Goal: Task Accomplishment & Management: Use online tool/utility

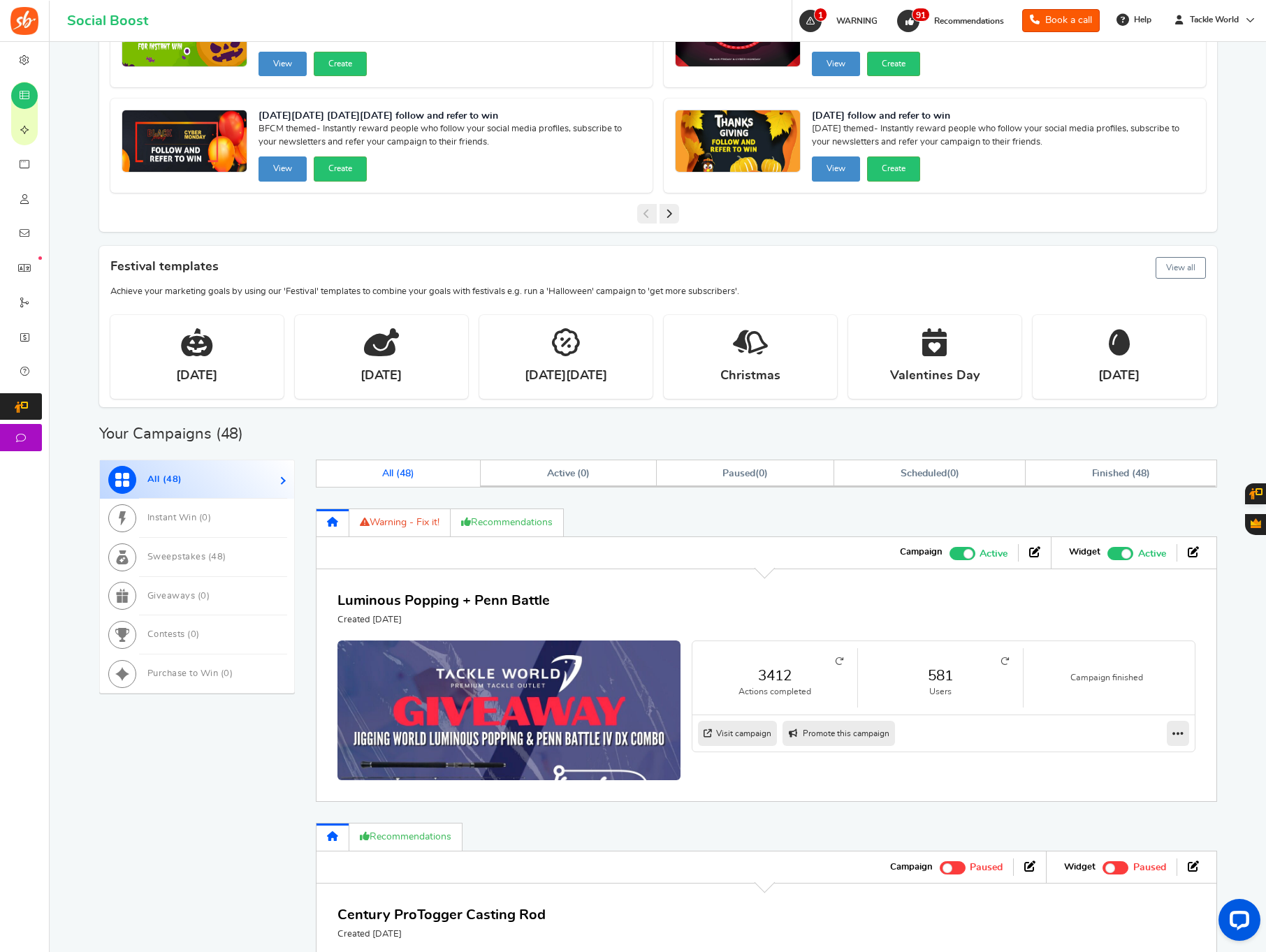
scroll to position [451, 0]
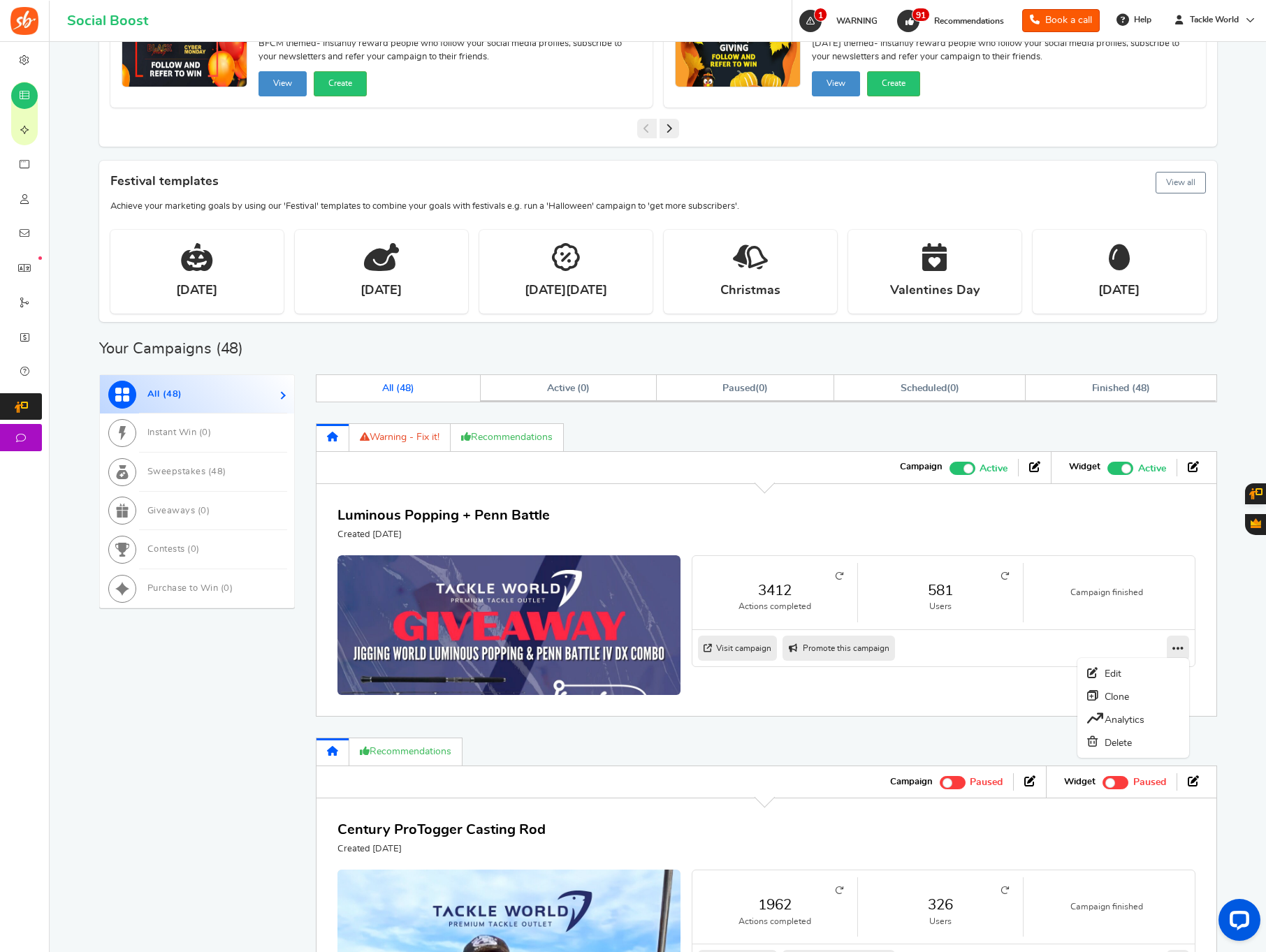
click at [1177, 650] on icon at bounding box center [1178, 648] width 11 height 12
click at [1132, 699] on link "Clone" at bounding box center [1133, 696] width 103 height 23
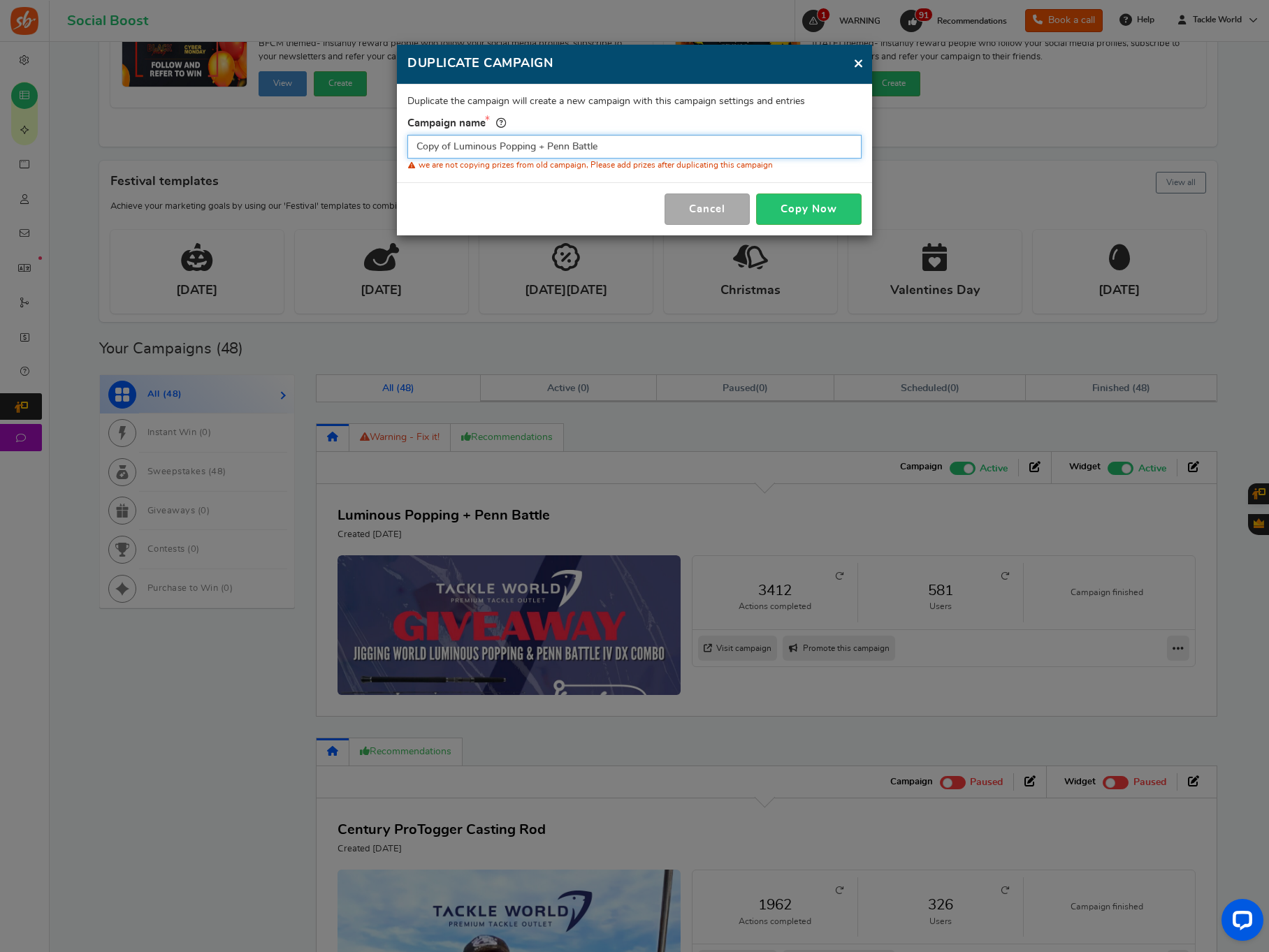
click at [559, 148] on input "Copy of Luminous Popping + Penn Battle" at bounding box center [635, 146] width 454 height 24
type input "Nomad Lures"
click at [824, 211] on button "Copy Now" at bounding box center [809, 209] width 106 height 31
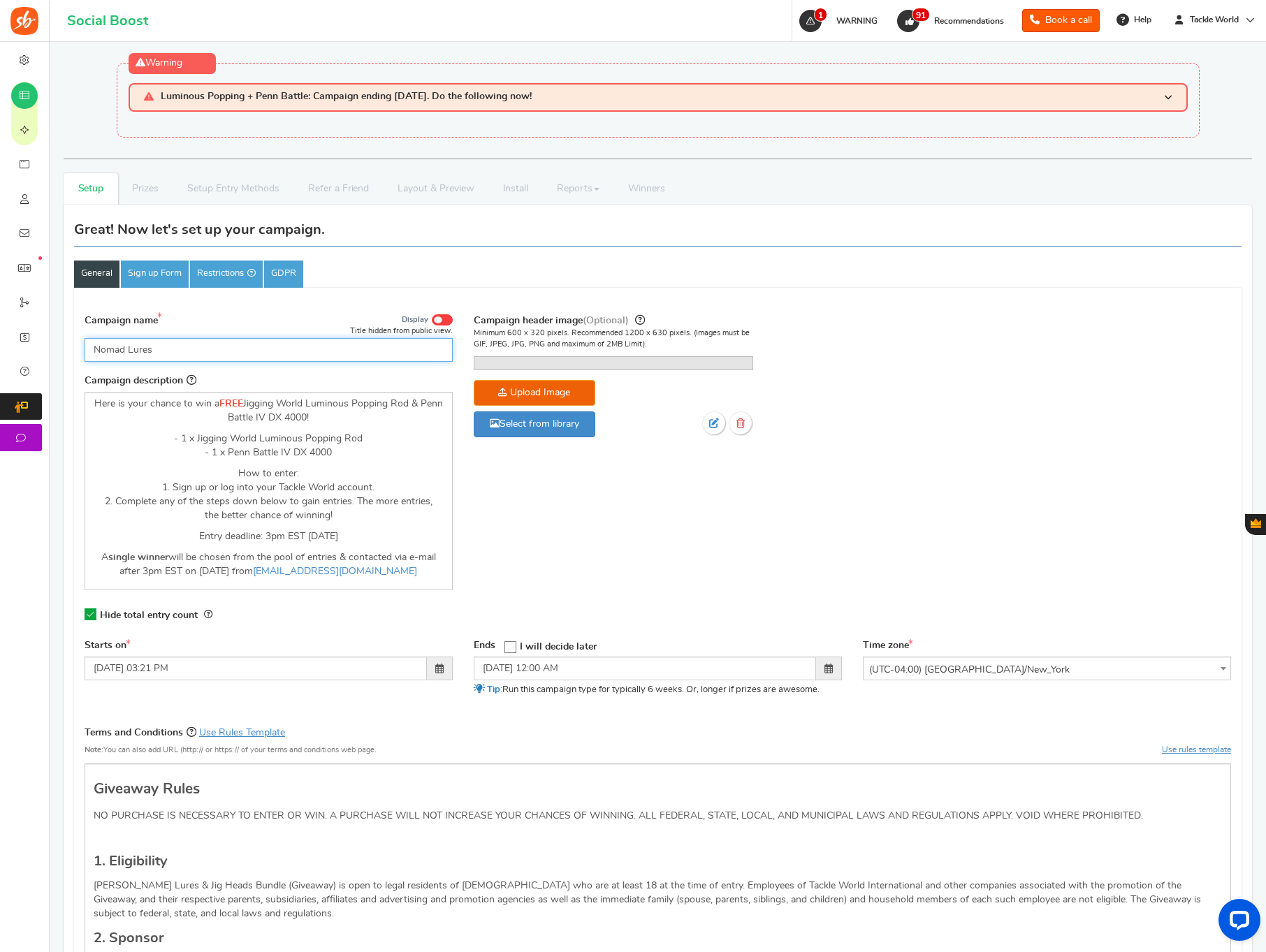
click at [215, 342] on input "Nomad Lures" at bounding box center [268, 349] width 368 height 24
paste input "Winner's Choice Bundle"
type input "Nomad Winner's Choice Bundle"
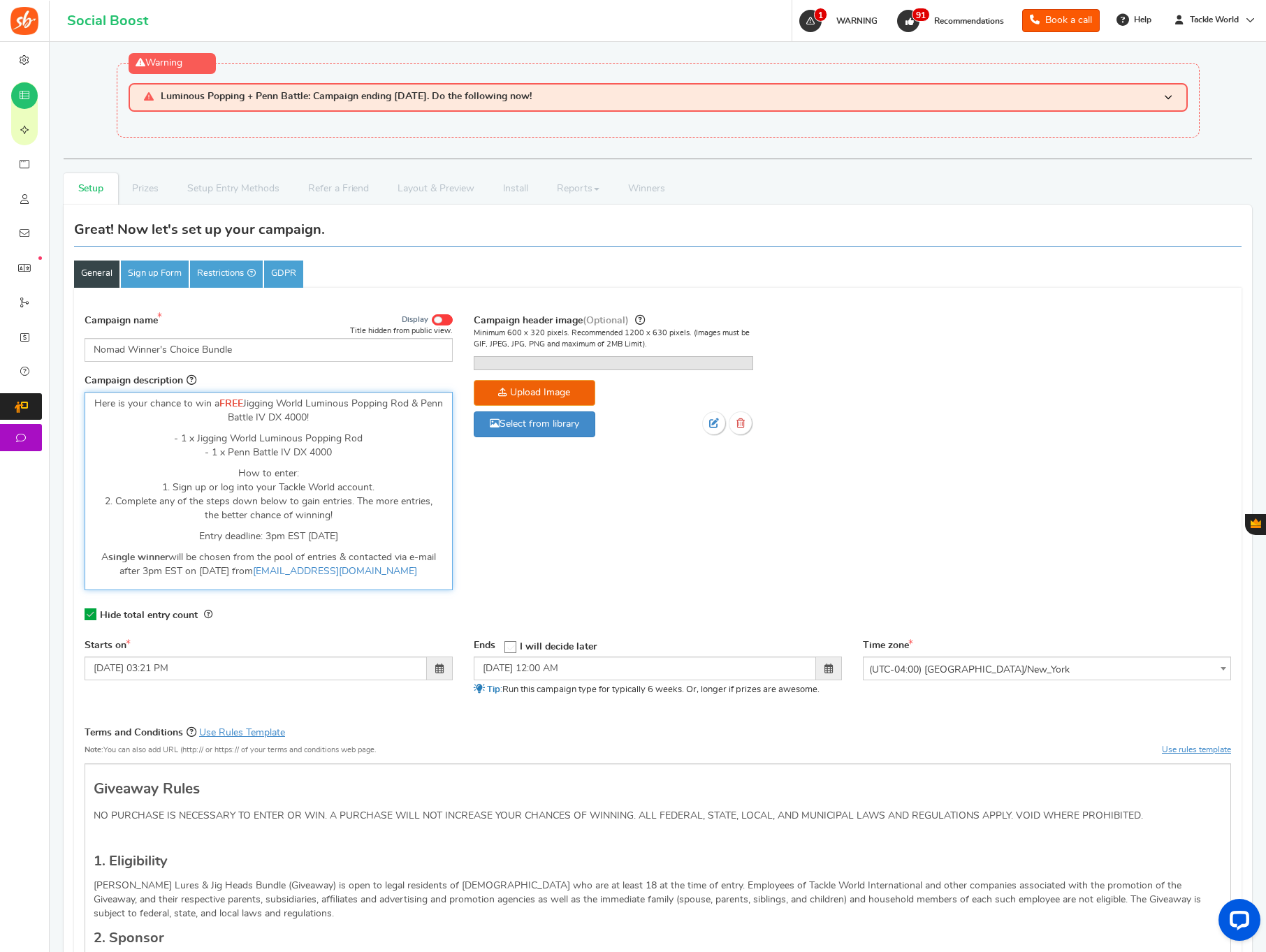
click at [301, 413] on p "Here is your chance to win a FREE Jigging World Luminous Popping Rod & Penn Bat…" at bounding box center [268, 411] width 350 height 28
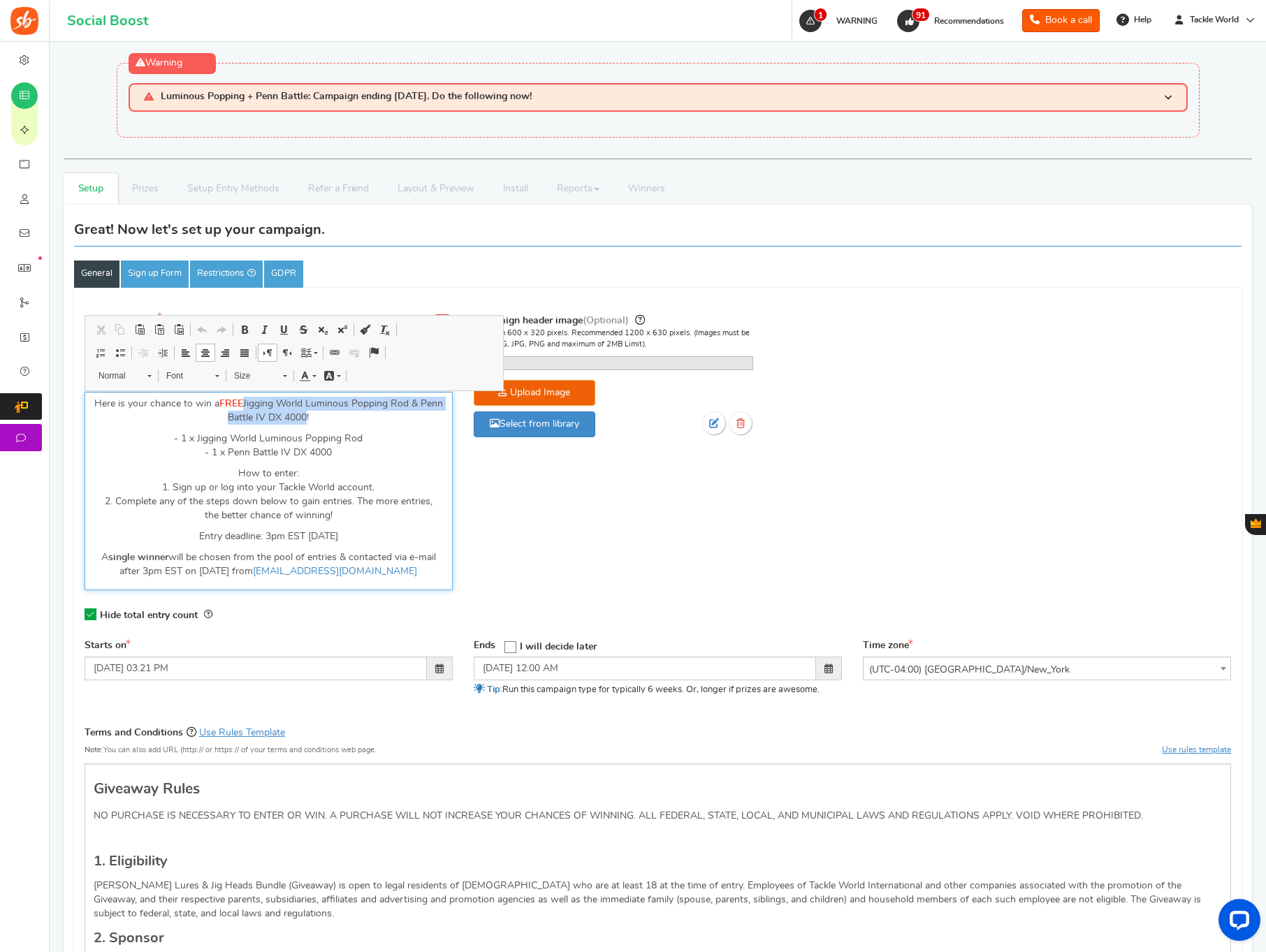
drag, startPoint x: 257, startPoint y: 404, endPoint x: 319, endPoint y: 418, distance: 63.6
click at [319, 418] on p "Here is your chance to win a FREE Jigging World Luminous Popping Rod & Penn Bat…" at bounding box center [268, 411] width 350 height 28
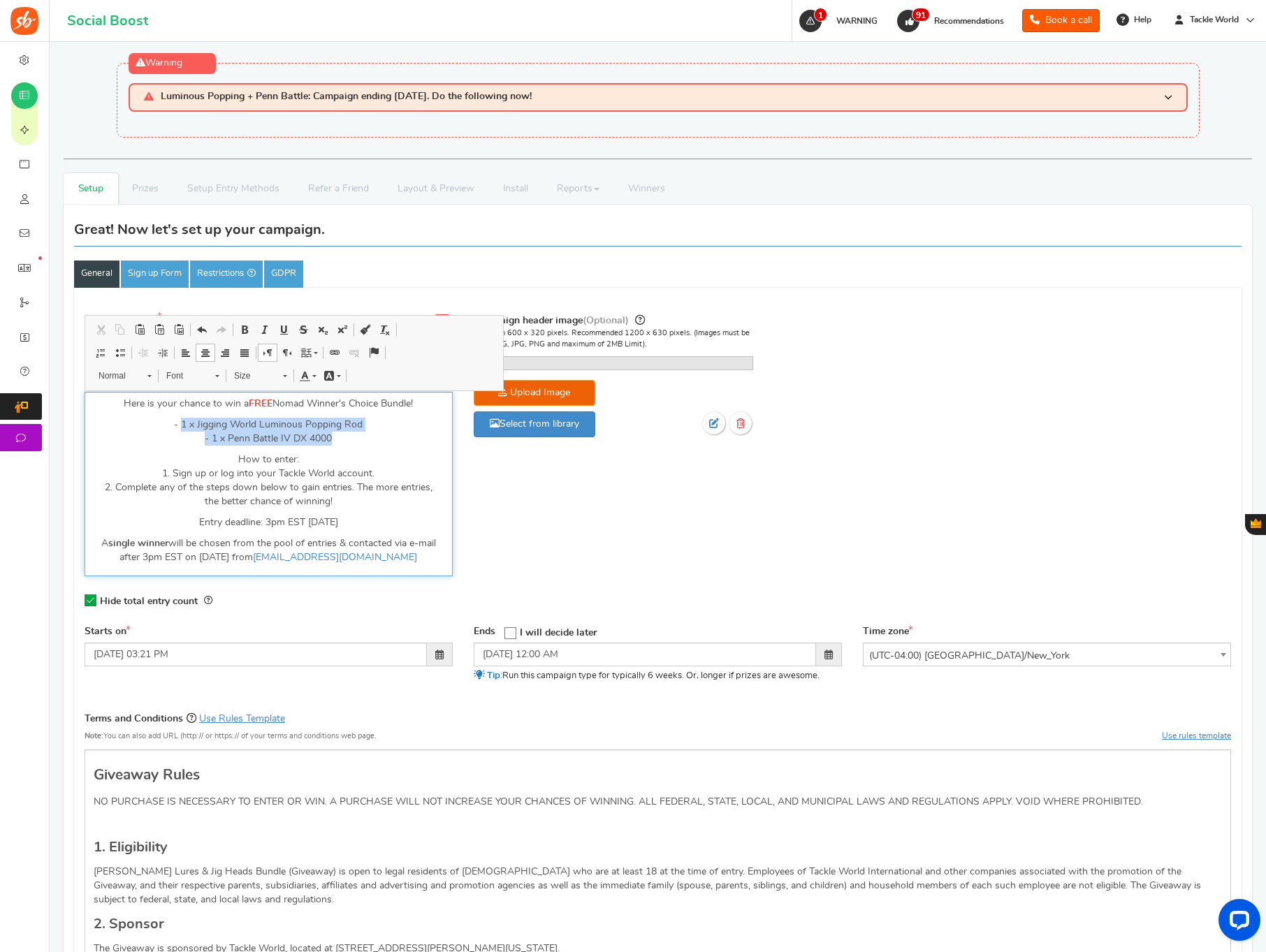
drag, startPoint x: 339, startPoint y: 439, endPoint x: 183, endPoint y: 427, distance: 156.5
click at [183, 427] on p "- 1 x Jigging World Luminous Popping Rod - 1 x Penn Battle IV DX 4000" at bounding box center [268, 432] width 350 height 28
paste div "Editor, competition_desc"
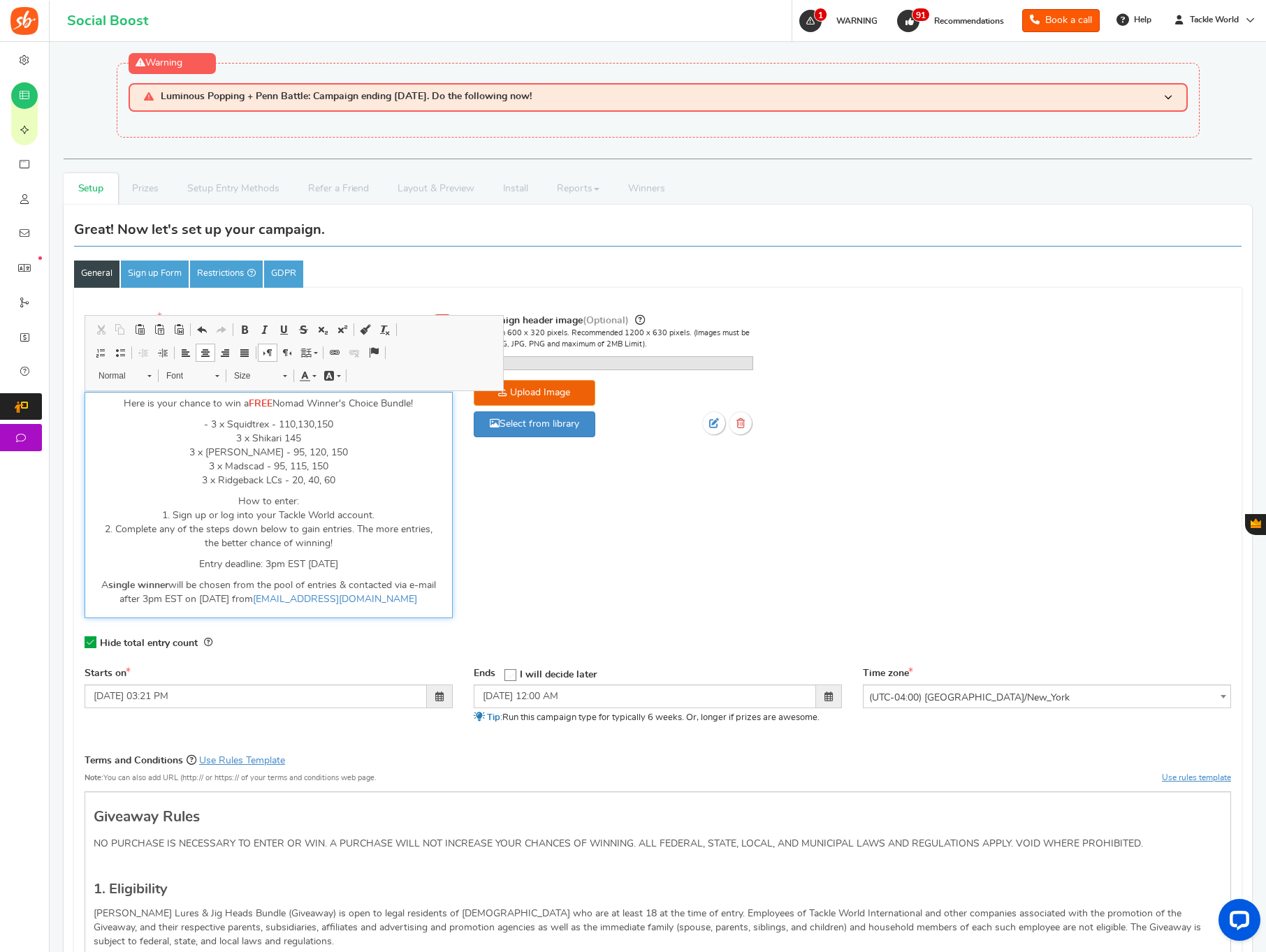
click at [220, 441] on p "- 3 x Squidtrex - 110,130,150 3 x Shikari 145 3 x Chug [PERSON_NAME] - 95, 120,…" at bounding box center [268, 453] width 350 height 70
click at [202, 449] on p "- 3 x Squidtrex - 110,130,150 - 3 x Shikari 145 3 x Chug [PERSON_NAME] - 95, 12…" at bounding box center [268, 453] width 350 height 70
click at [197, 461] on p "- 3 x Squidtrex - 110,130,150 - 3 x Shikari 145 - 3 x Chug [PERSON_NAME] - 95, …" at bounding box center [268, 453] width 350 height 70
click at [201, 482] on p "- 3 x Squidtrex - 110,130,150 - 3 x Shikari 145 - 3 x Chug [PERSON_NAME] - 95, …" at bounding box center [268, 453] width 350 height 70
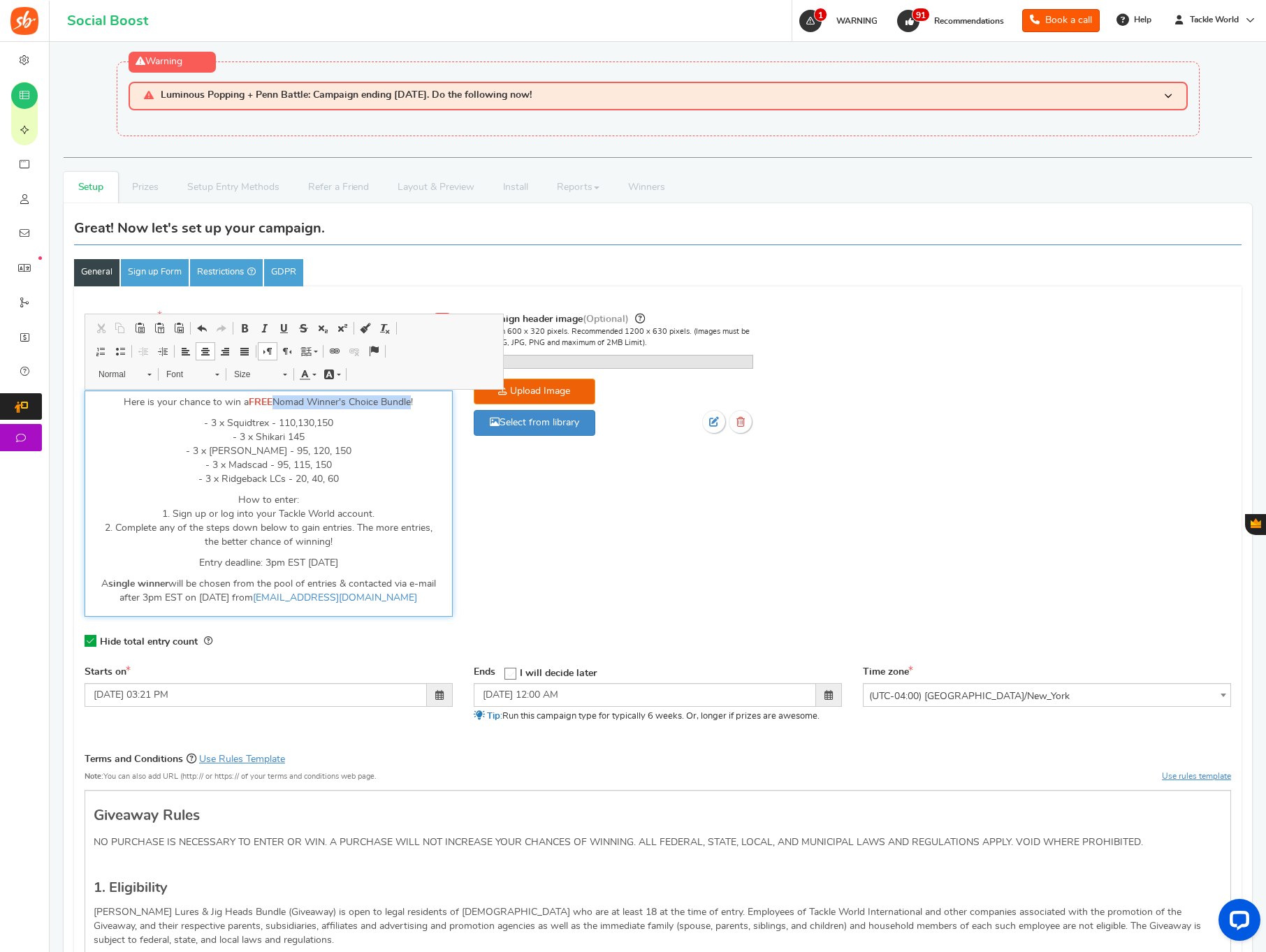
drag, startPoint x: 274, startPoint y: 399, endPoint x: 413, endPoint y: 404, distance: 139.1
click at [413, 404] on p "Here is your chance to win a FREE Nomad Winner's Choice Bundle !" at bounding box center [268, 402] width 350 height 14
copy p "Nomad Winner's Choice Bundle"
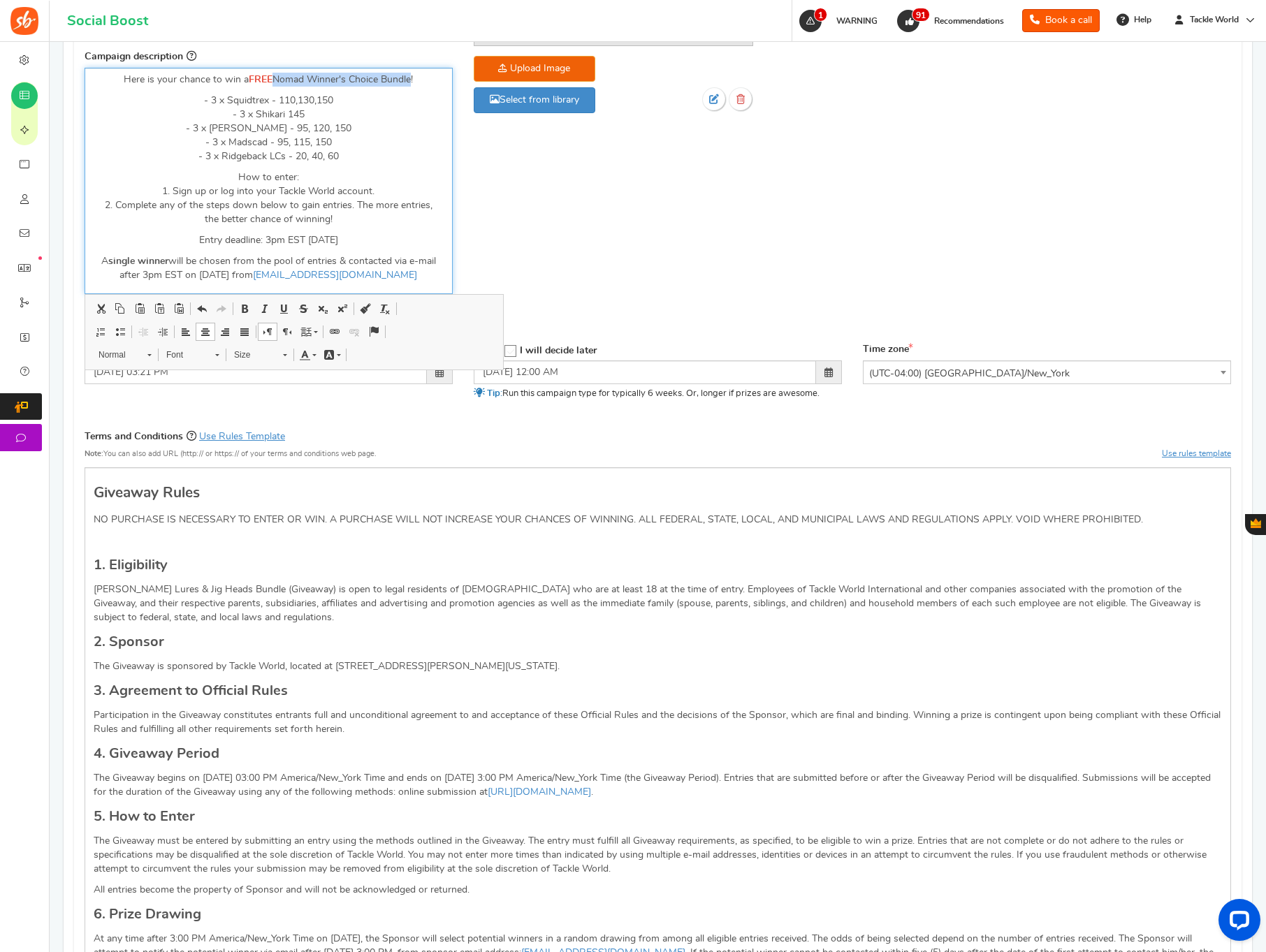
scroll to position [746, 0]
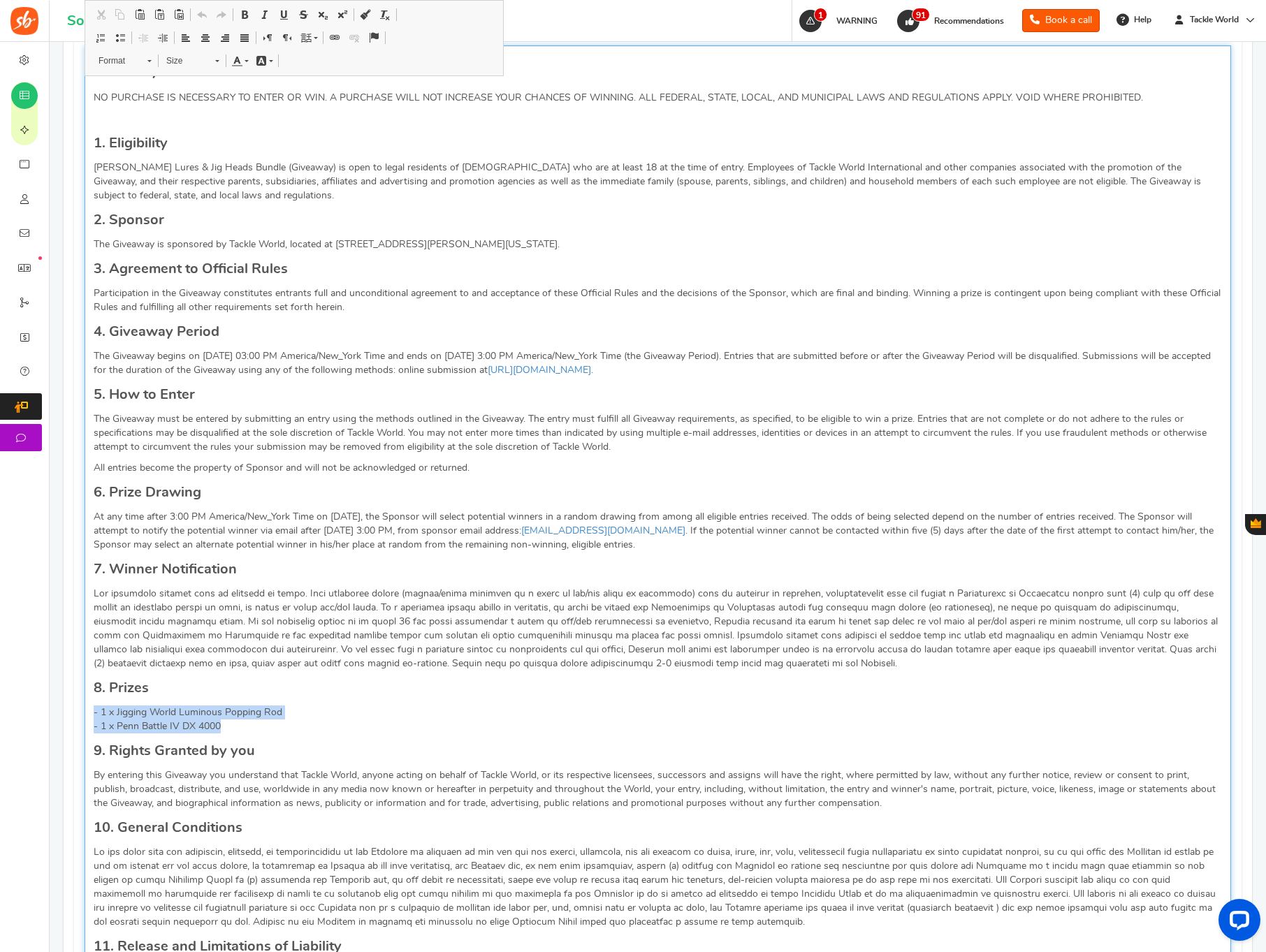
drag, startPoint x: 271, startPoint y: 727, endPoint x: 89, endPoint y: 718, distance: 182.2
click at [89, 718] on div "Giveaway Rules NO PURCHASE IS NECESSARY TO ENTER OR WIN. A PURCHASE WILL NOT IN…" at bounding box center [658, 674] width 1146 height 1259
paste div "Editor, competition_terms"
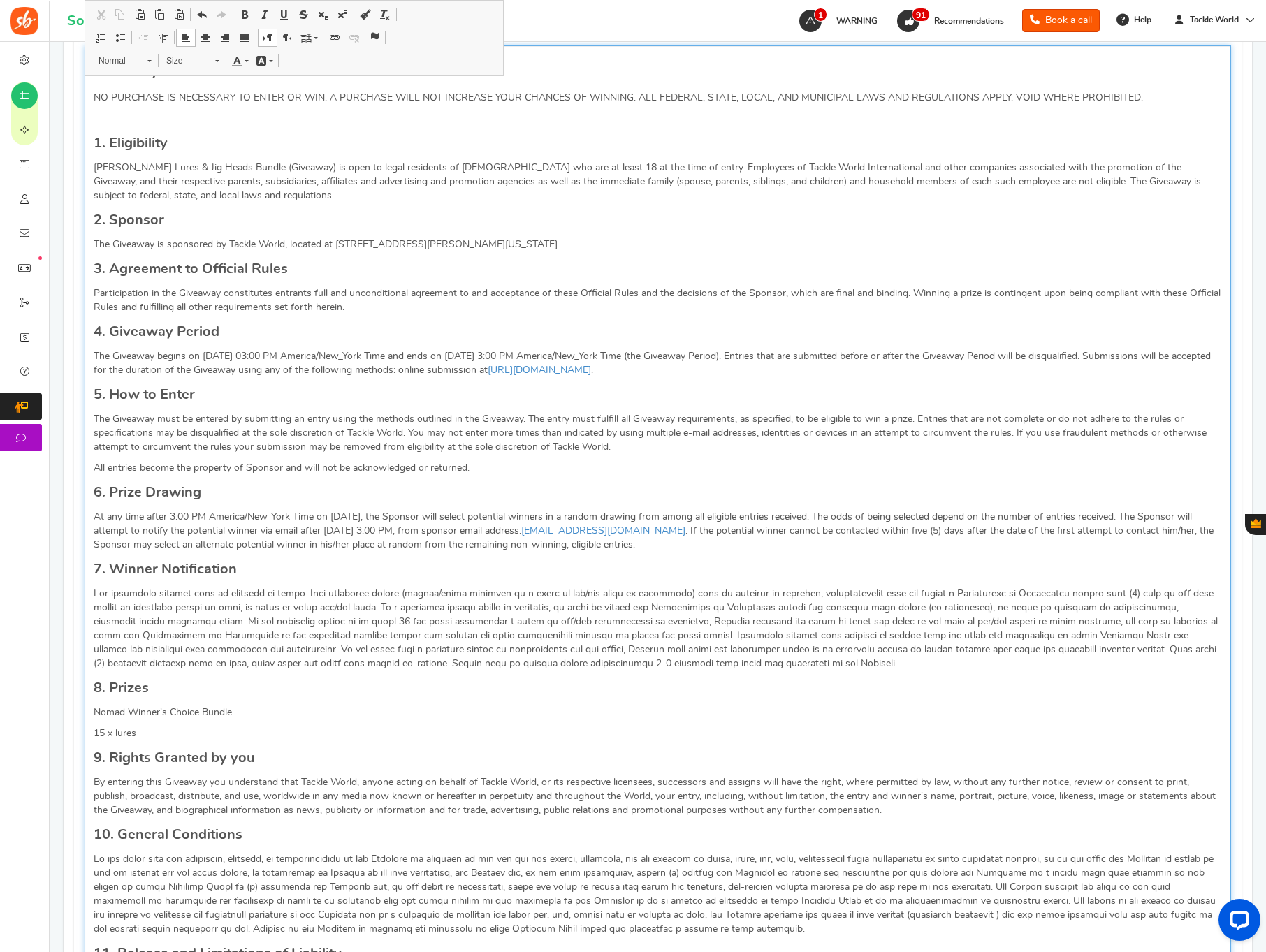
click at [357, 517] on p "At any time after 3:00 PM America/New_York Time on [DATE], the Sponsor will sel…" at bounding box center [658, 531] width 1128 height 42
click at [222, 359] on p "The Giveaway begins on [DATE] 03:00 PM America/New_York Time and ends on [DATE]…" at bounding box center [658, 363] width 1128 height 28
click at [494, 357] on p "The Giveaway begins on [DATE] 03:00 PM America/New_York Time and ends on [DATE]…" at bounding box center [658, 363] width 1128 height 28
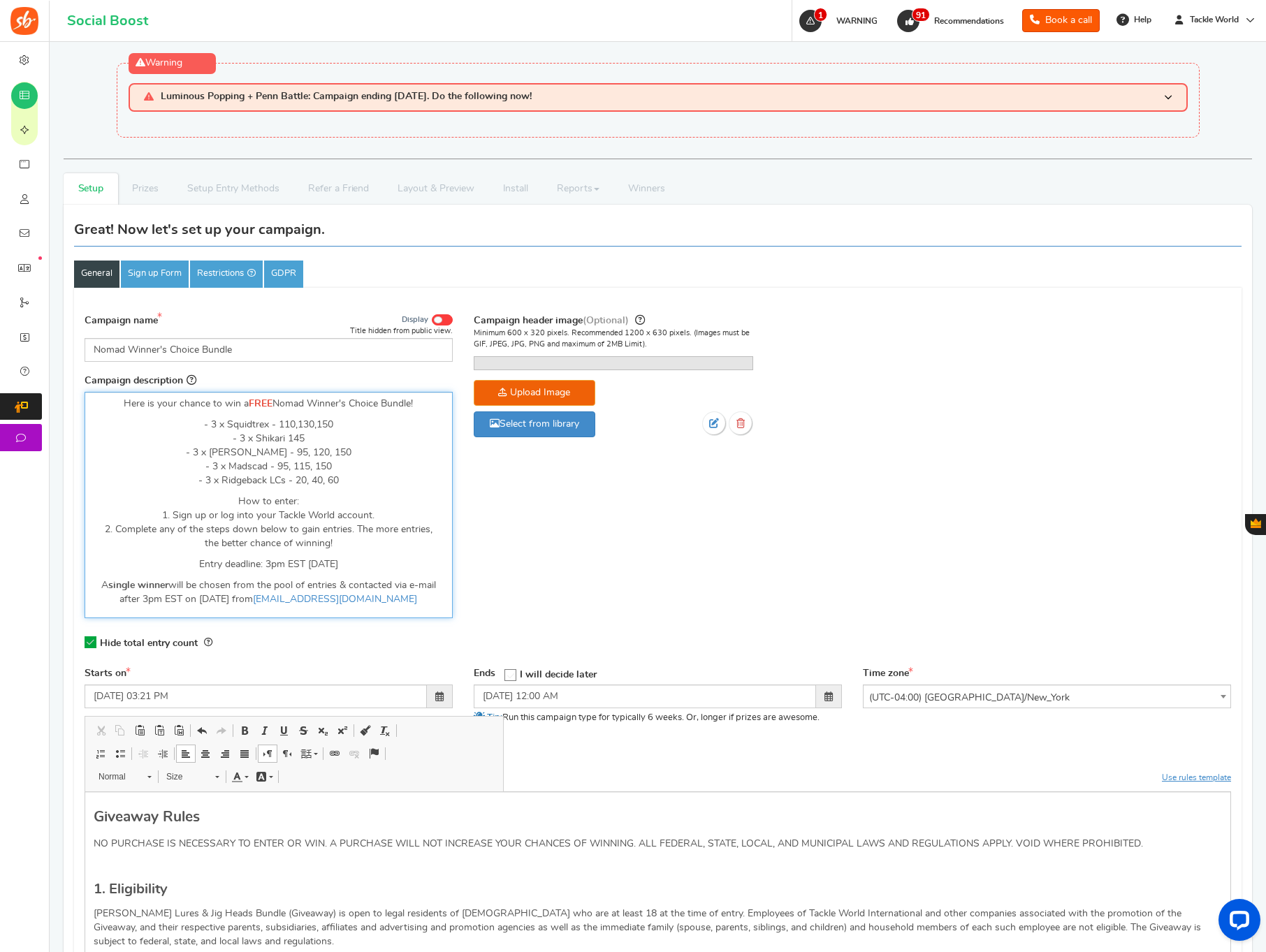
click at [290, 563] on p "Entry deadline: 3pm EST [DATE]" at bounding box center [268, 564] width 350 height 14
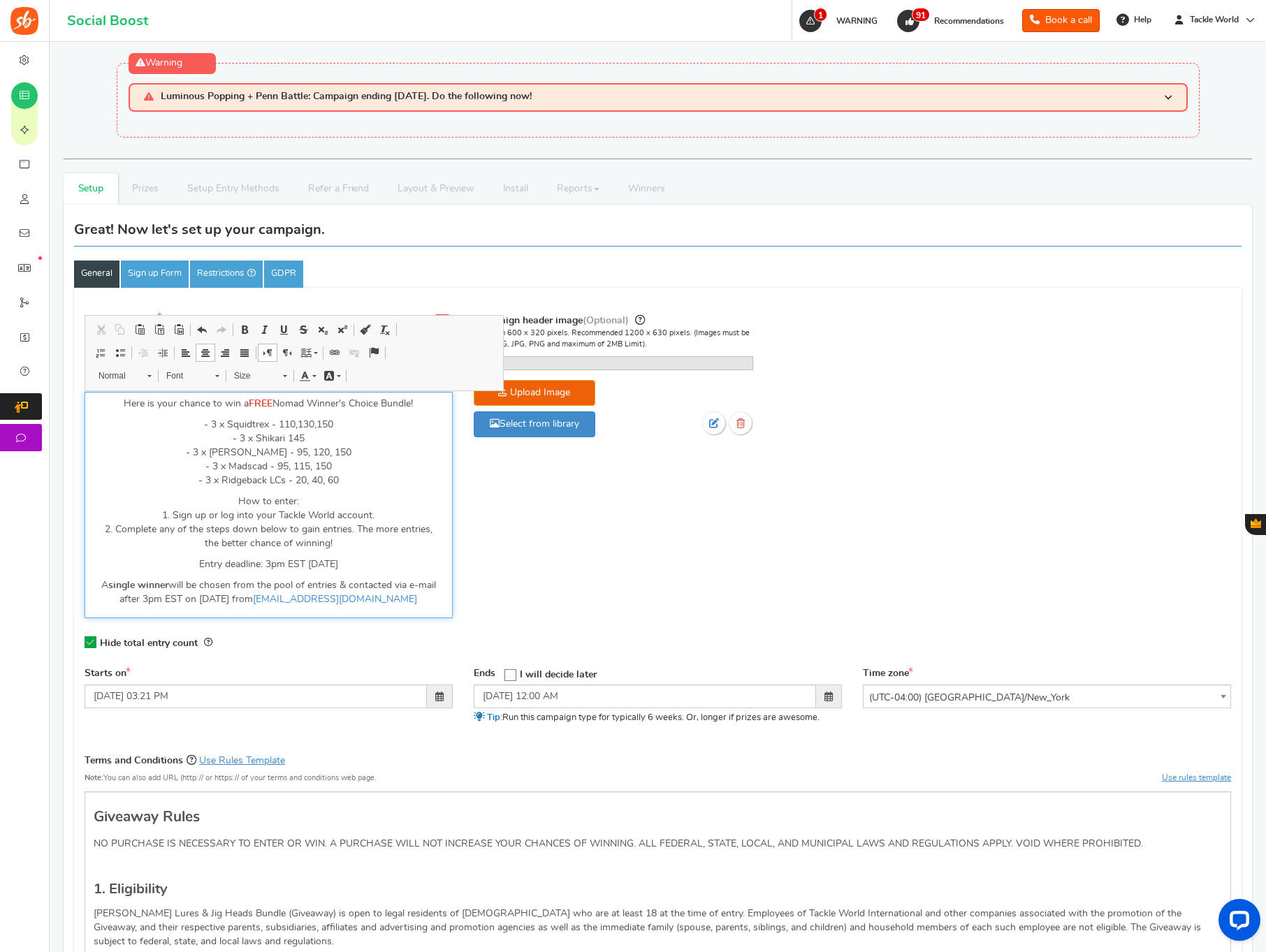
drag, startPoint x: 333, startPoint y: 563, endPoint x: 372, endPoint y: 564, distance: 39.0
click at [333, 563] on p "Entry deadline: 3pm EST [DATE]" at bounding box center [268, 564] width 350 height 14
click at [256, 599] on p "A single winner will be chosen from the pool of entries & contacted via e-mail …" at bounding box center [268, 592] width 350 height 28
click at [362, 535] on p "How to enter: 1. Sign up or log into your Tackle World account. 2. Complete any…" at bounding box center [268, 522] width 350 height 56
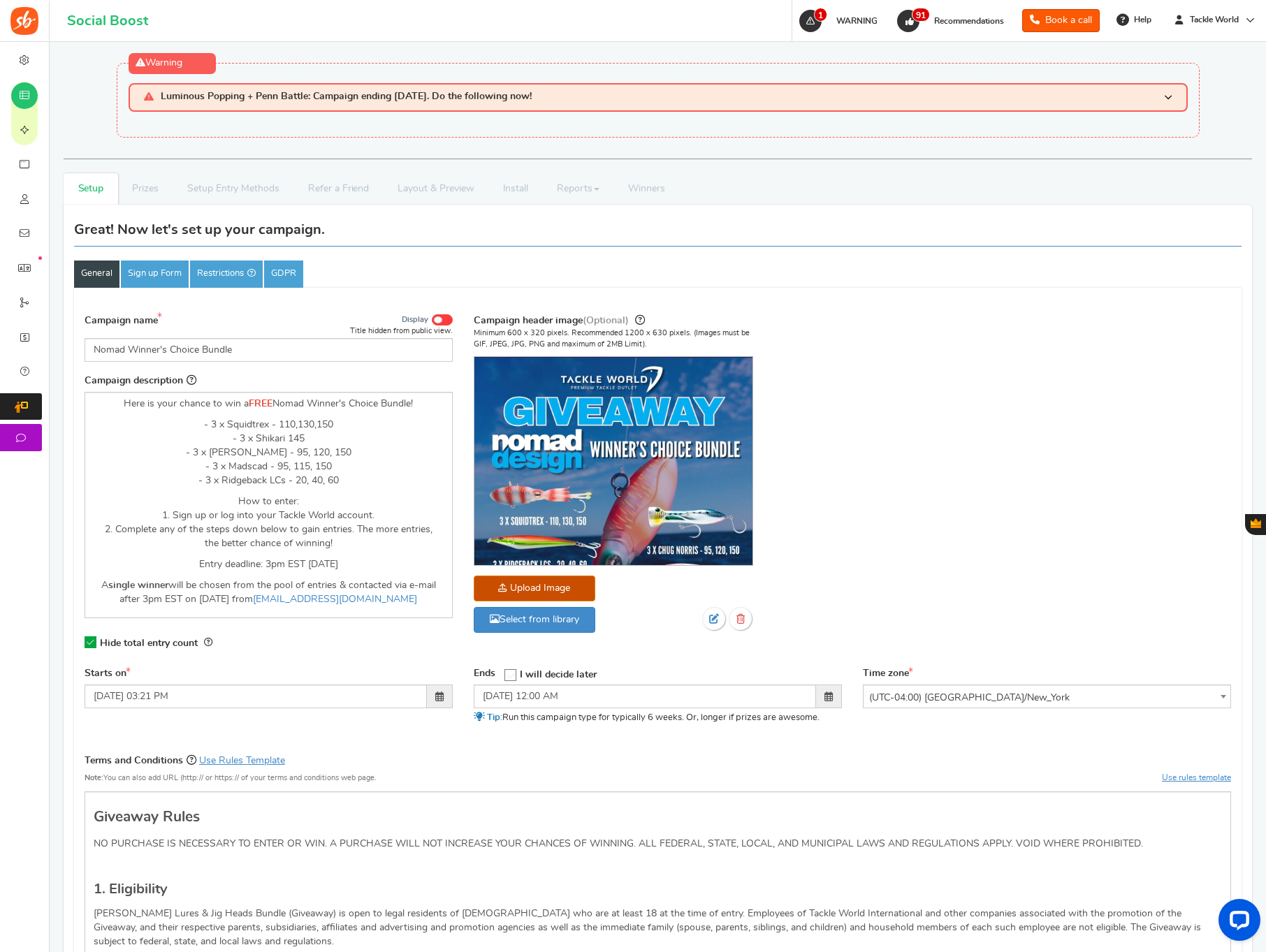
click at [937, 499] on div "Campaign name Display Title hidden from public view. Nomad Winner's Choice Bund…" at bounding box center [658, 486] width 1168 height 362
click at [572, 698] on input "[DATE] 12:00 AM" at bounding box center [645, 696] width 343 height 24
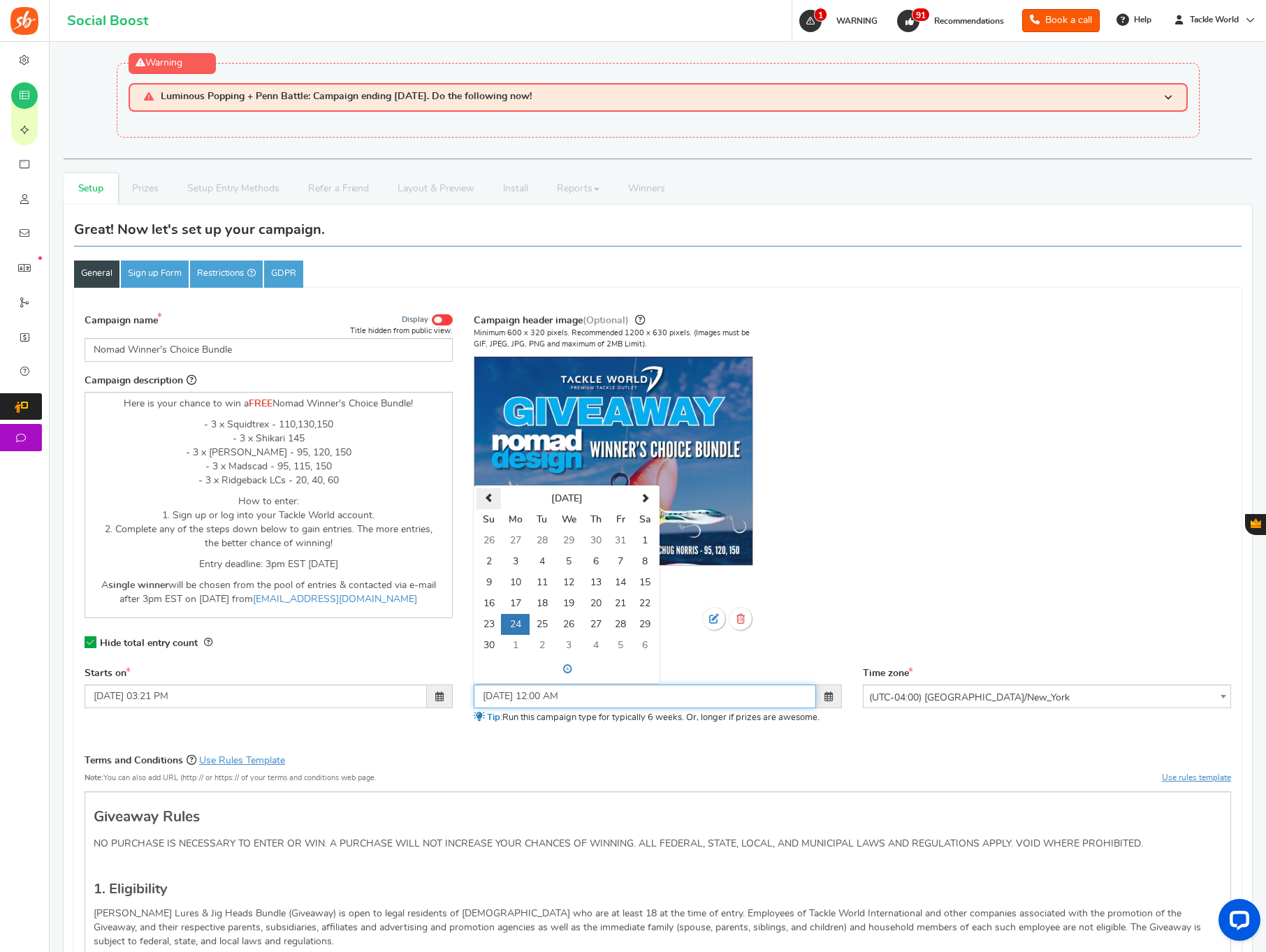
click at [486, 498] on span at bounding box center [488, 498] width 9 height 9
click at [516, 600] on td "20" at bounding box center [515, 604] width 29 height 21
click at [580, 670] on span at bounding box center [567, 669] width 180 height 22
click at [521, 596] on td "12" at bounding box center [501, 600] width 50 height 45
click at [510, 599] on span "12" at bounding box center [502, 600] width 38 height 38
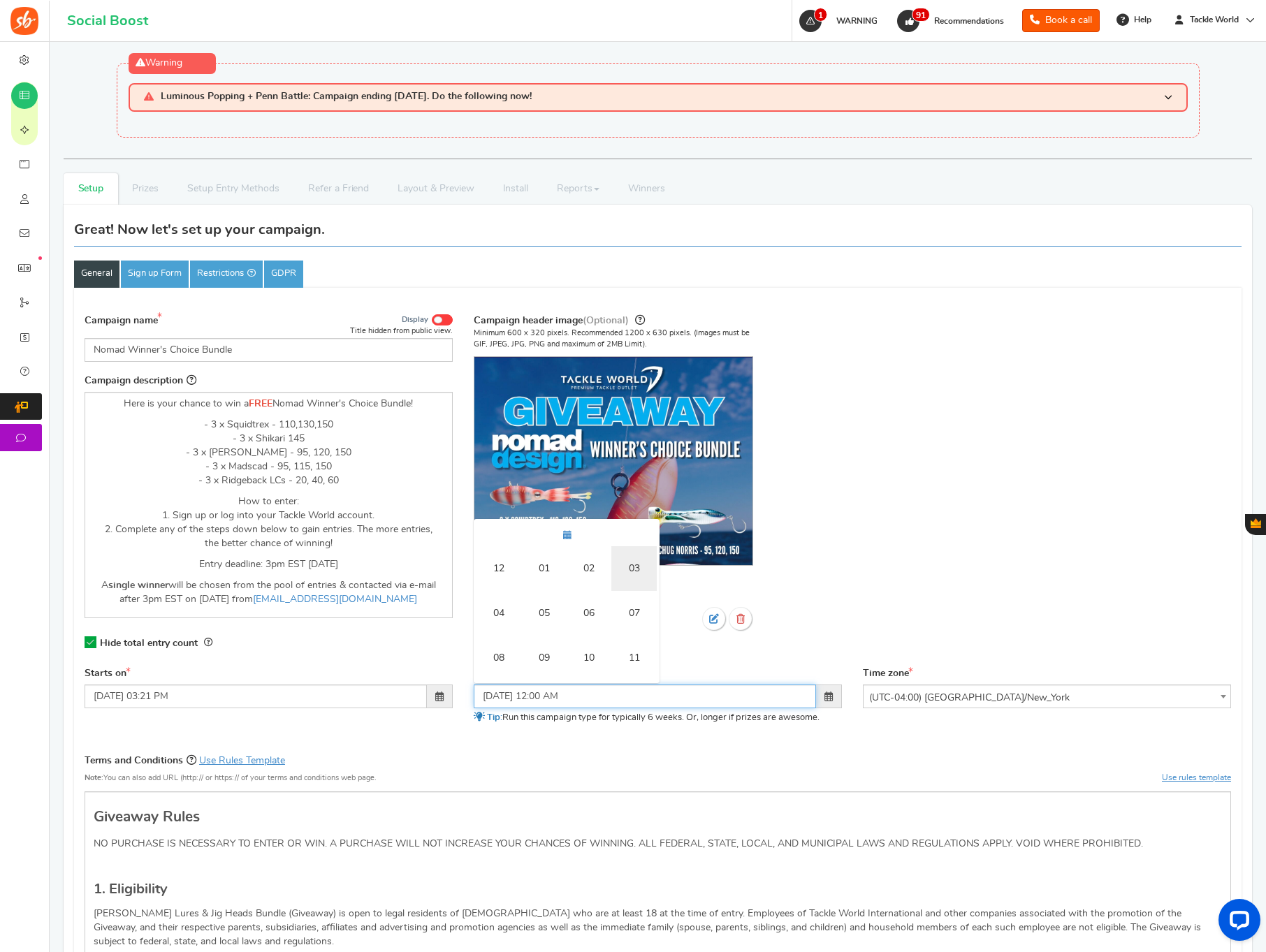
click at [626, 566] on td "03" at bounding box center [634, 568] width 45 height 45
click at [635, 594] on button "AM" at bounding box center [637, 594] width 25 height 24
type input "[DATE] 03:00 PM"
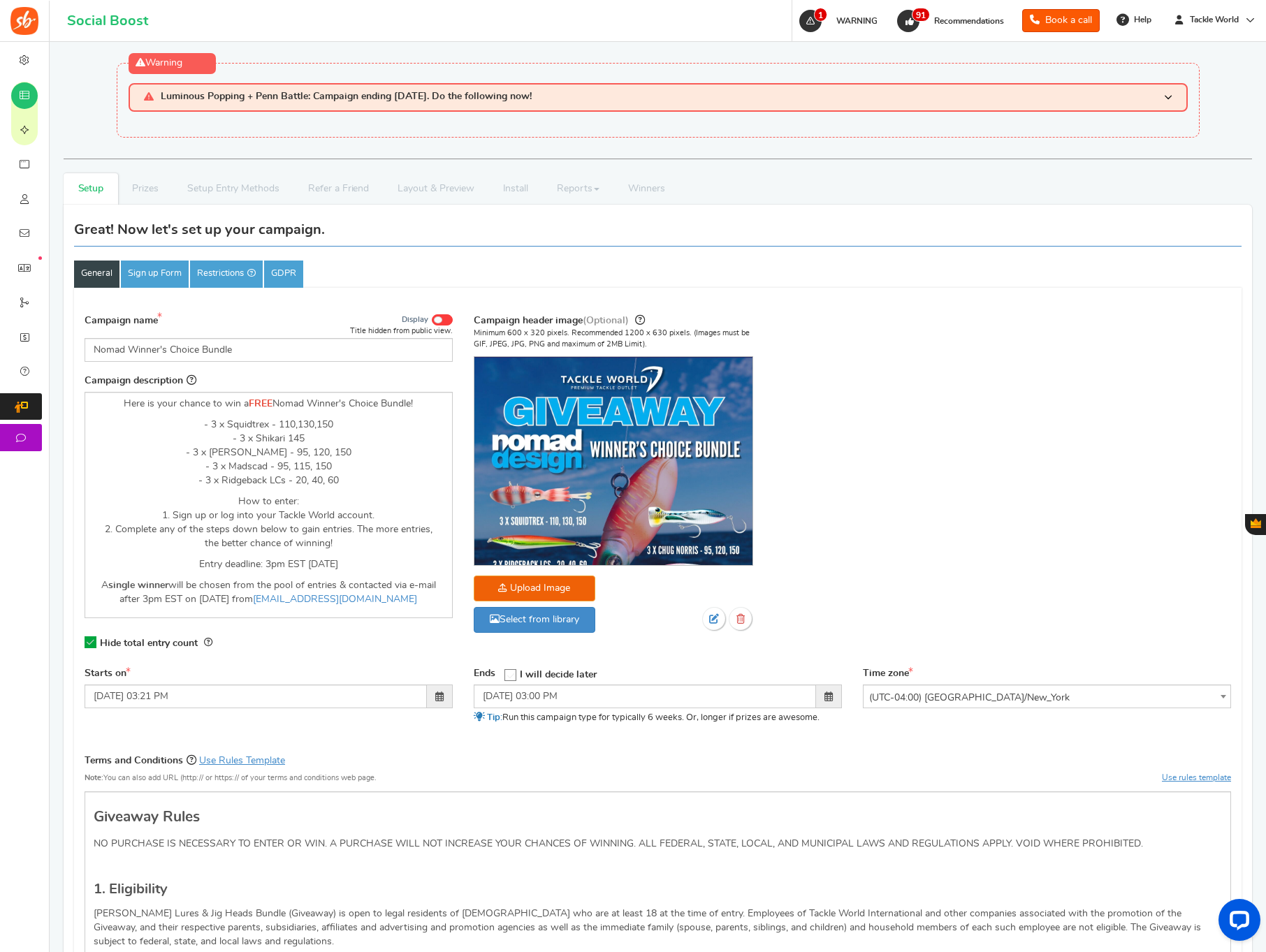
click at [711, 657] on div "Campaign name Display Title hidden from public view. Nomad Winner's Choice Bund…" at bounding box center [658, 486] width 1168 height 362
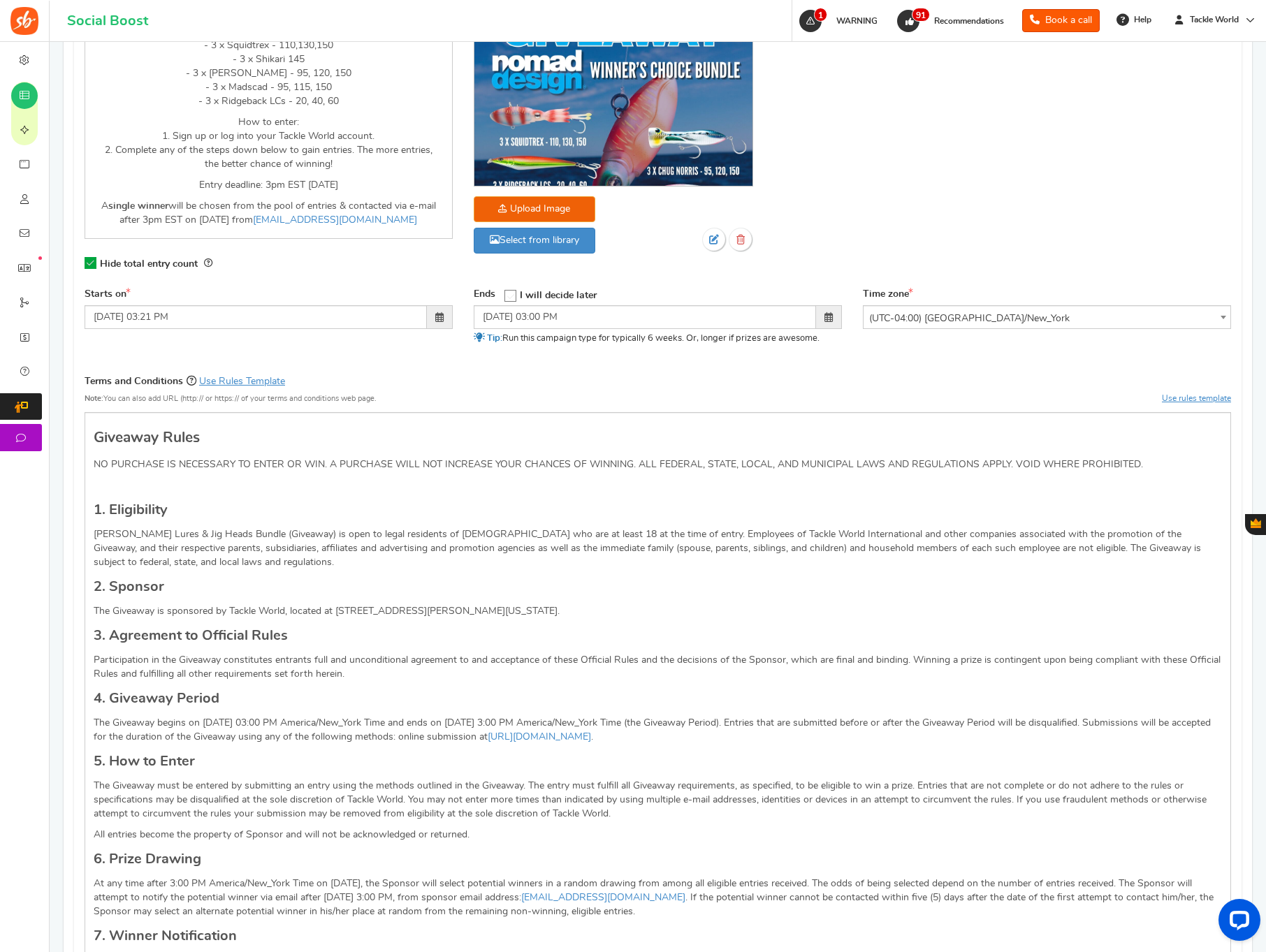
scroll to position [1546, 0]
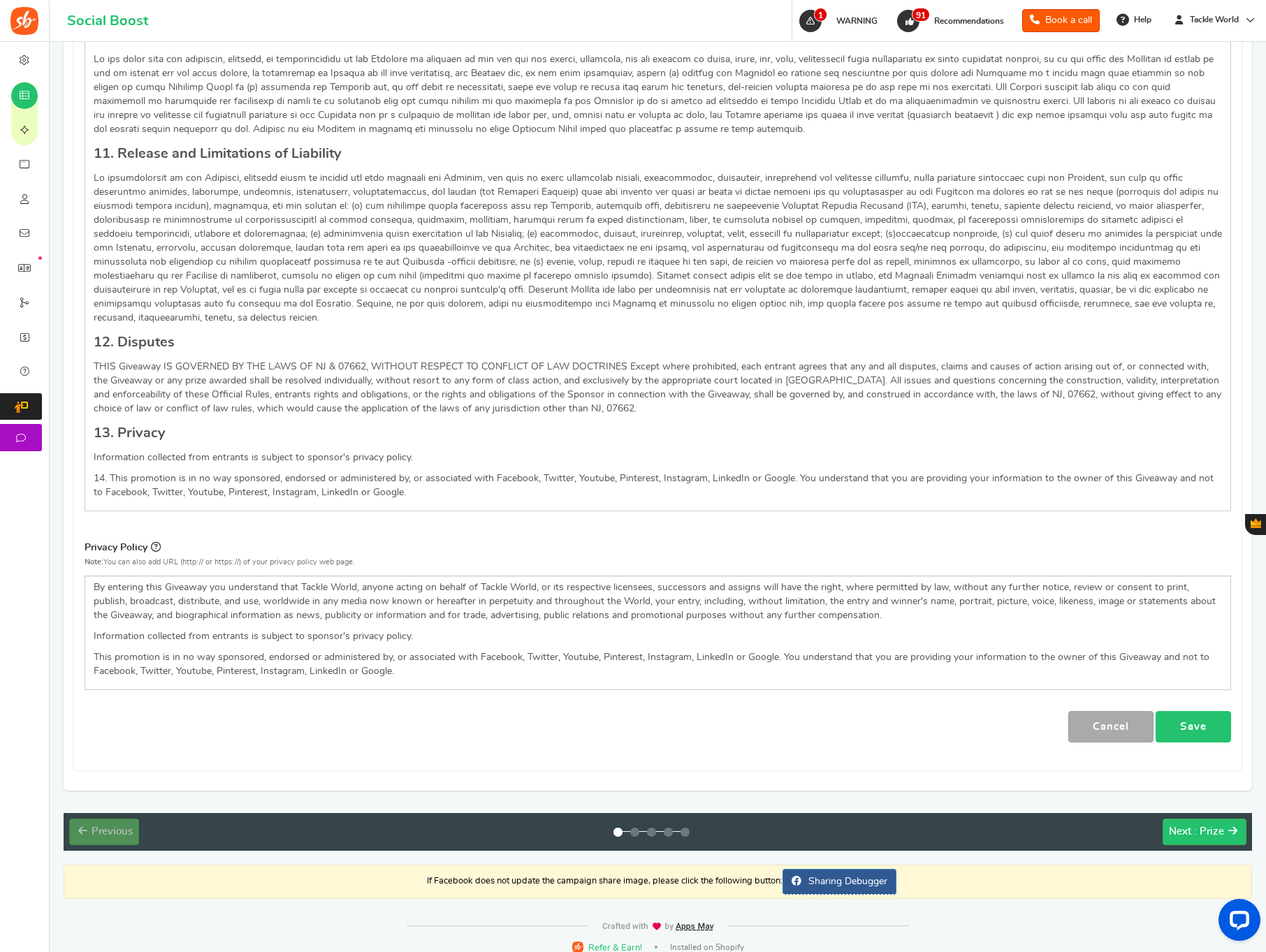
click at [1191, 722] on link "Save" at bounding box center [1193, 727] width 75 height 31
click at [1206, 827] on span ": Prize" at bounding box center [1209, 831] width 30 height 11
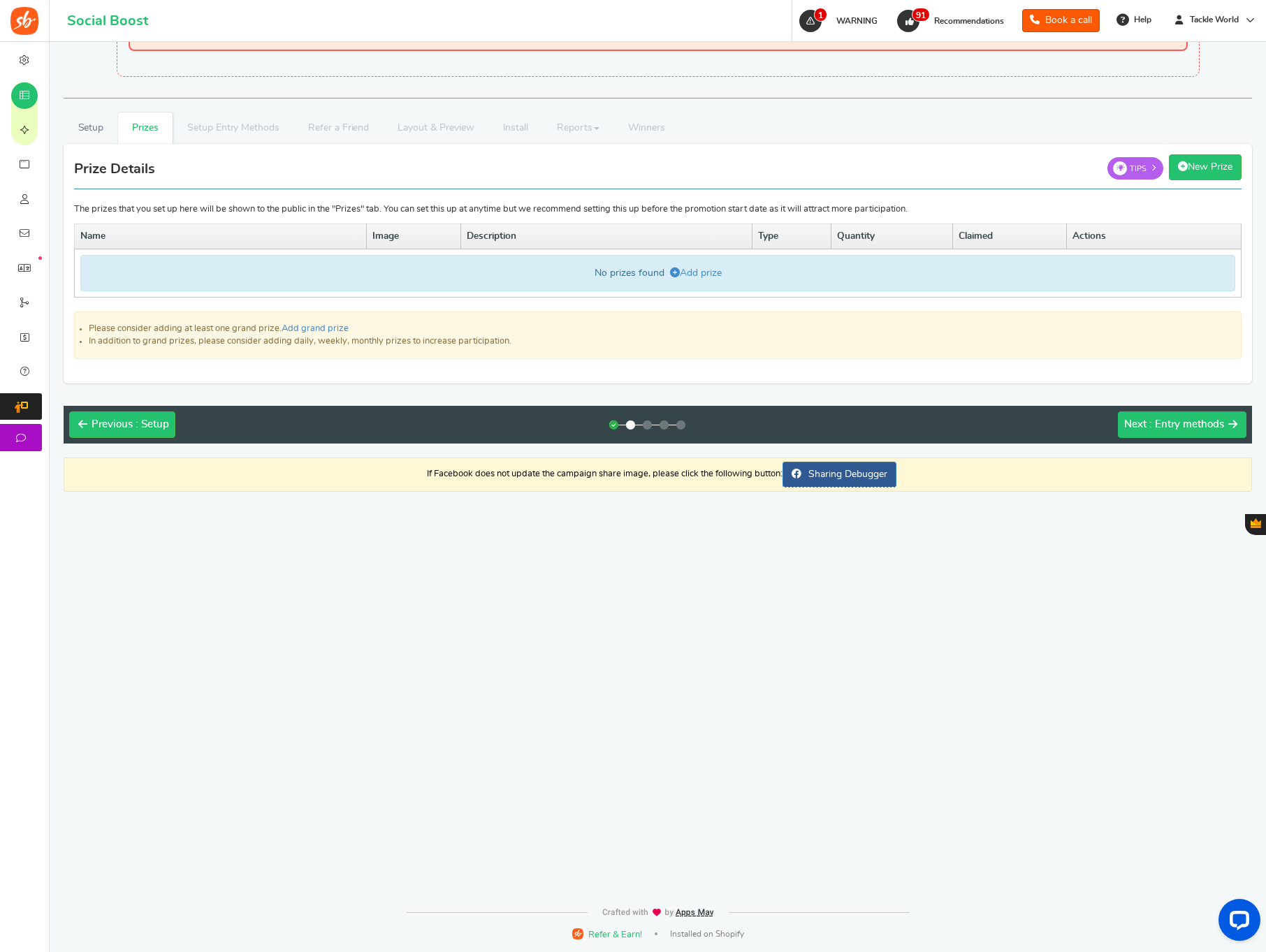
scroll to position [61, 0]
click at [690, 268] on link "Add prize" at bounding box center [695, 273] width 52 height 10
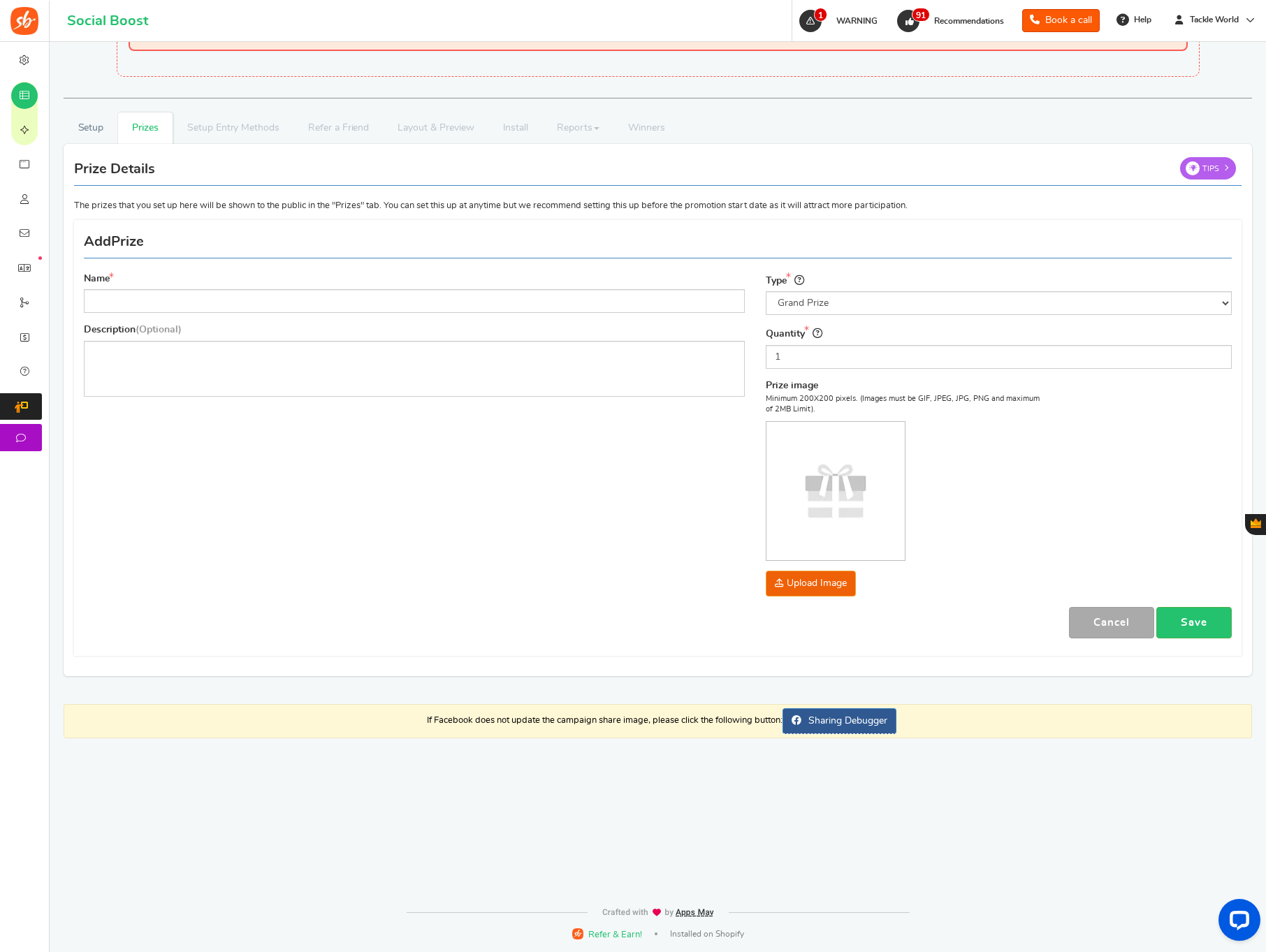
click at [287, 315] on div "Name Description (Optional)" at bounding box center [414, 339] width 682 height 134
click at [290, 298] on input "Name" at bounding box center [414, 301] width 661 height 24
paste input "Nomad Winner's Choice Bundle"
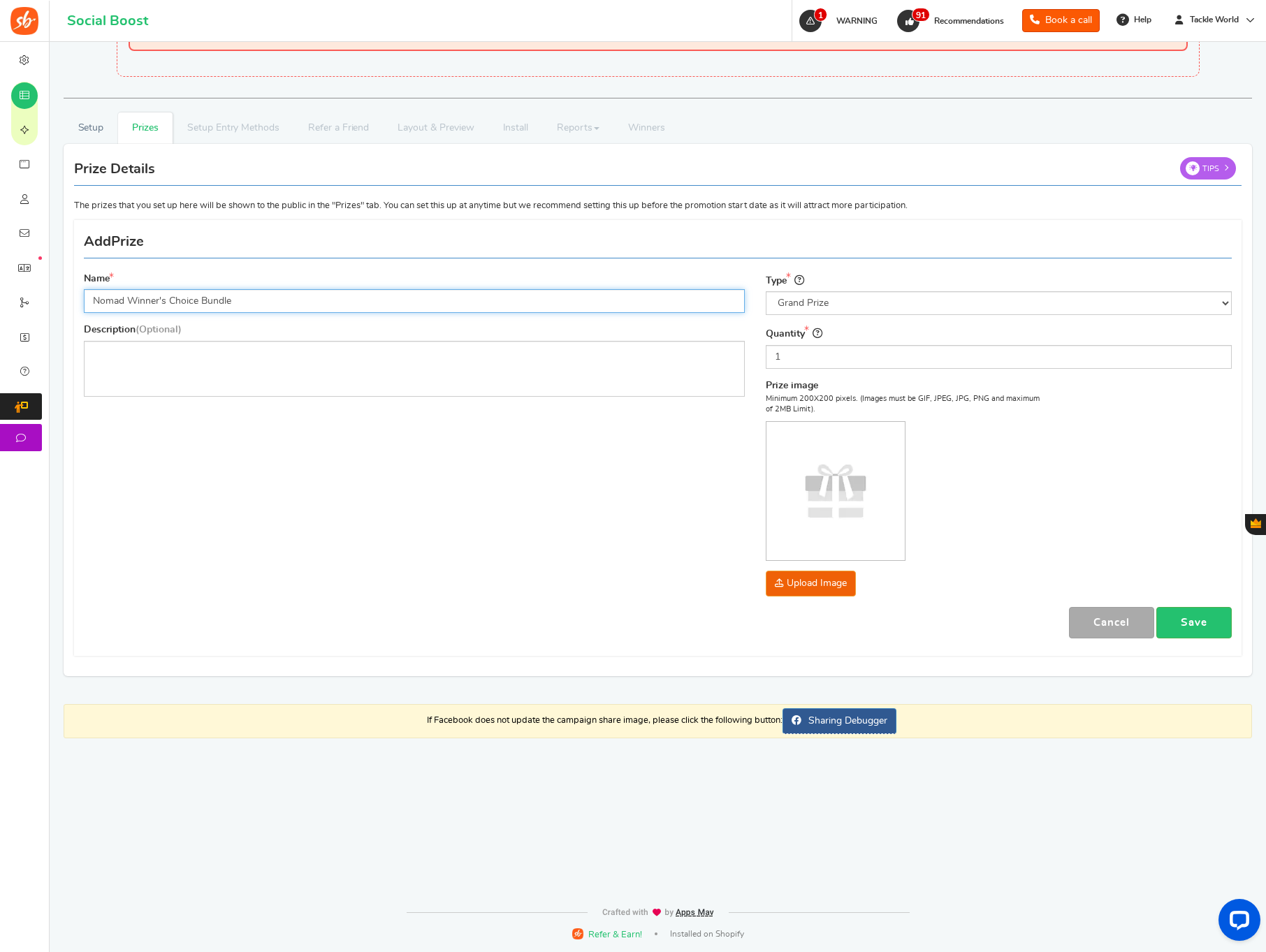
type input "Nomad Winner's Choice Bundle"
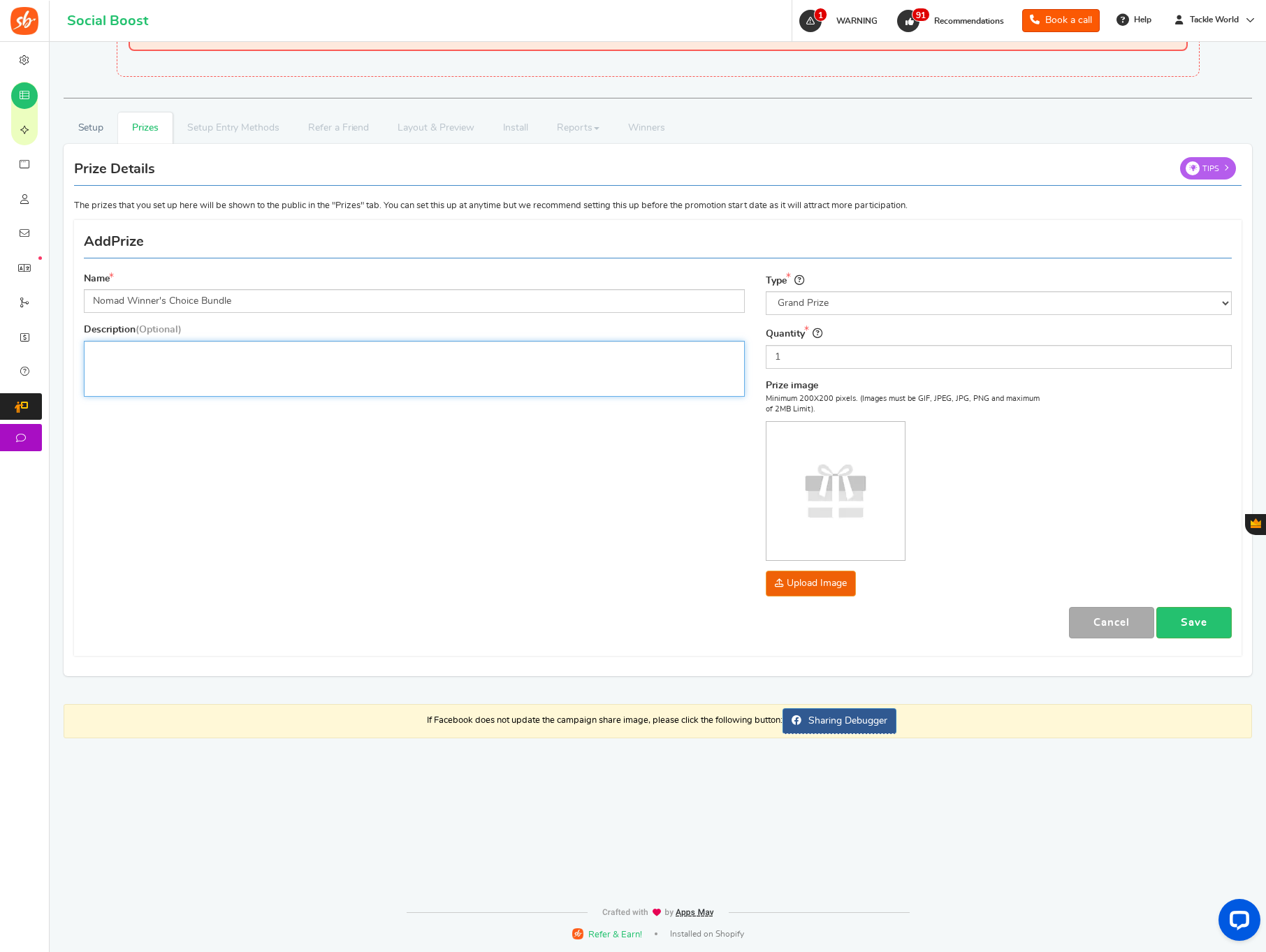
click at [213, 357] on p "Editor, prize_description" at bounding box center [414, 353] width 643 height 14
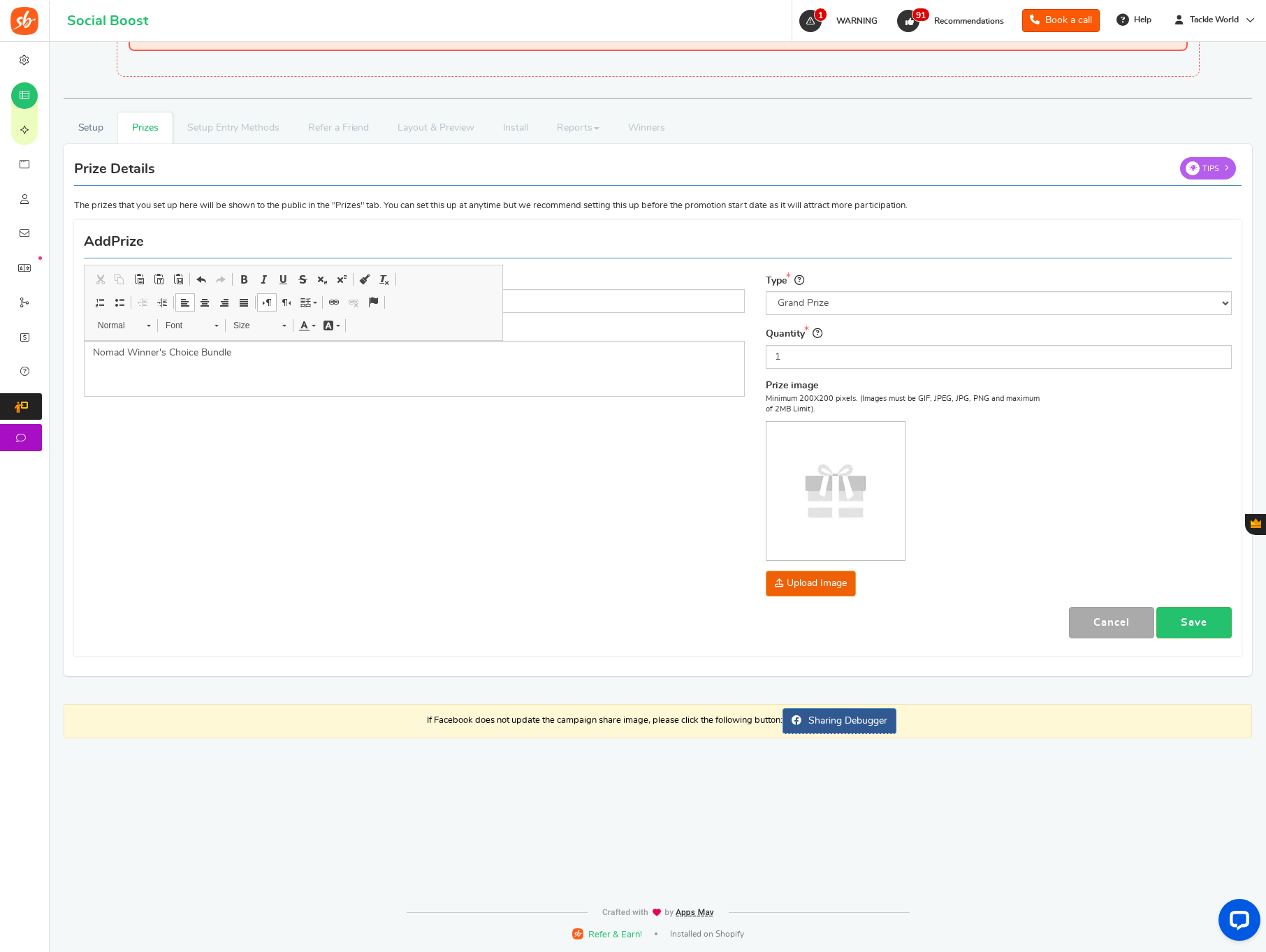
click at [734, 531] on div "Name Nomad Winner's Choice Bundle Description (Optional) Nomad Winner's Choice …" at bounding box center [657, 438] width 1168 height 422
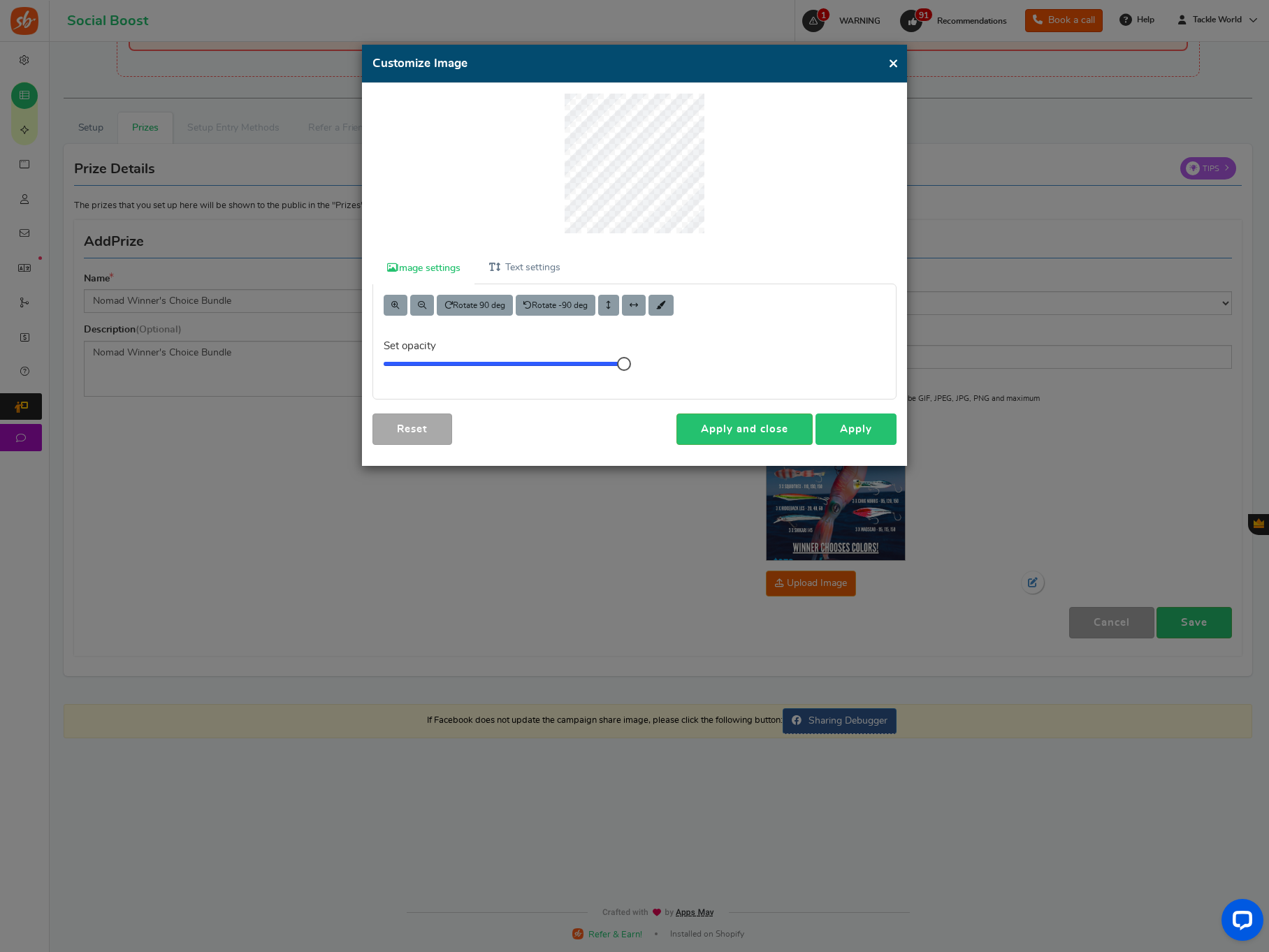
click at [841, 430] on link "Apply" at bounding box center [856, 429] width 81 height 31
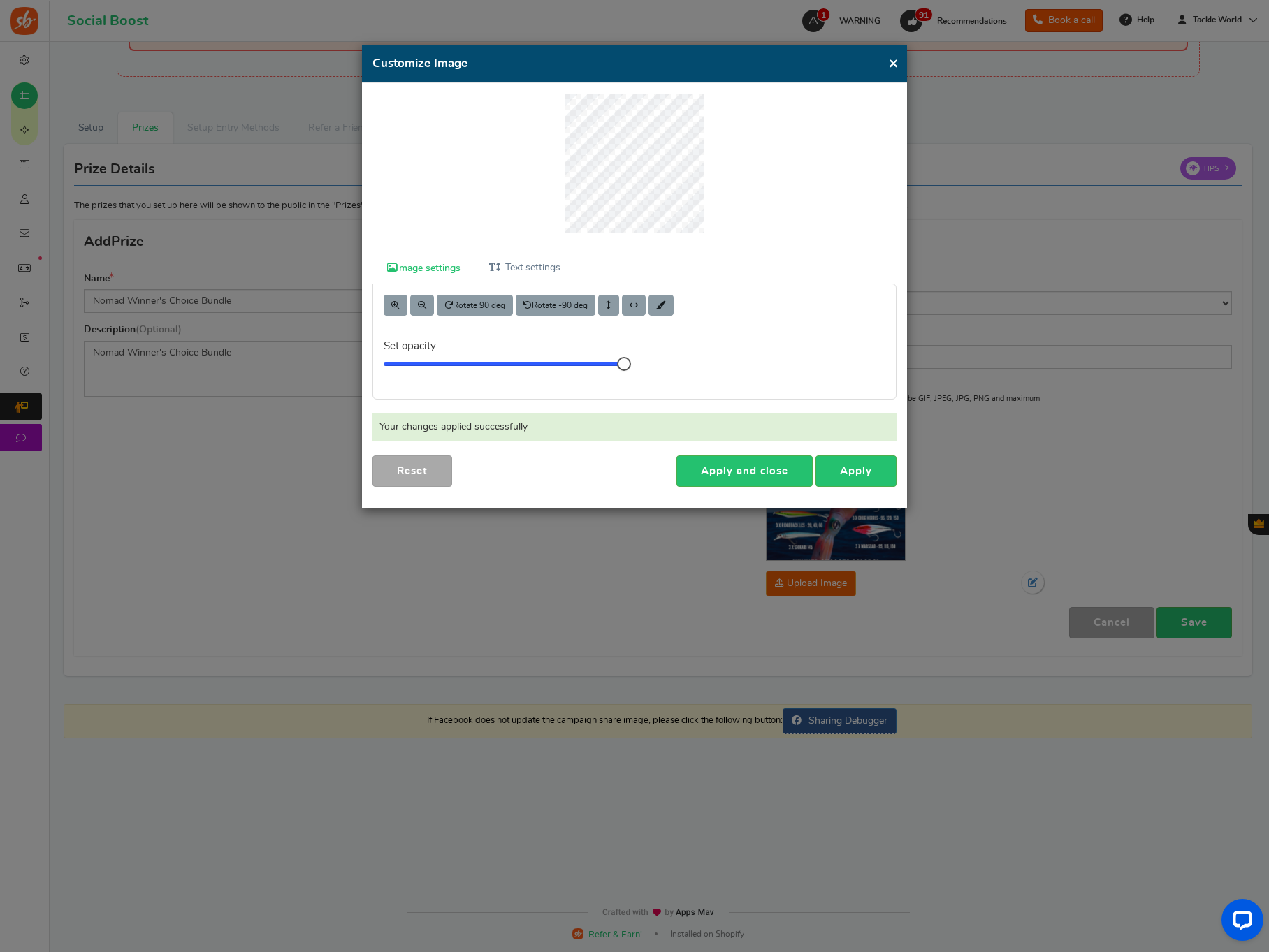
click at [893, 62] on button "×" at bounding box center [893, 62] width 11 height 17
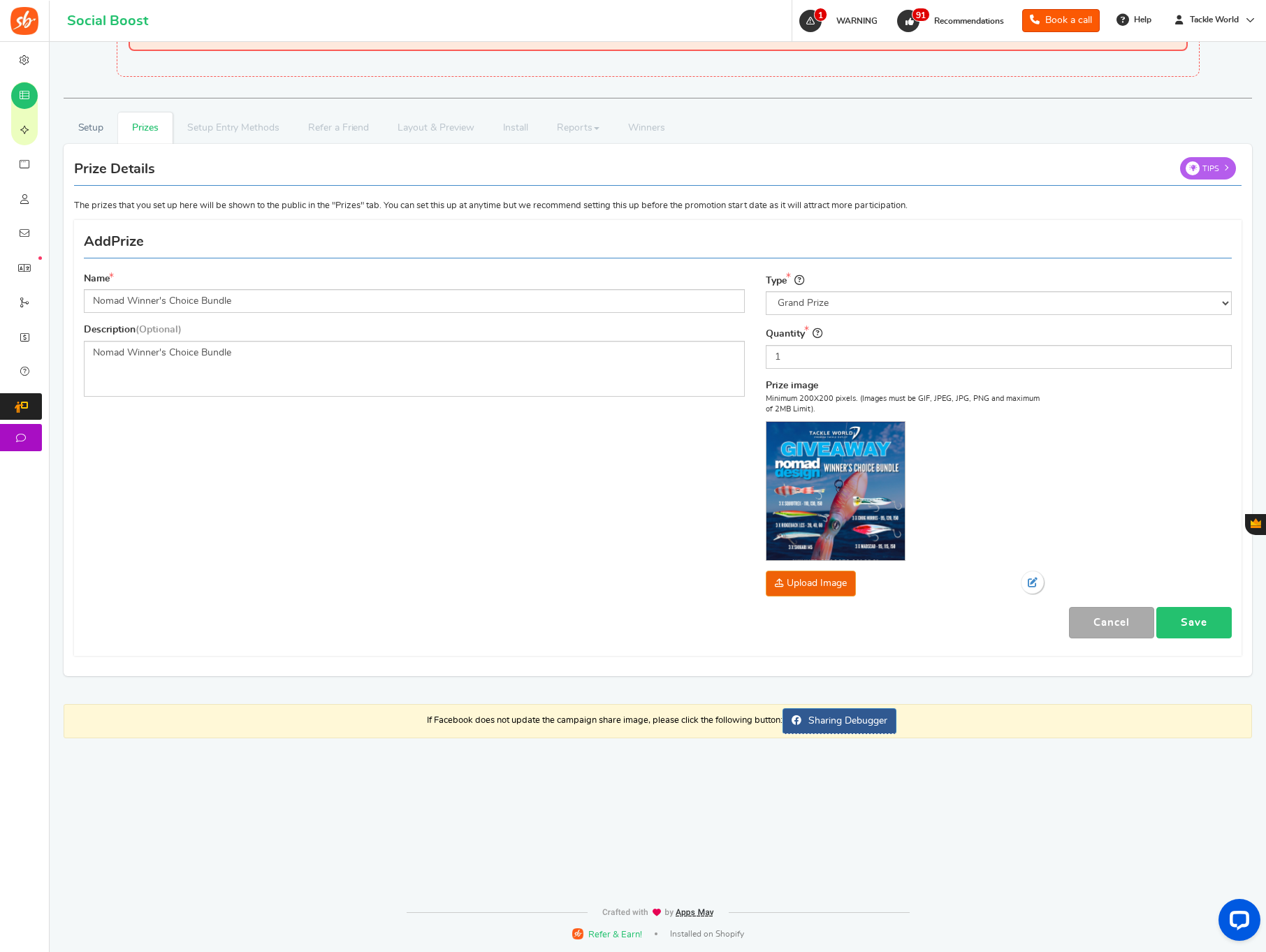
click at [1200, 623] on link "Save" at bounding box center [1194, 622] width 75 height 31
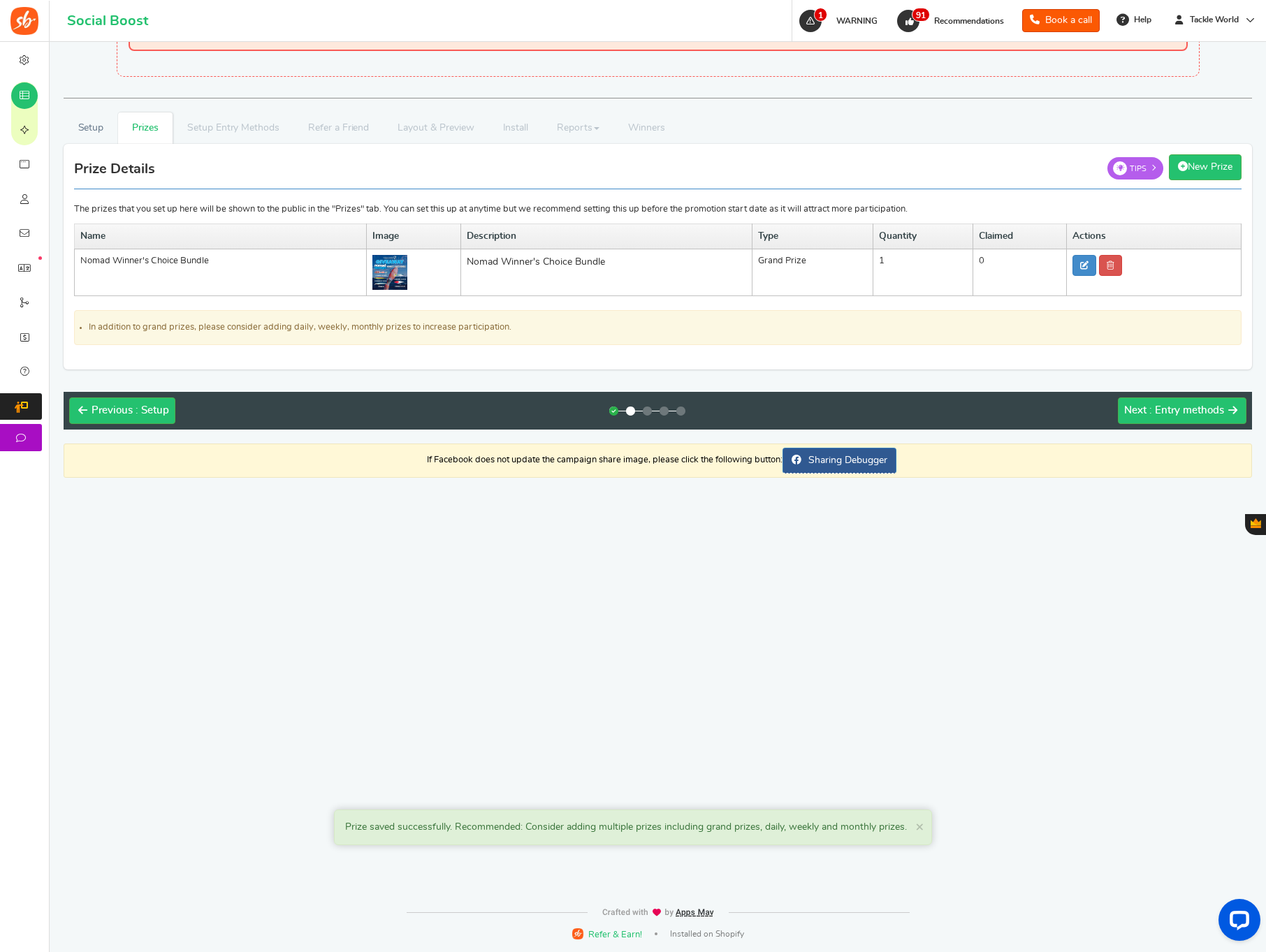
click at [1180, 397] on div "Previous : Setup Next : Entry methods" at bounding box center [658, 411] width 1188 height 38
click at [1164, 425] on div "Previous : Setup Next : Entry methods" at bounding box center [658, 411] width 1188 height 38
click at [1167, 416] on span ": Entry methods" at bounding box center [1186, 410] width 75 height 11
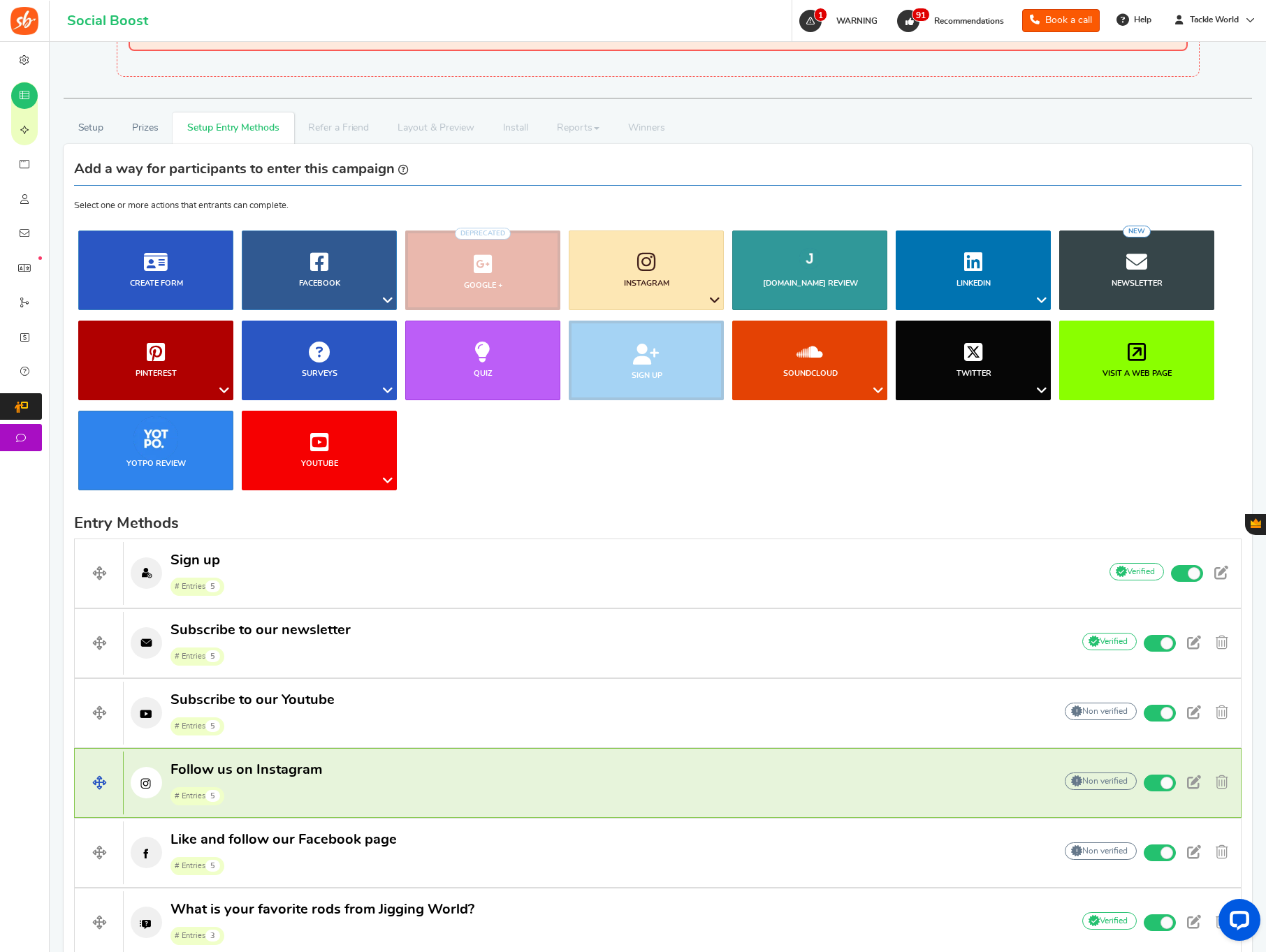
scroll to position [275, 0]
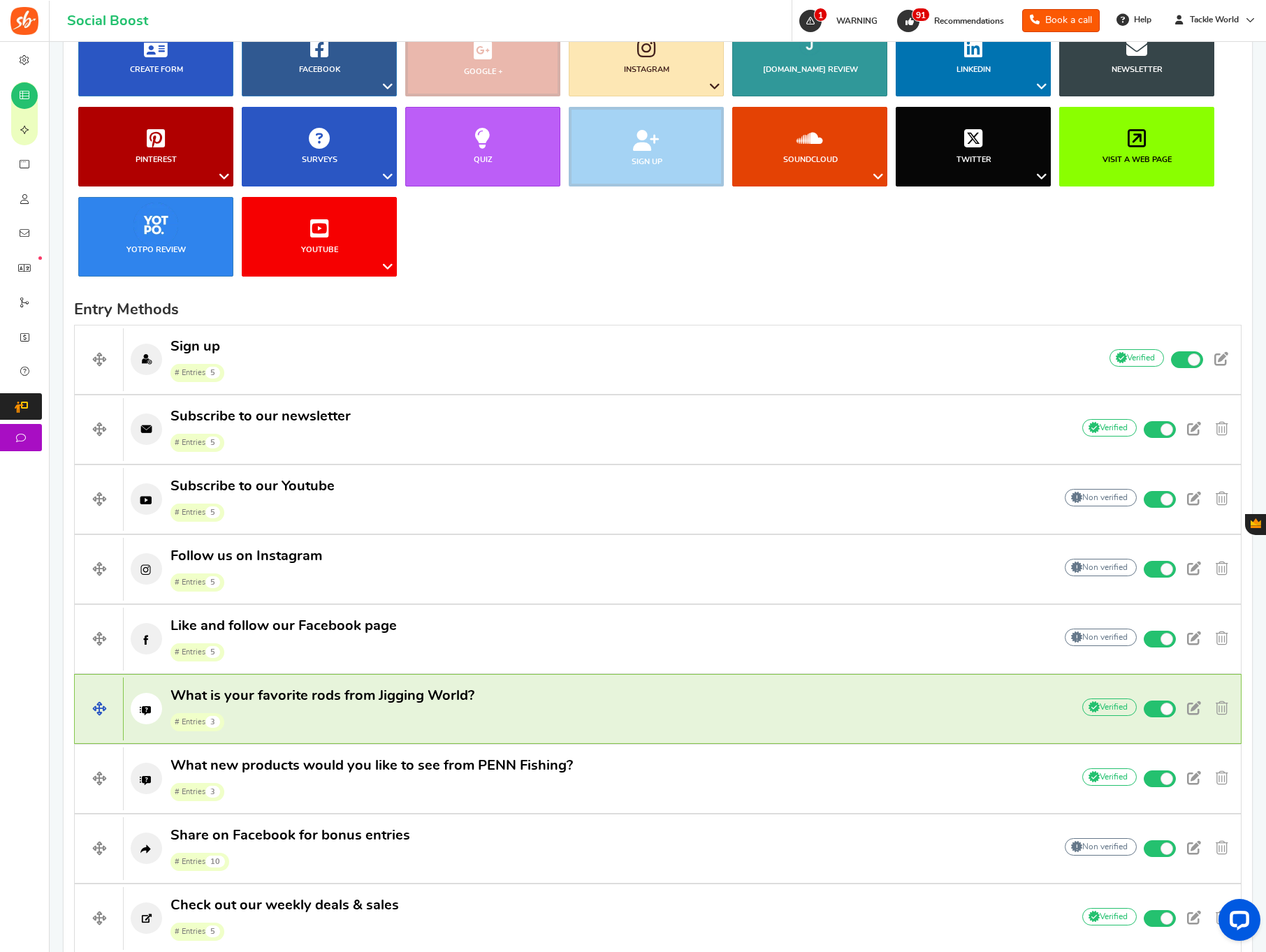
click at [494, 725] on p "What is your favorite rods from Jigging World? # Entries 3" at bounding box center [590, 709] width 934 height 45
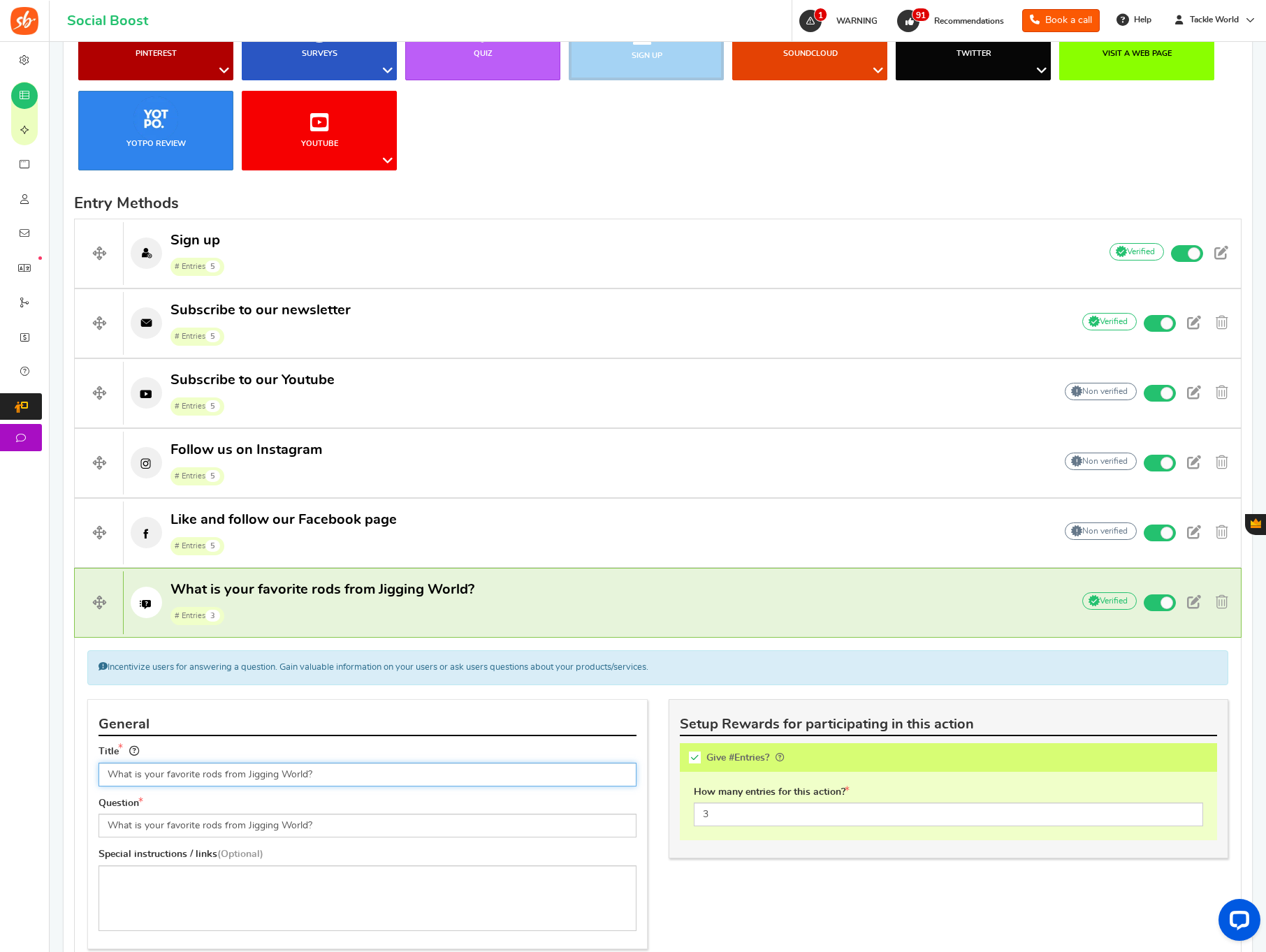
scroll to position [517, 0]
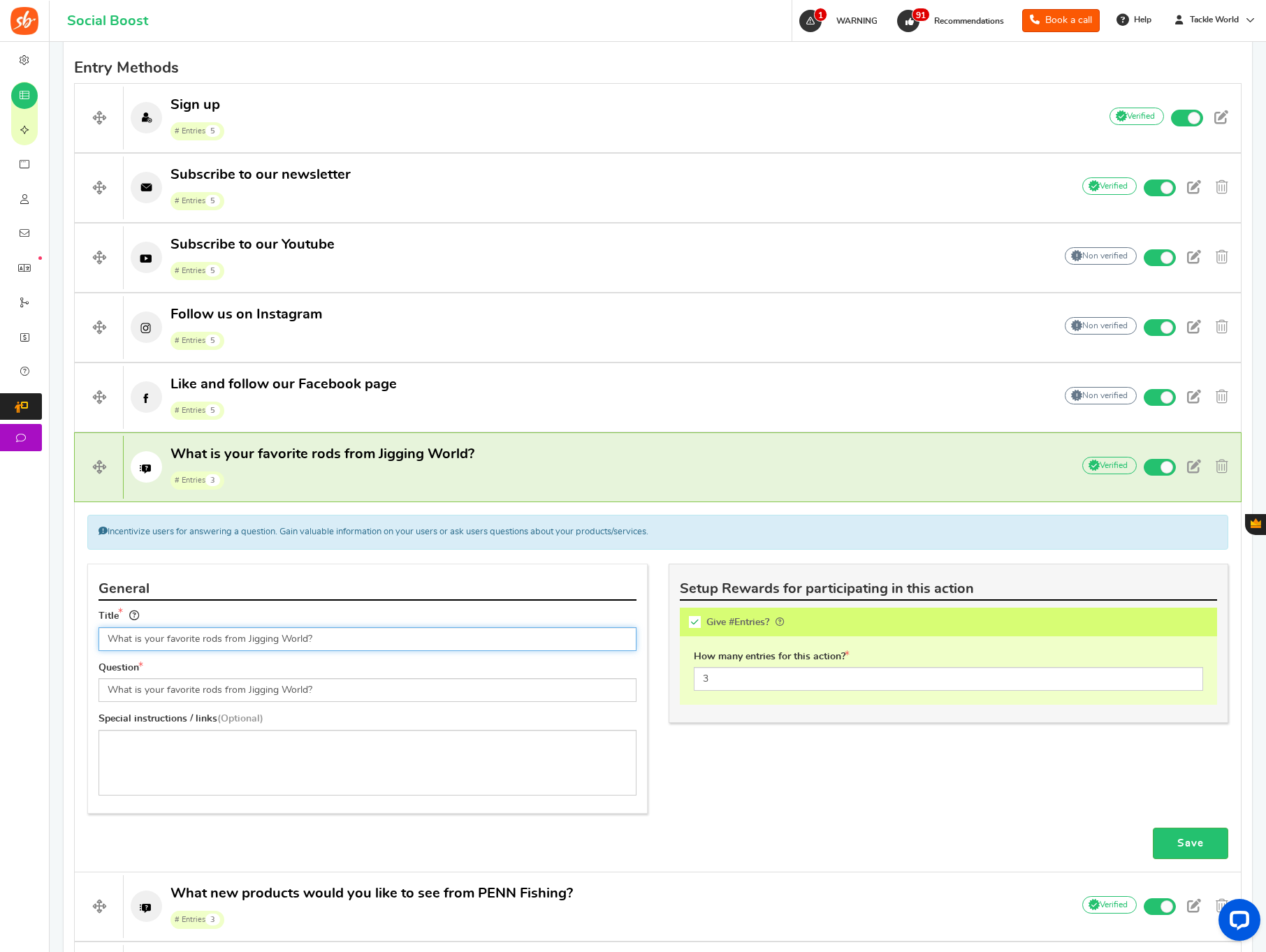
drag, startPoint x: 202, startPoint y: 643, endPoint x: 307, endPoint y: 640, distance: 105.0
click at [307, 640] on input "What is your favorite rods from Jigging World?" at bounding box center [367, 639] width 538 height 24
click at [338, 640] on input "What is your favorite rods from Jigging World?" at bounding box center [367, 639] width 538 height 24
click at [381, 640] on input "What color lures would you want from Nomad?" at bounding box center [367, 637] width 538 height 24
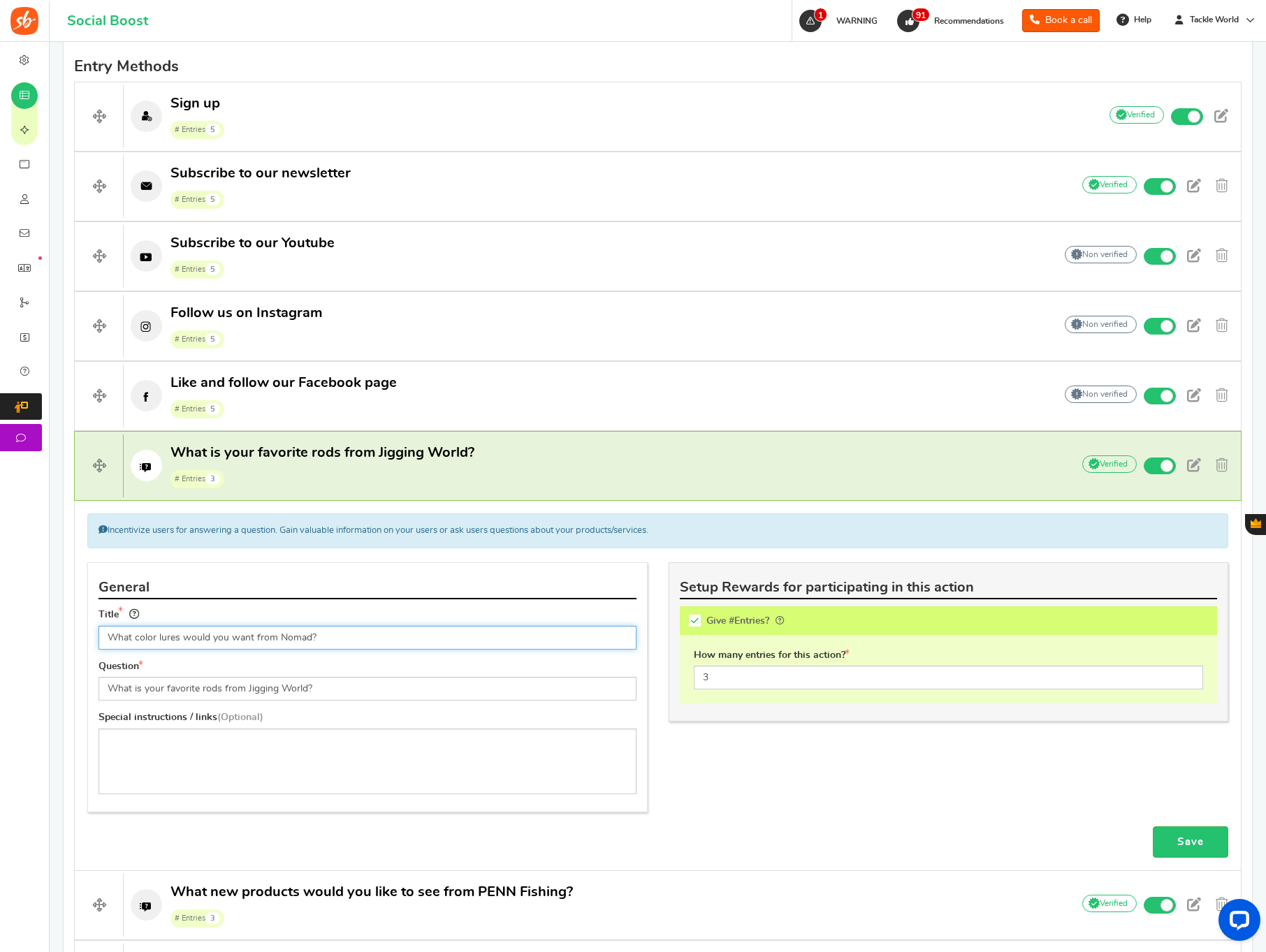
type input "What color lures would you want from Nomad?"
click at [354, 695] on input "What is your favorite rods from Jigging World?" at bounding box center [367, 689] width 538 height 24
paste input "color lures would you want from Noma"
type input "What color lures would you want from Nomad?"
click at [1215, 847] on link "Save" at bounding box center [1191, 842] width 75 height 31
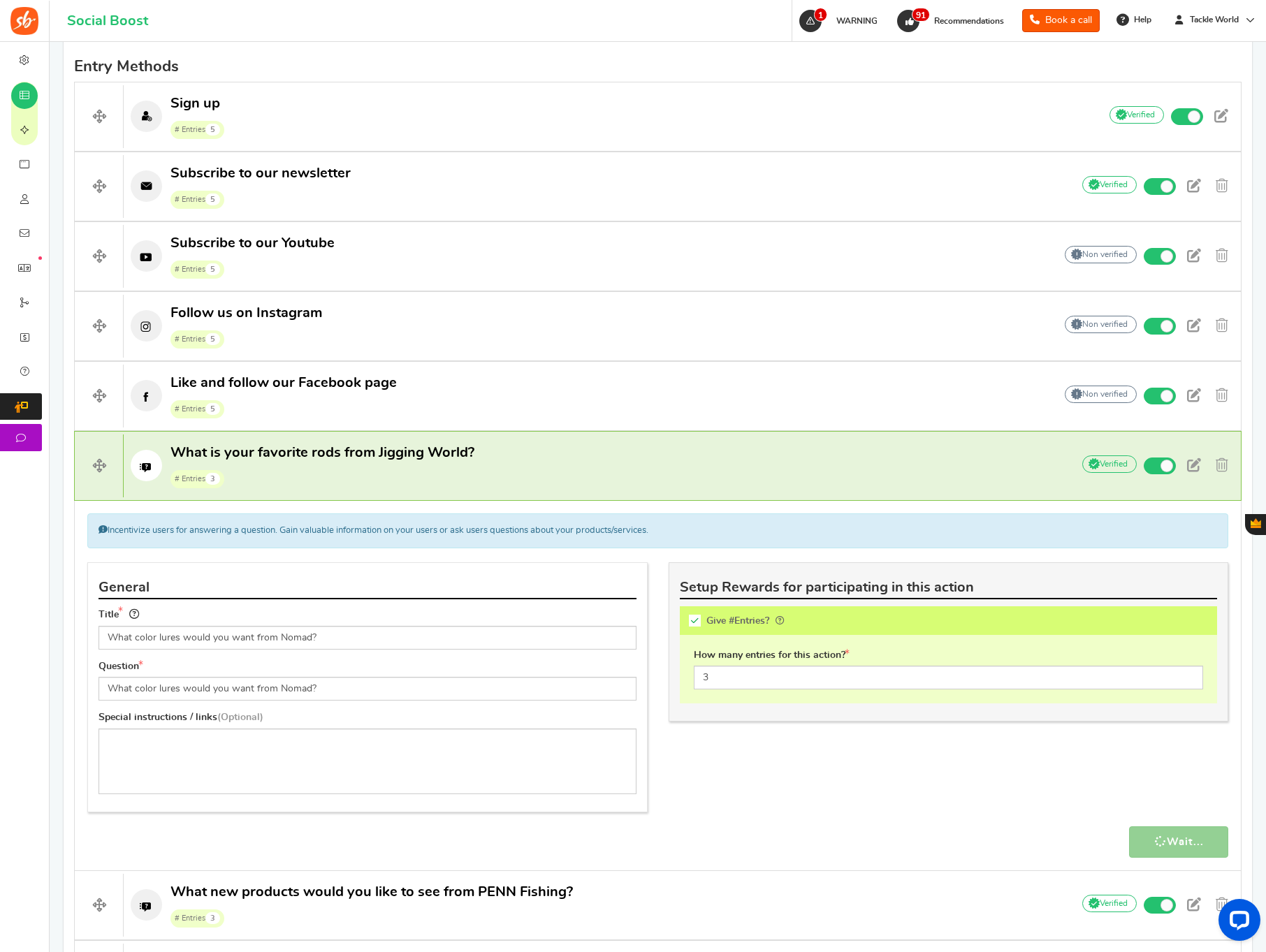
scroll to position [900, 0]
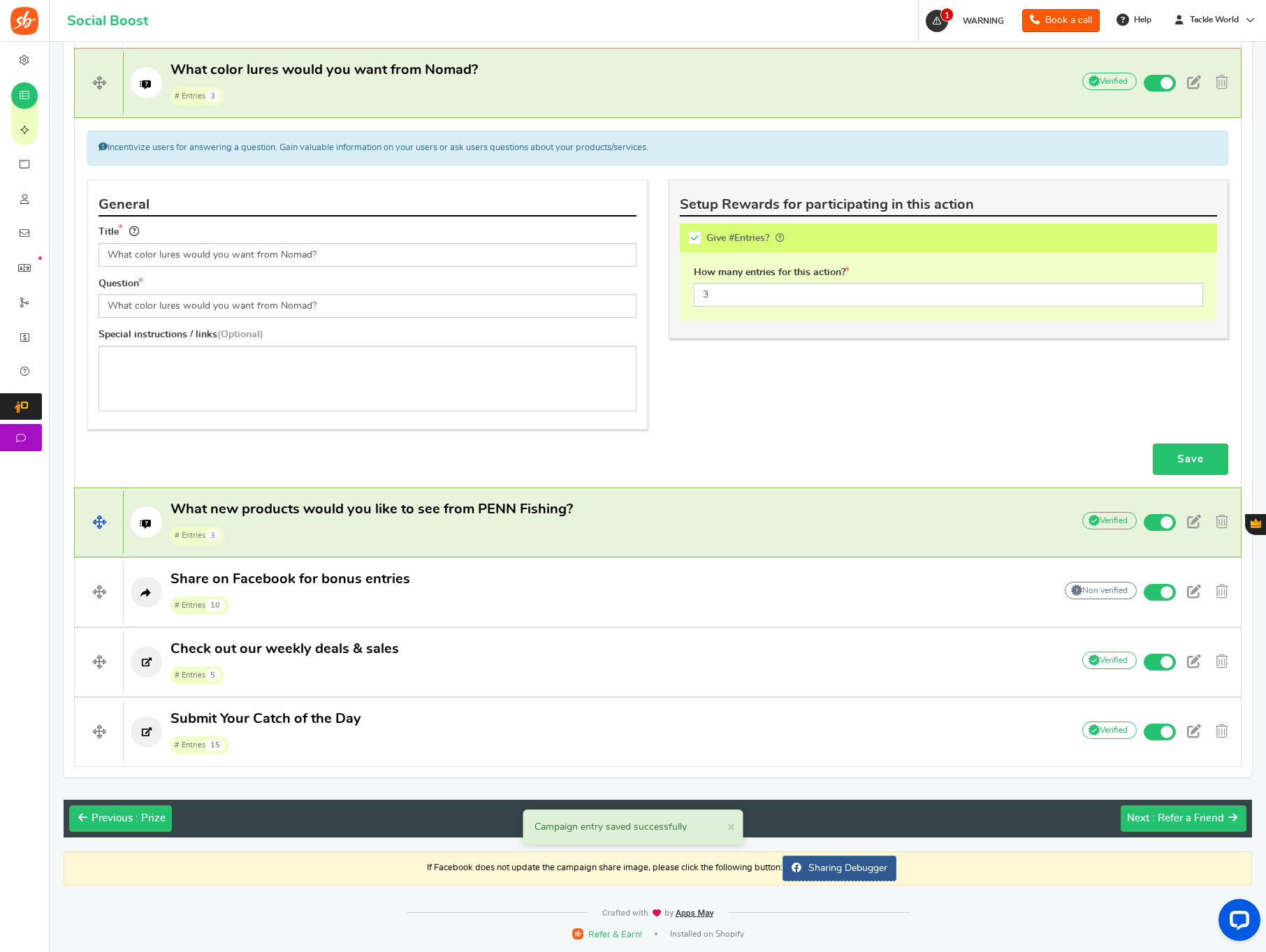
click at [470, 520] on span "What new products would you like to see from PENN Fishing? # Entries 3" at bounding box center [371, 522] width 403 height 45
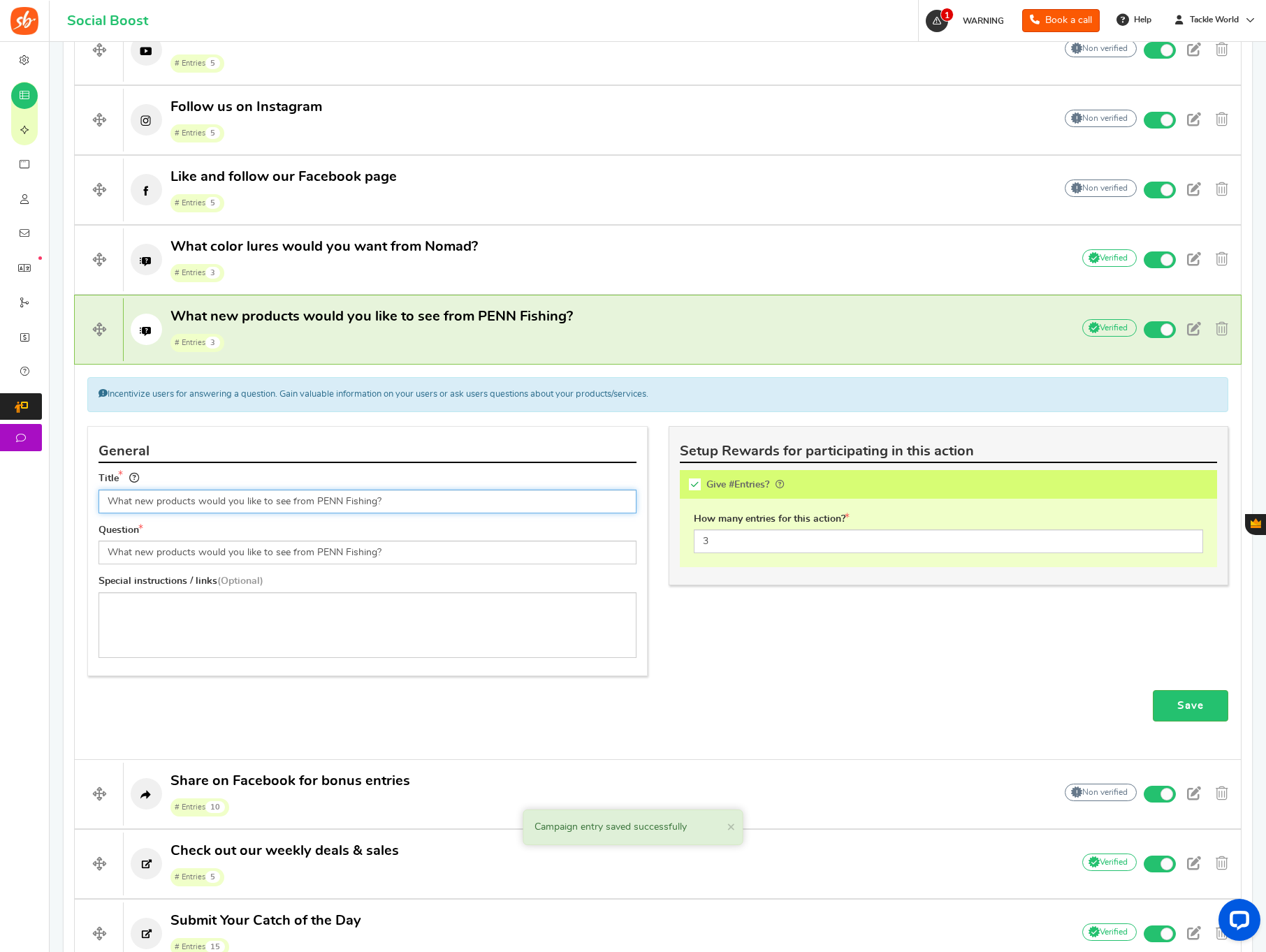
scroll to position [791, 0]
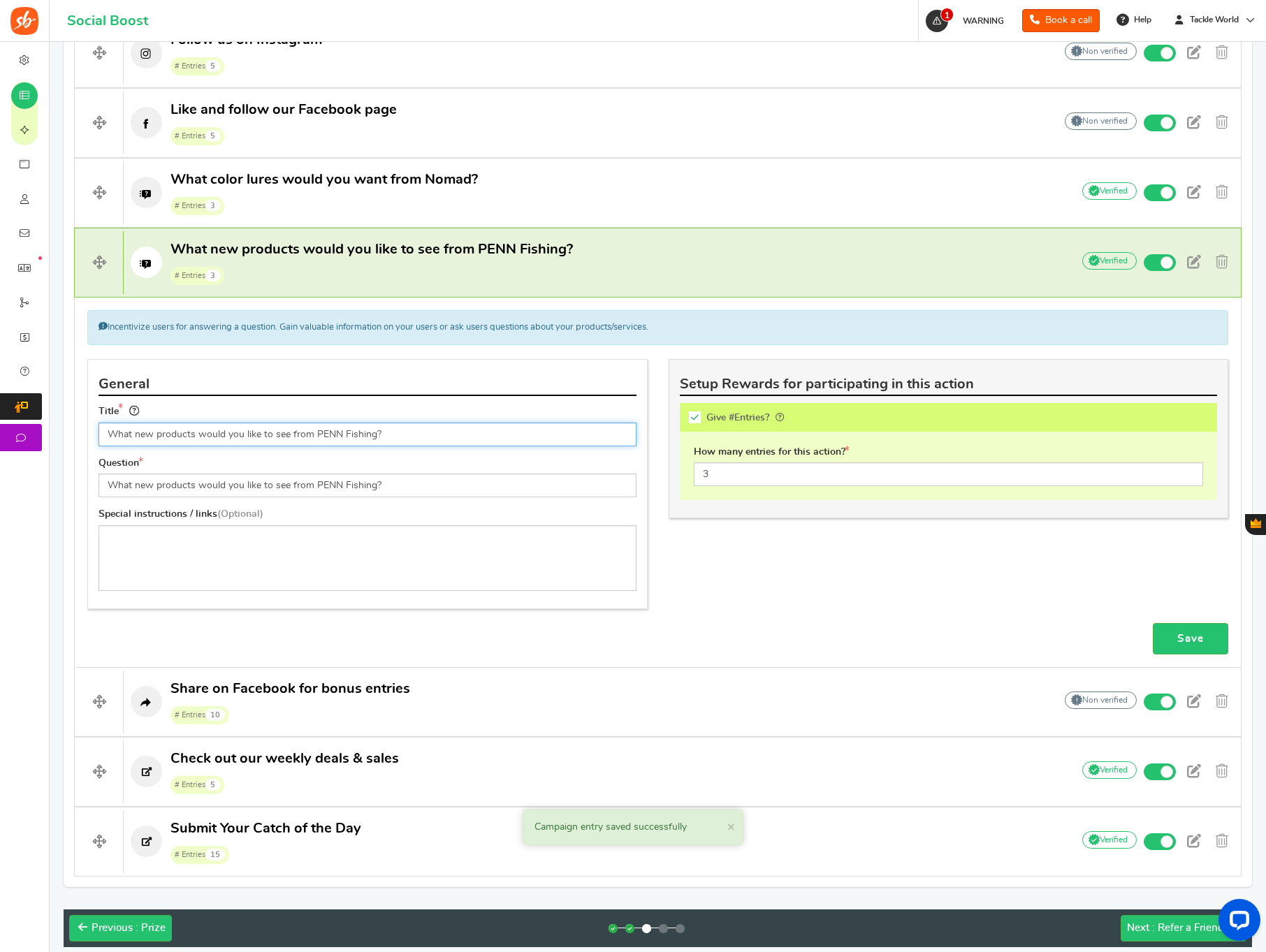
drag, startPoint x: 314, startPoint y: 435, endPoint x: 328, endPoint y: 435, distance: 14.0
click at [328, 435] on input "What new products would you like to see from PENN Fishing?" at bounding box center [367, 434] width 538 height 24
type input "What new products would you like to see from Nomad Fishing?"
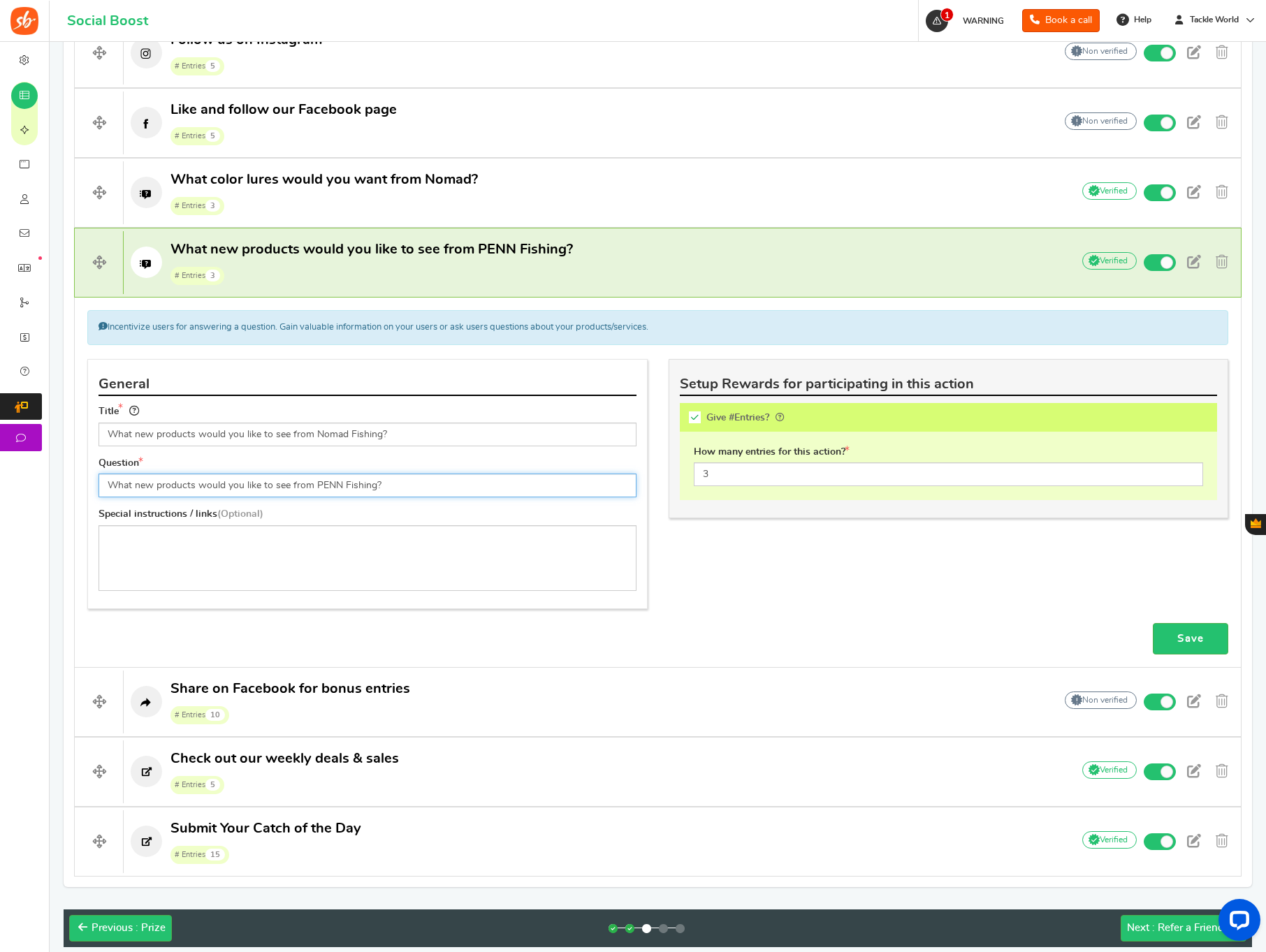
click at [319, 484] on input "What new products would you like to see from PENN Fishing?" at bounding box center [367, 485] width 538 height 24
type input "What new products would you like to see from Nomad Fishing?"
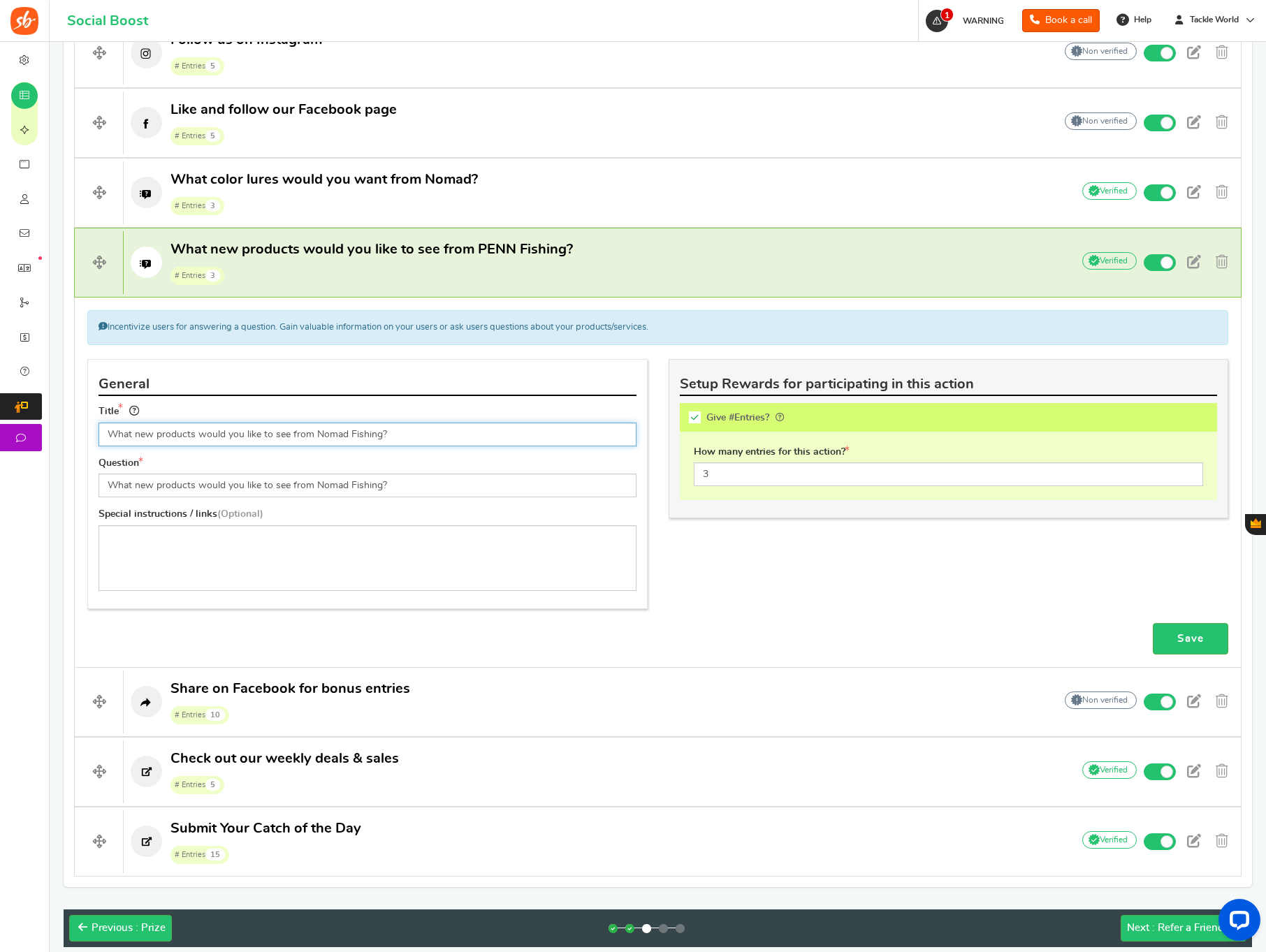
click at [357, 435] on input "What new products would you like to see from Nomad Fishing?" at bounding box center [367, 434] width 538 height 24
click at [358, 435] on input "What new products would you like to see from Nomad Fishing?" at bounding box center [367, 434] width 538 height 24
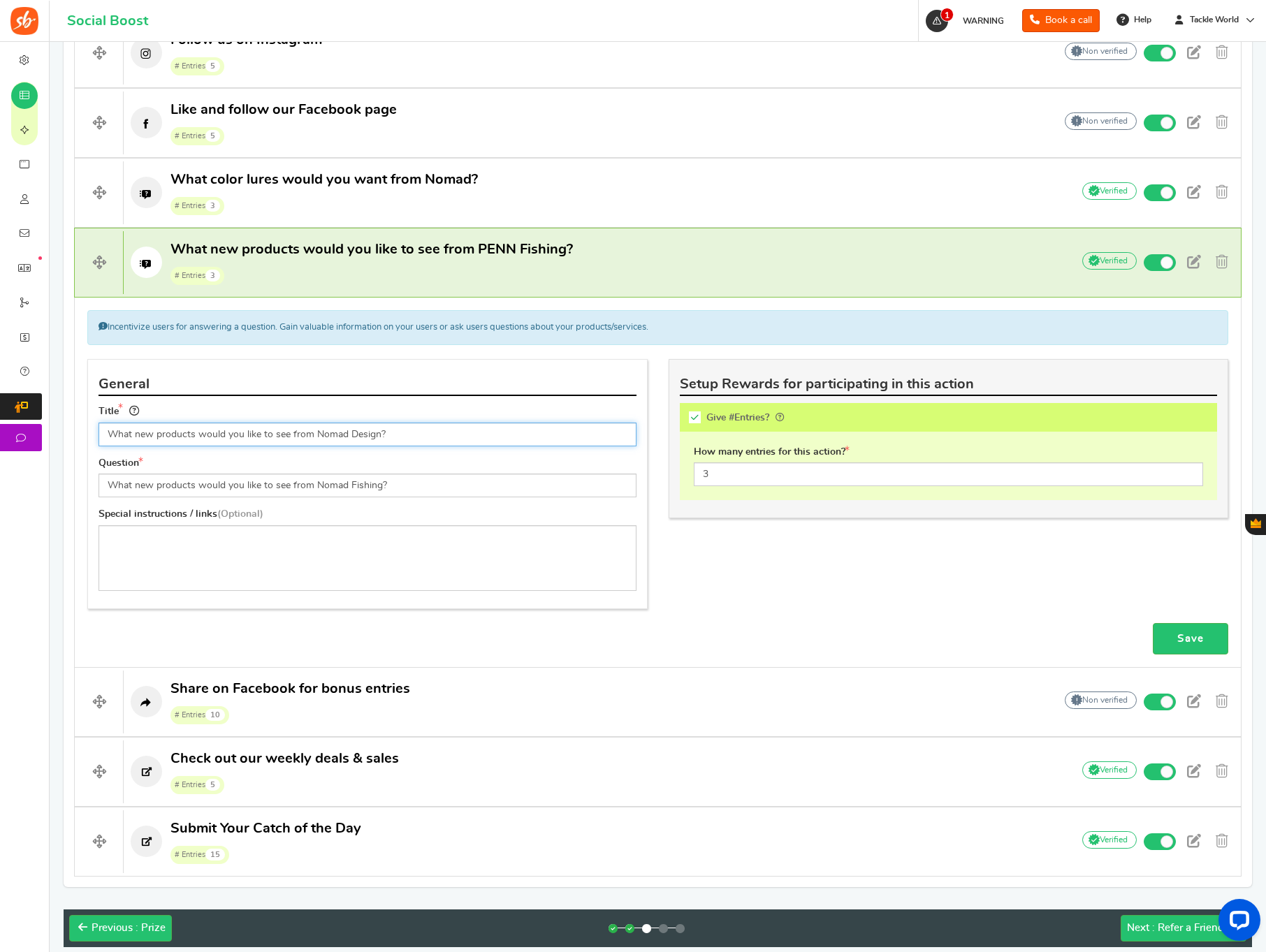
type input "What new products would you like to see from Nomad Design?"
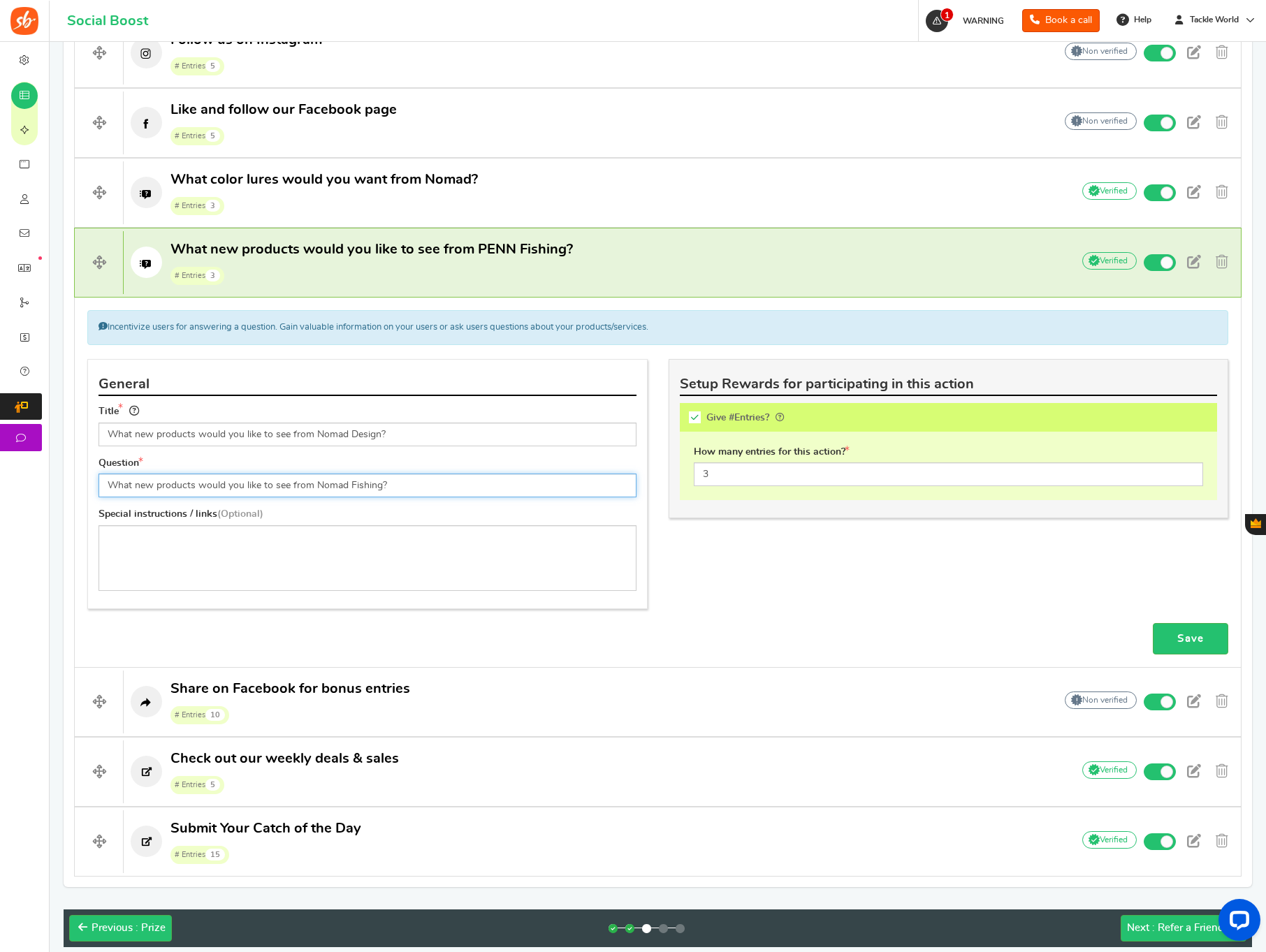
click at [368, 483] on input "What new products would you like to see from Nomad Fishing?" at bounding box center [367, 485] width 538 height 24
type input "What new products would you like to see from Nomad Design?"
click at [1168, 625] on link "Save" at bounding box center [1191, 639] width 75 height 31
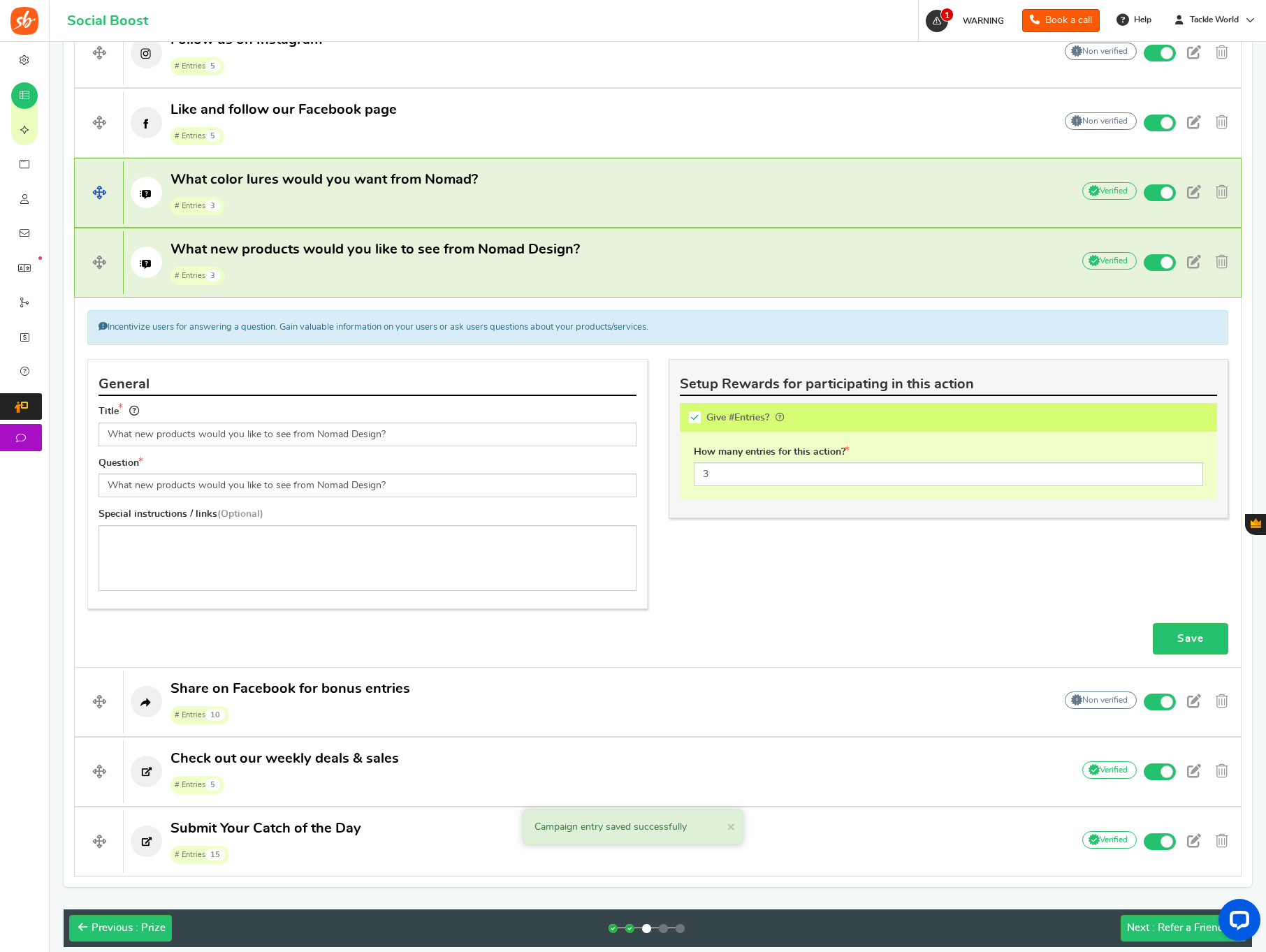
click at [569, 196] on p "What color lures would you want from Nomad? # Entries 3" at bounding box center [590, 193] width 934 height 45
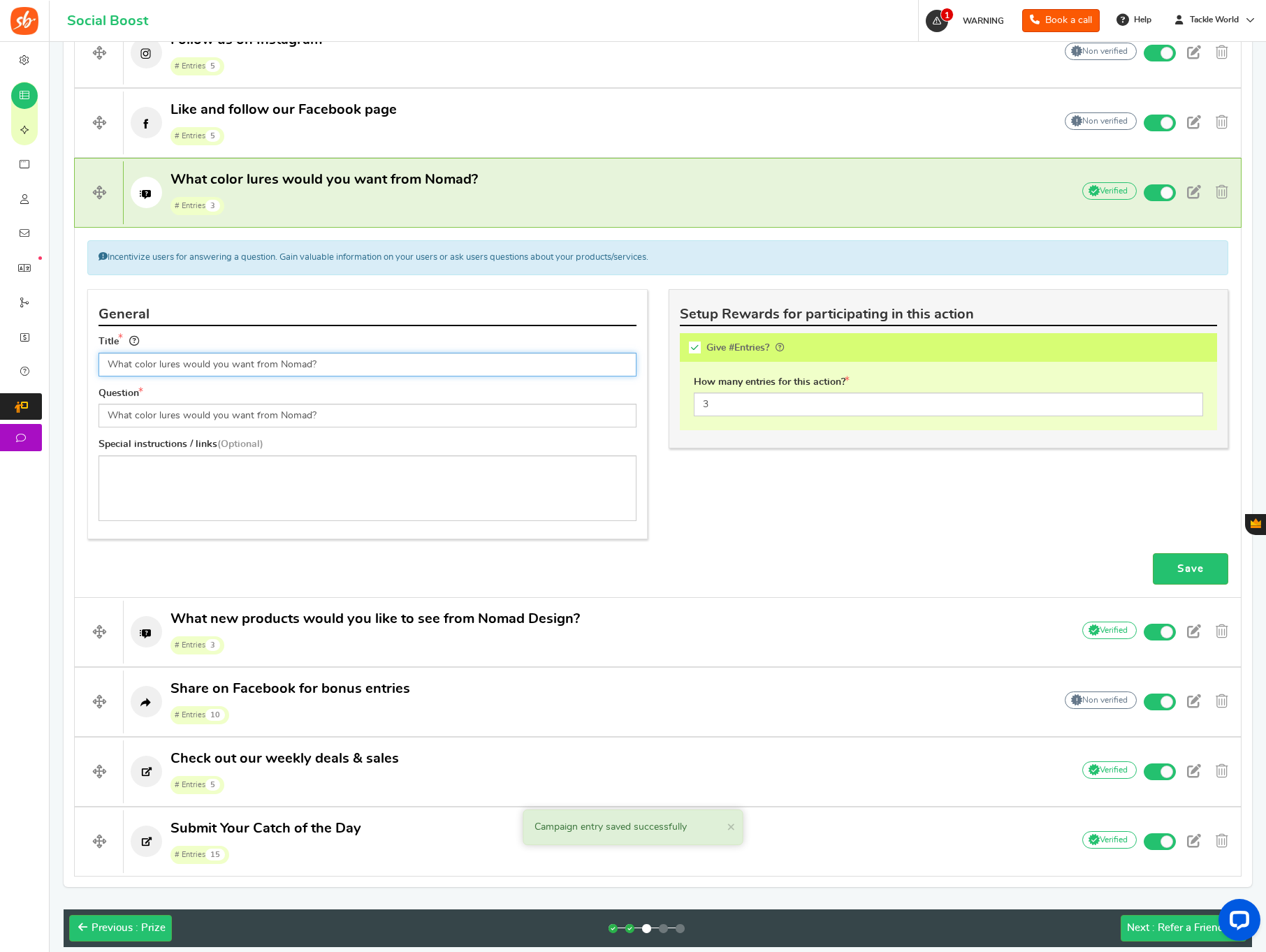
click at [310, 364] on input "What color lures would you want from Nomad?" at bounding box center [367, 364] width 538 height 24
type input "What color lures would you want from Nomad Design?"
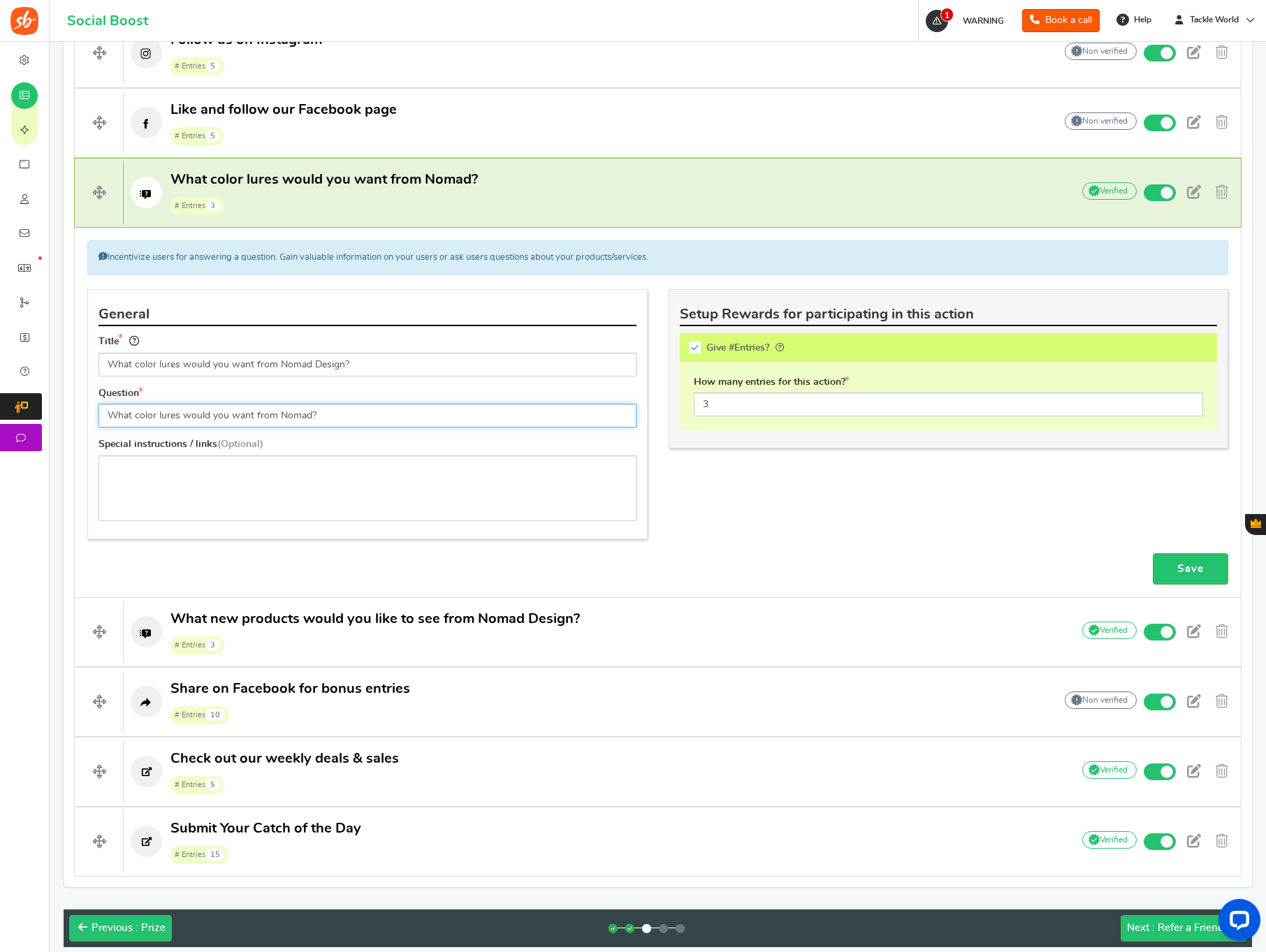
click at [311, 413] on input "What color lures would you want from Nomad?" at bounding box center [367, 415] width 538 height 24
type input "What color lures would you want from Nomad Design?"
click at [1178, 573] on link "Save" at bounding box center [1191, 569] width 75 height 31
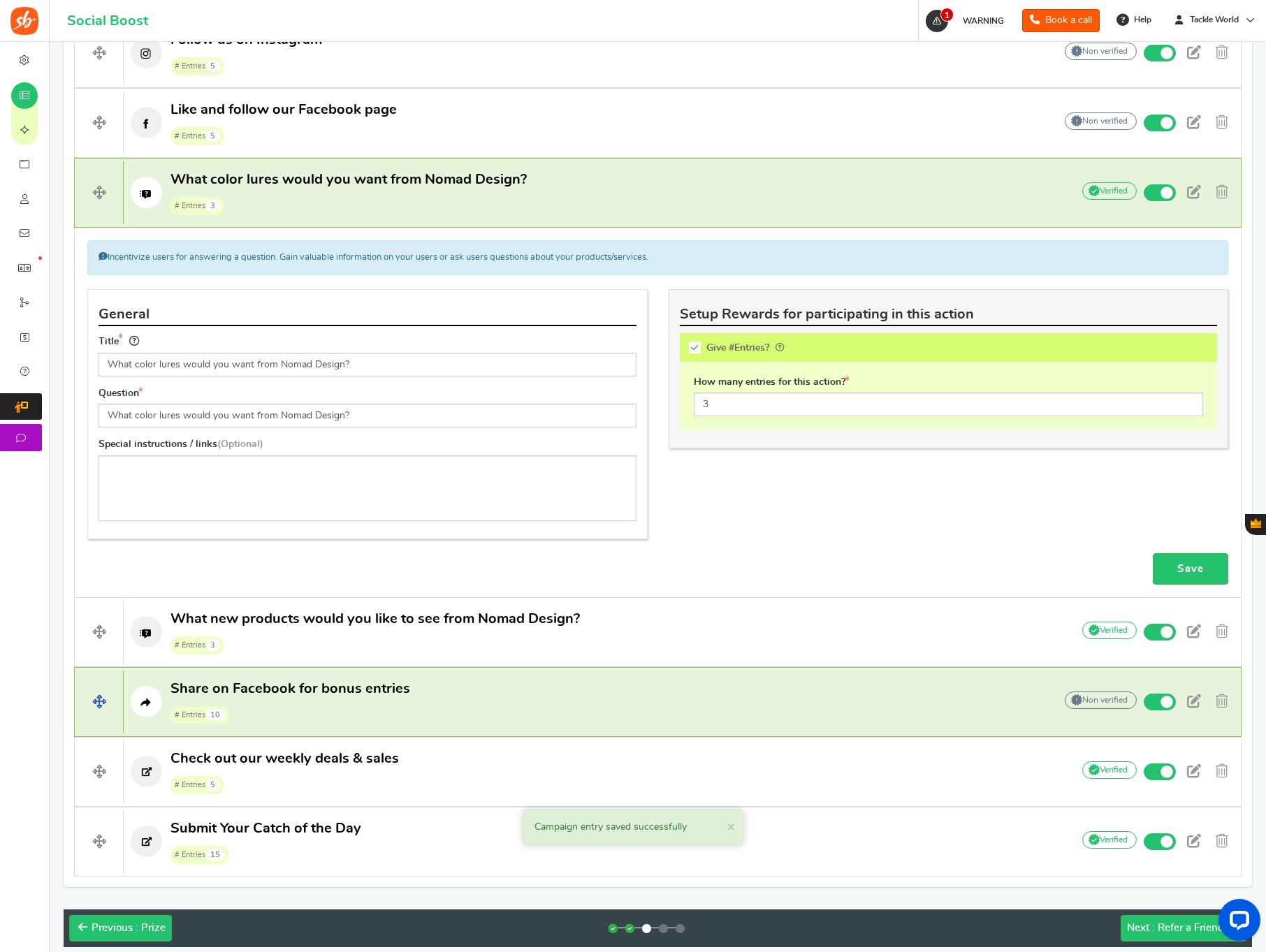
click at [433, 708] on p "Share on Facebook for bonus entries # Entries 10" at bounding box center [582, 702] width 917 height 45
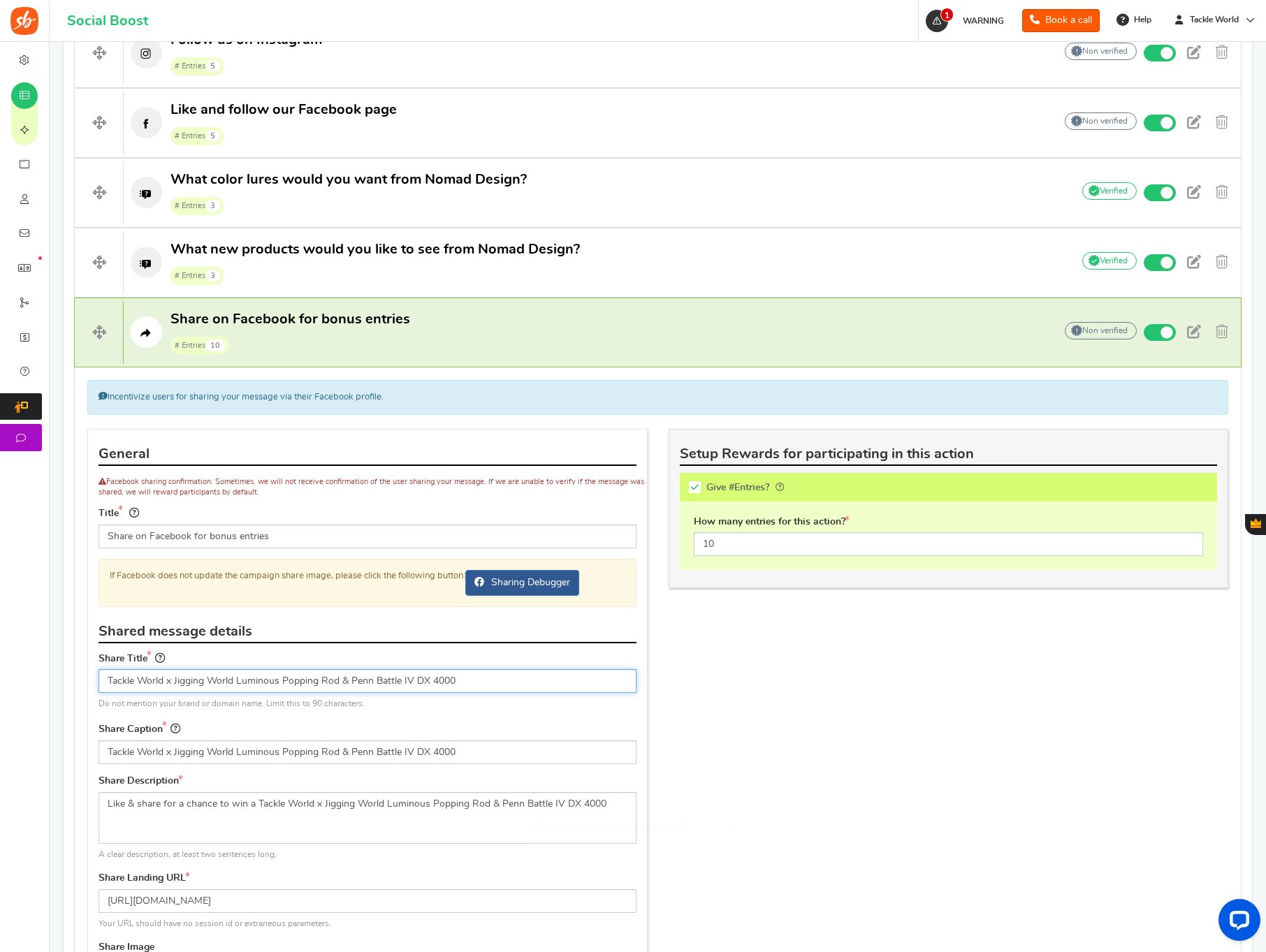
click at [175, 683] on input "Tackle World x Jigging World Luminous Popping Rod & Penn Battle IV DX 4000" at bounding box center [367, 681] width 538 height 24
click at [486, 687] on input "Tackle World x Jigging World Luminous Popping Rod & Penn Battle IV DX 4000" at bounding box center [367, 681] width 538 height 24
paste input "What color lures would you want from Nomad?"
click at [176, 681] on input "Tackle World x What color lures would you want from Nomad?" at bounding box center [367, 681] width 538 height 24
type input "Tackle World x Nomad Lures Giveaway"
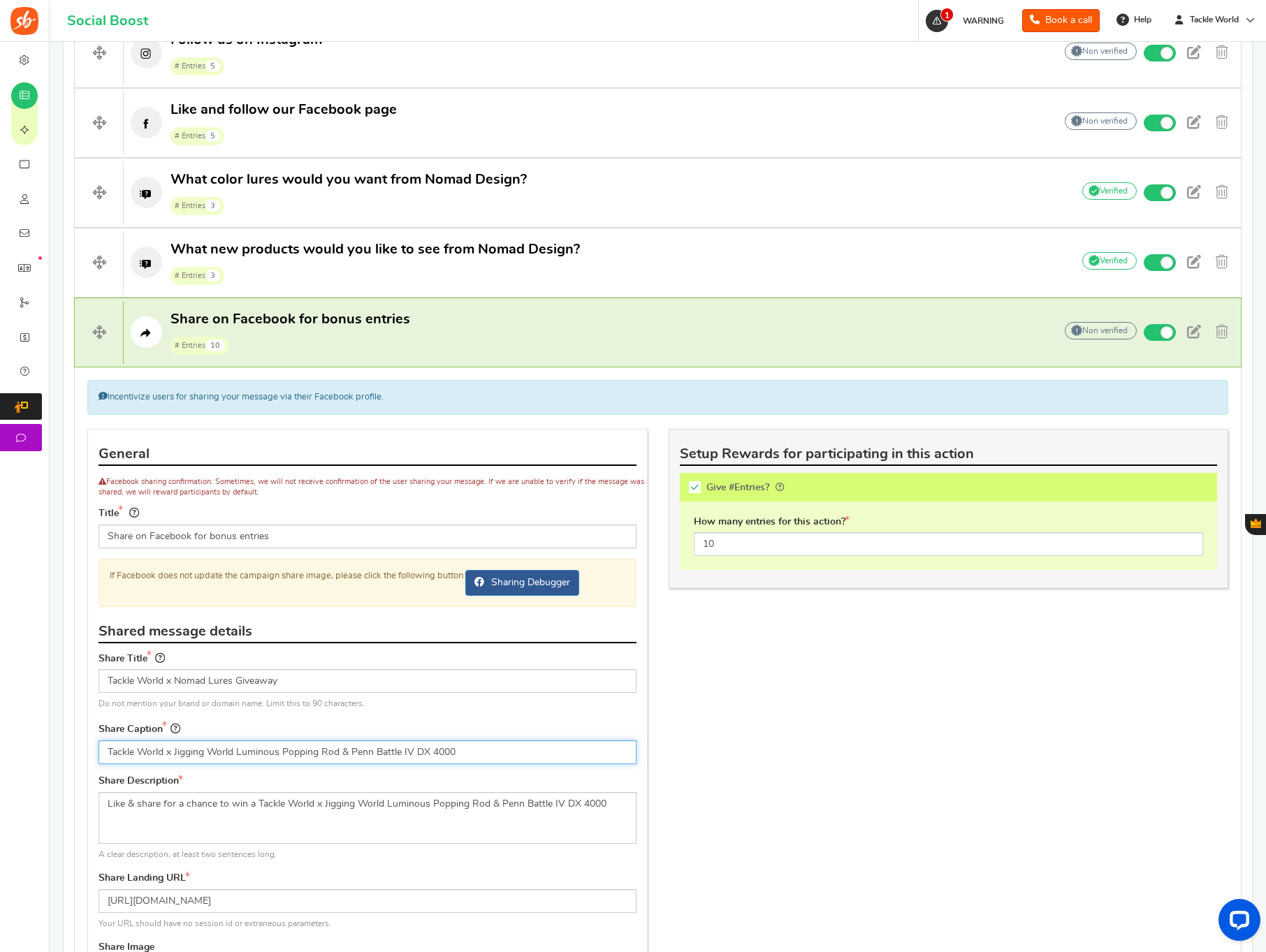
click at [266, 763] on input "Tackle World x Jigging World Luminous Popping Rod & Penn Battle IV DX 4000" at bounding box center [367, 752] width 538 height 24
click at [281, 751] on input "Tackle World x Jigging World Luminous Popping Rod & Penn Battle IV DX 4000" at bounding box center [367, 752] width 538 height 24
paste input "Nomad Lures Giveaway"
type input "Tackle World x Nomad Lures Giveaway"
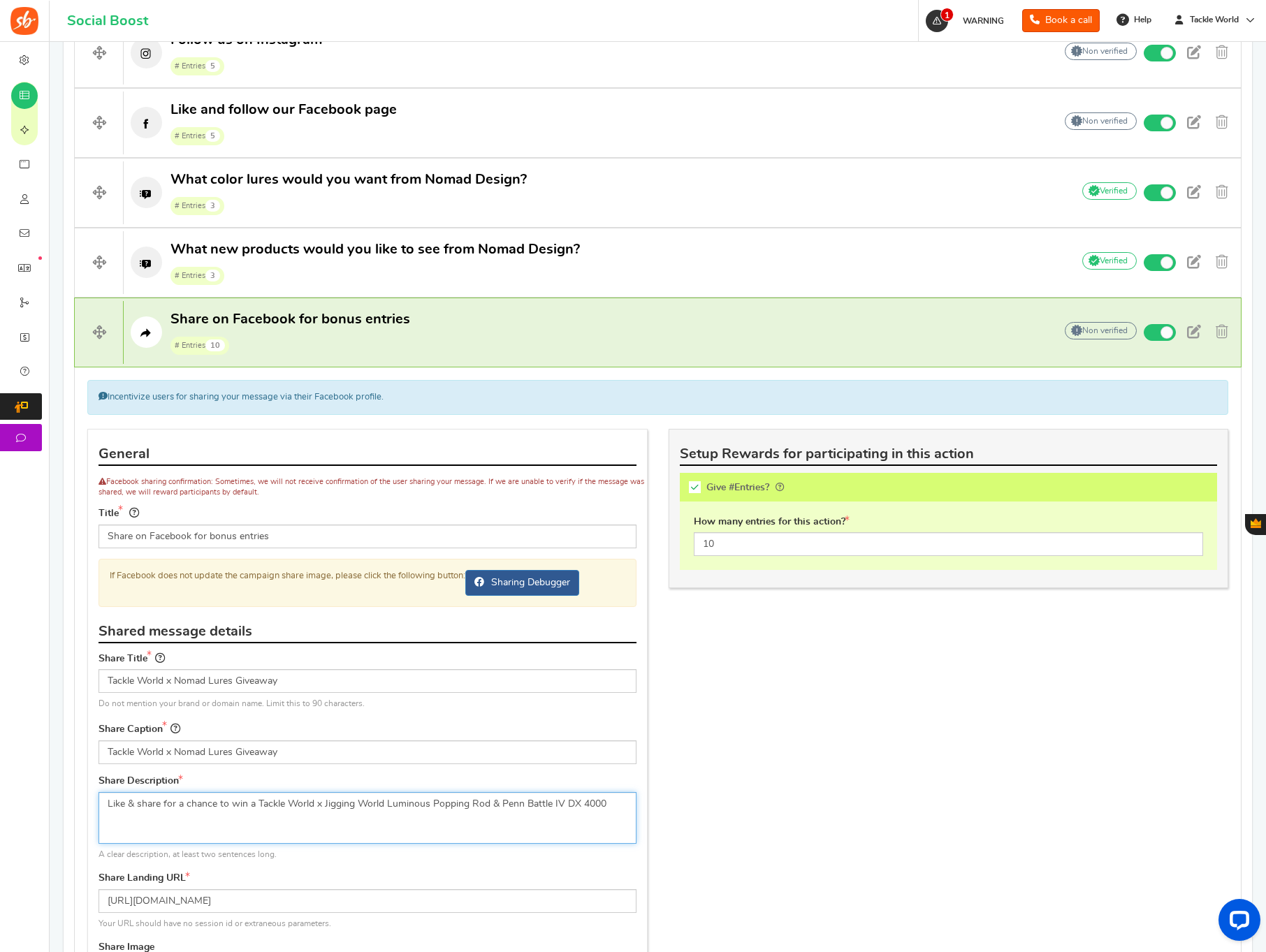
drag, startPoint x: 257, startPoint y: 804, endPoint x: 642, endPoint y: 800, distance: 385.0
click at [642, 800] on div "Share Description Like & share for a chance to win a Tackle World x Jigging Wor…" at bounding box center [367, 823] width 559 height 97
paste textarea "Nomad Lures Giveaway"
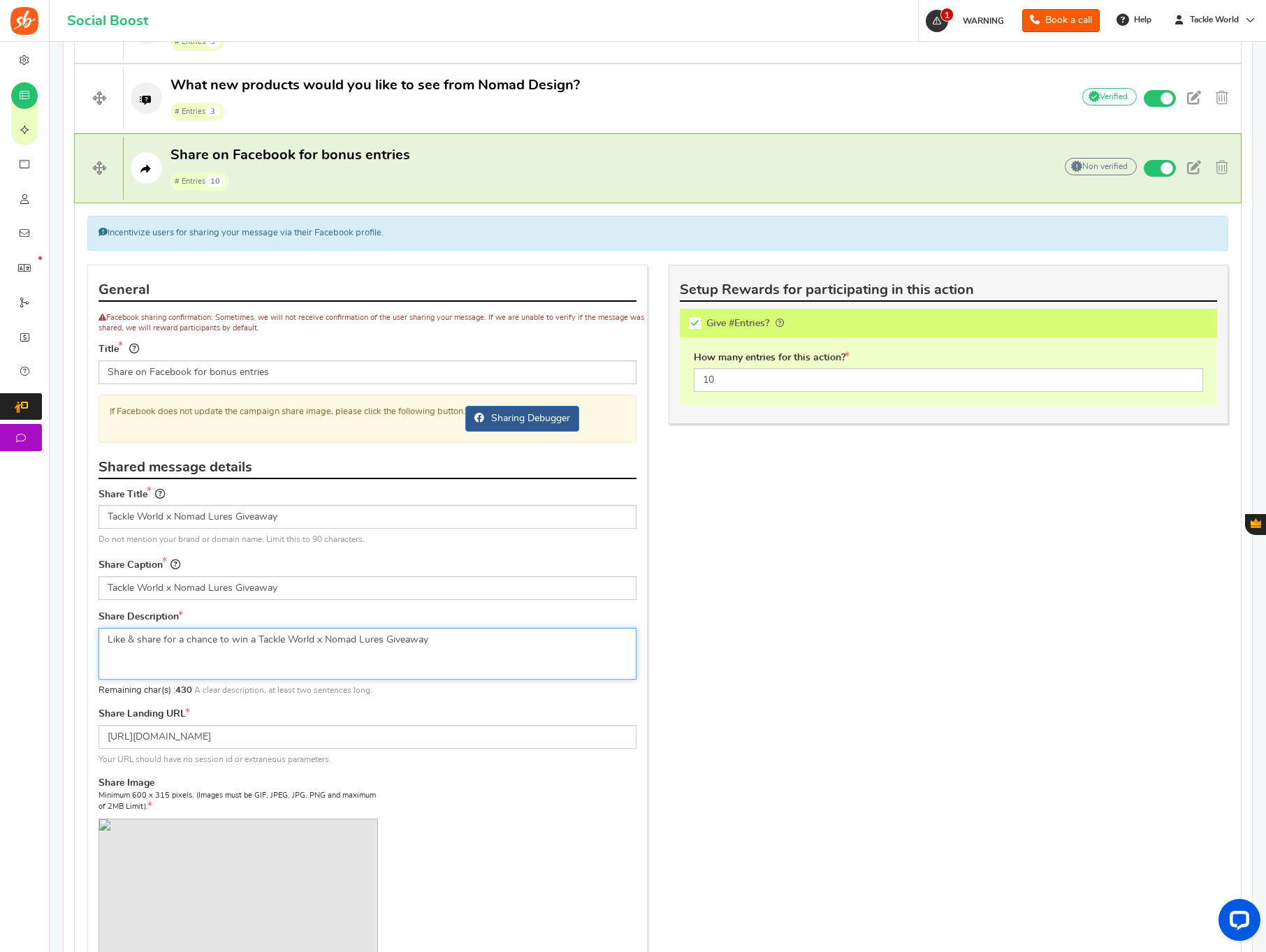
scroll to position [1108, 0]
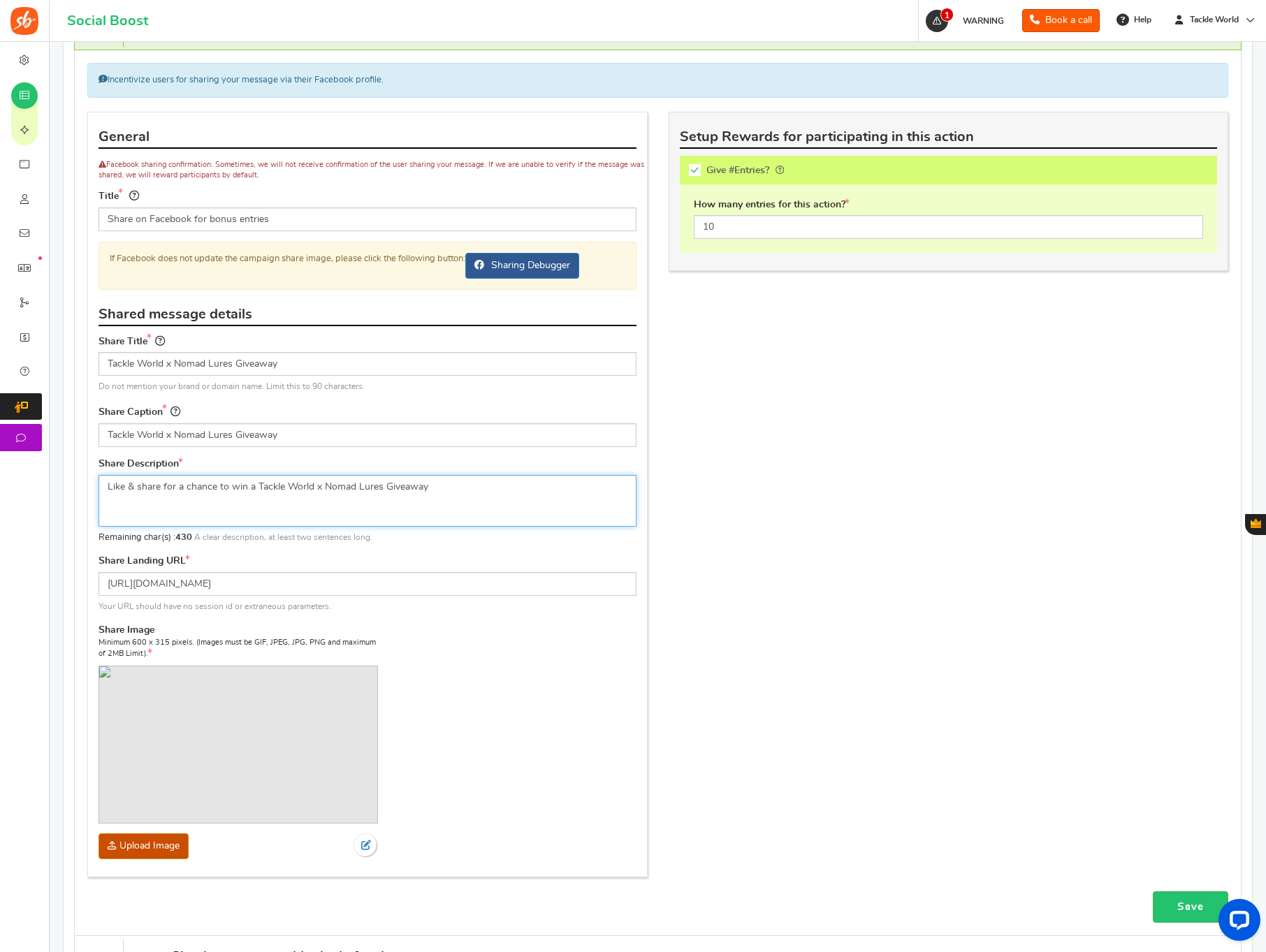
type textarea "Like & share for a chance to win a Tackle World x Nomad Lures Giveaway"
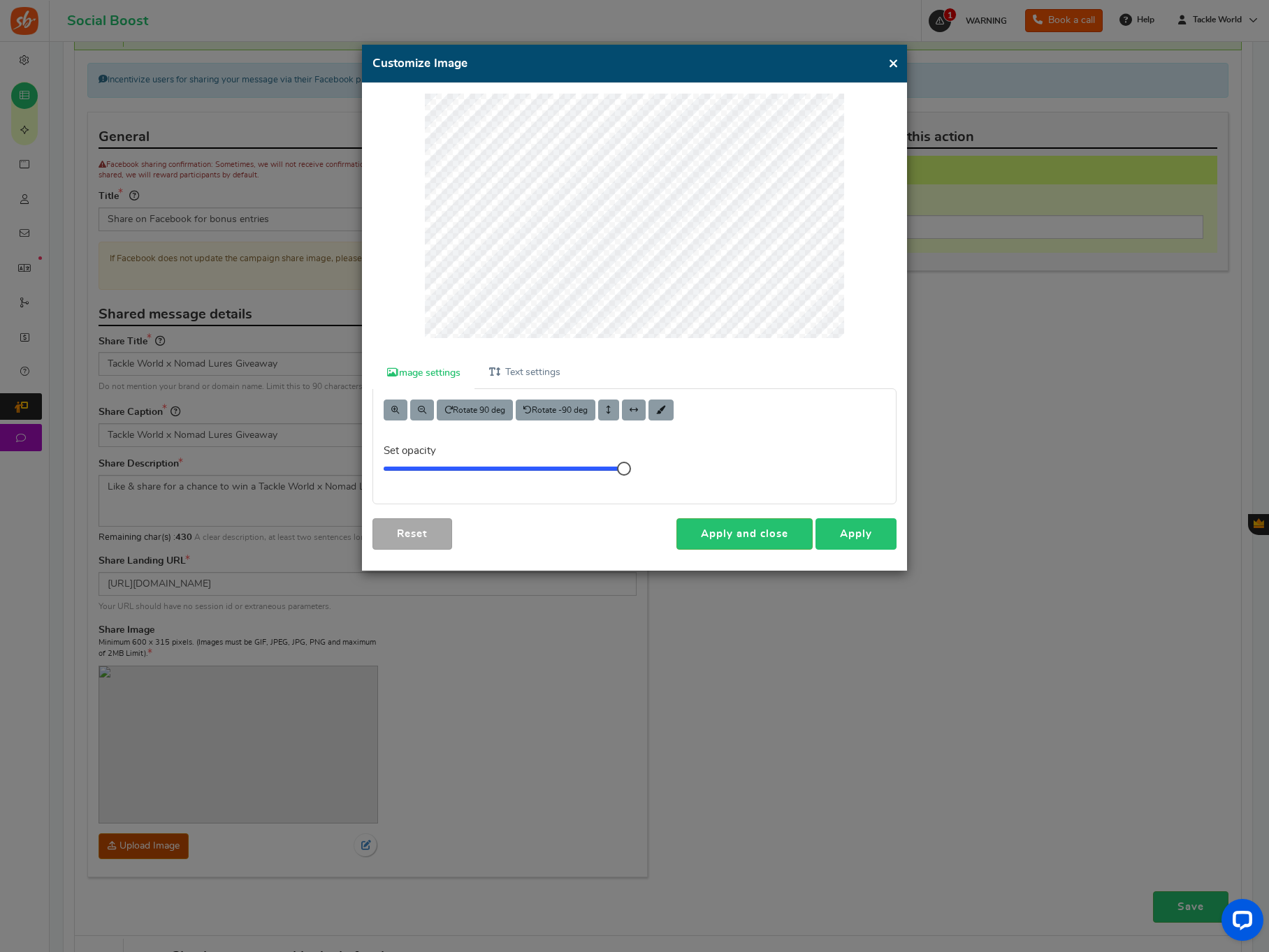
click at [859, 526] on link "Apply" at bounding box center [856, 534] width 81 height 31
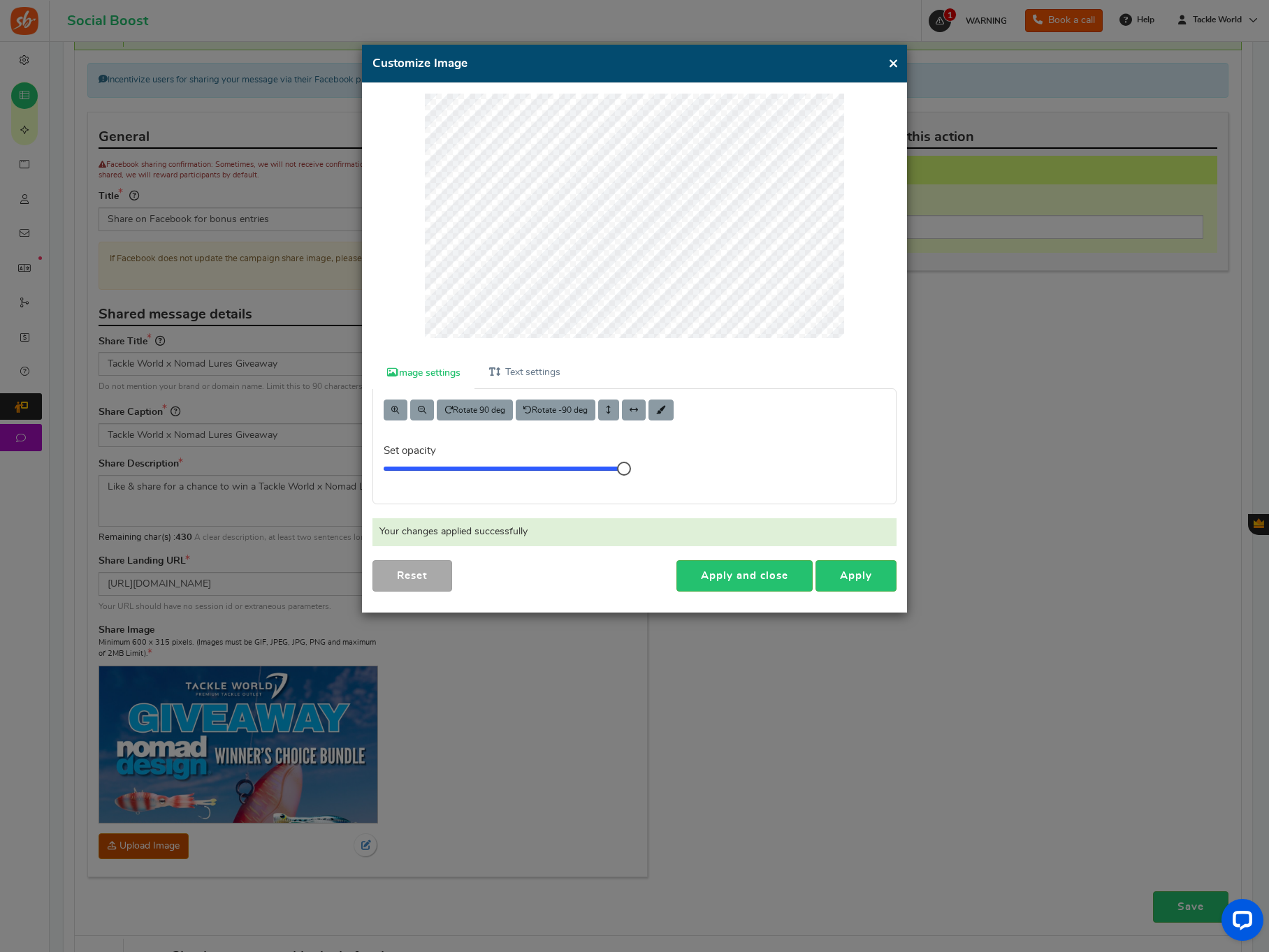
click at [892, 64] on button "×" at bounding box center [893, 62] width 11 height 17
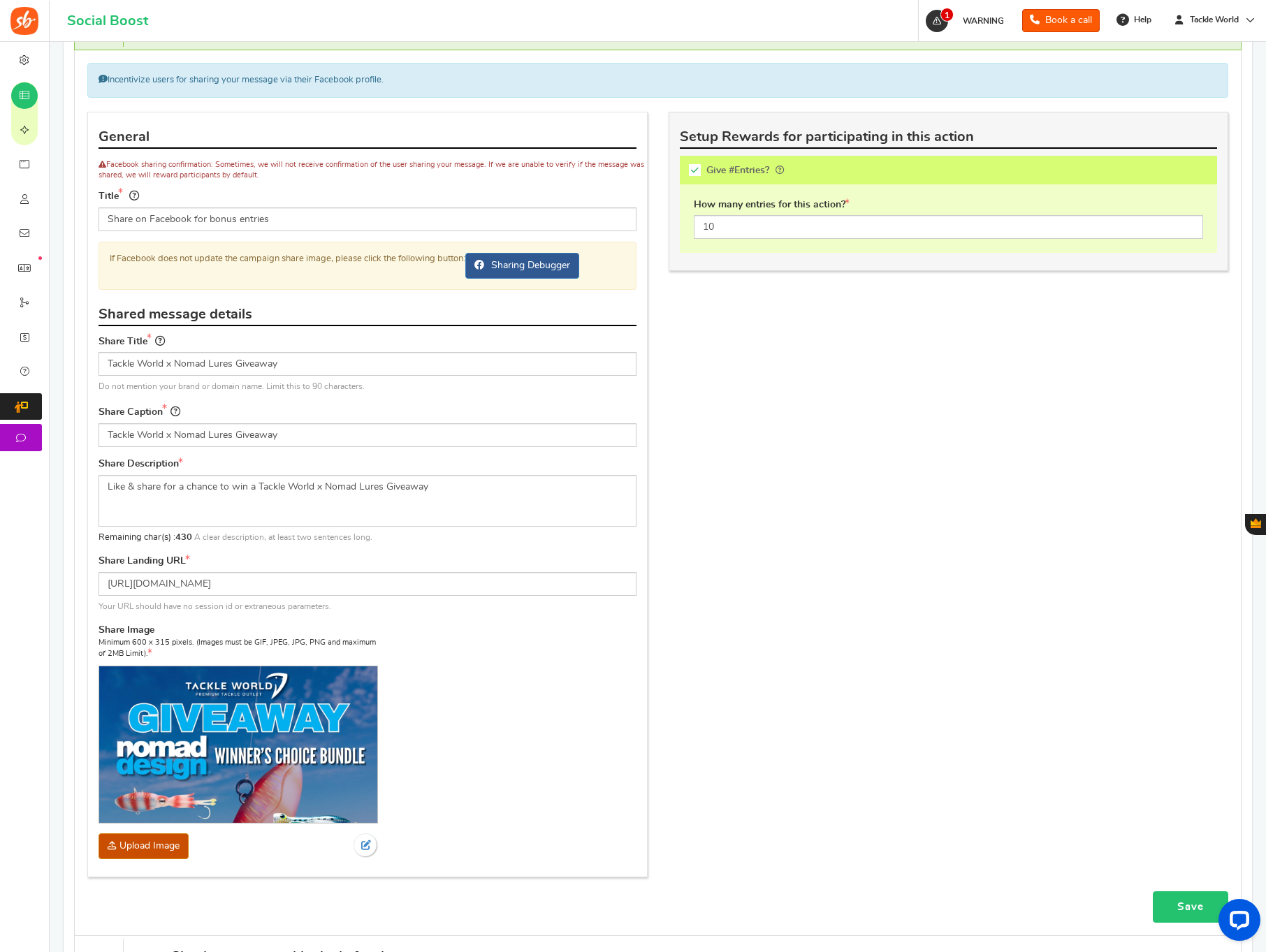
click at [1191, 903] on link "Save" at bounding box center [1191, 907] width 75 height 31
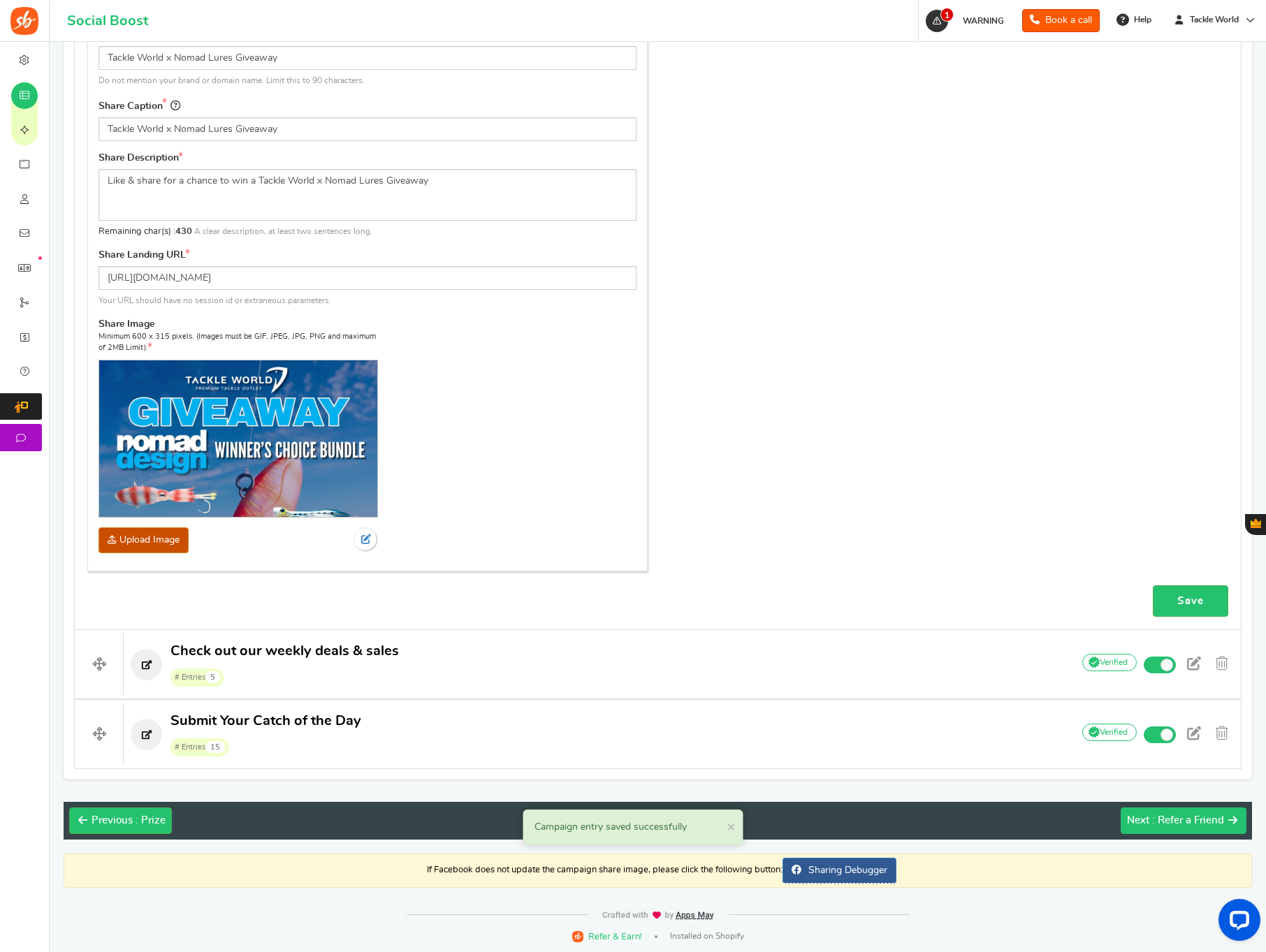
click at [1200, 824] on span ": Refer a Friend" at bounding box center [1188, 820] width 72 height 11
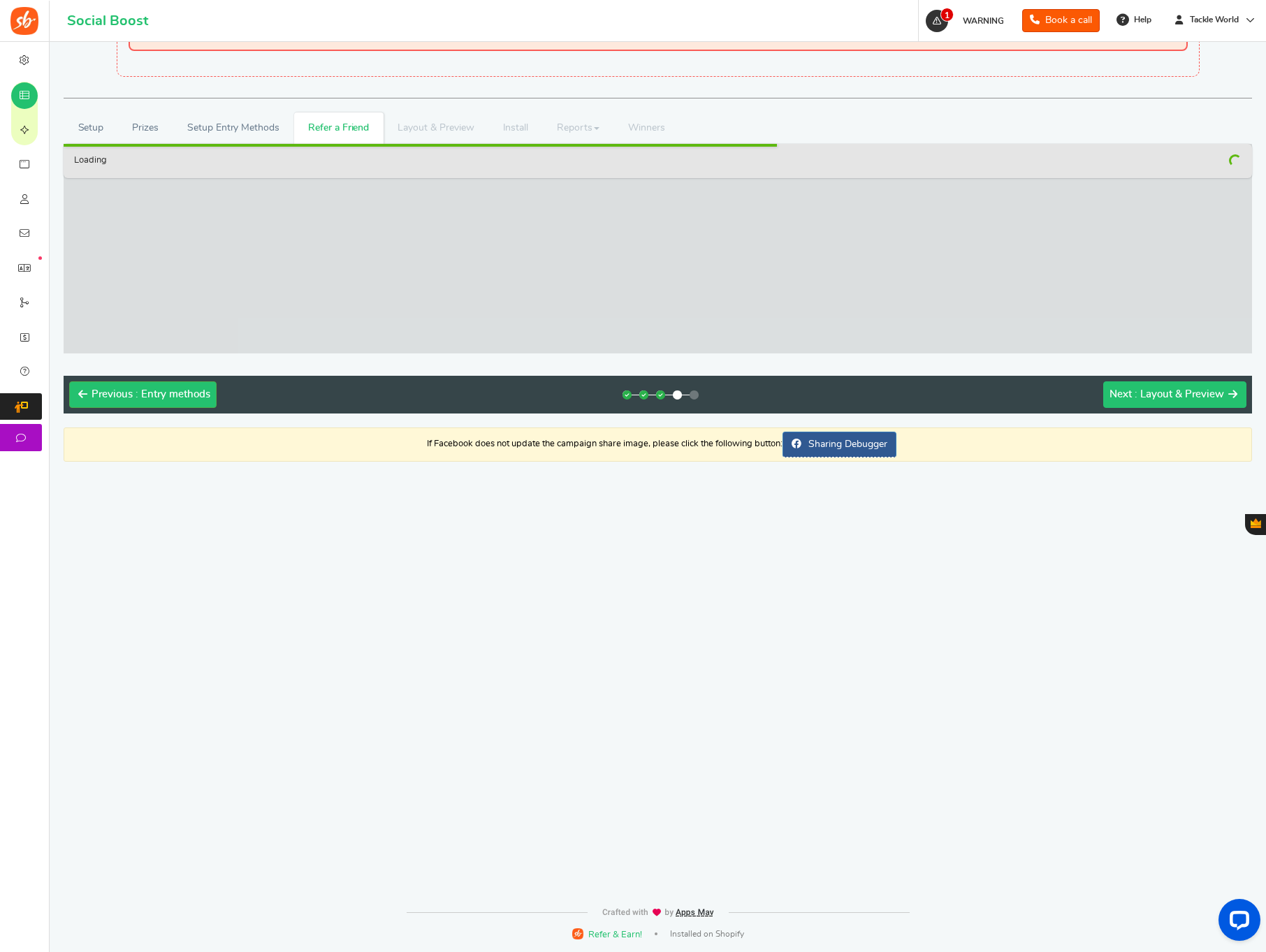
scroll to position [61, 0]
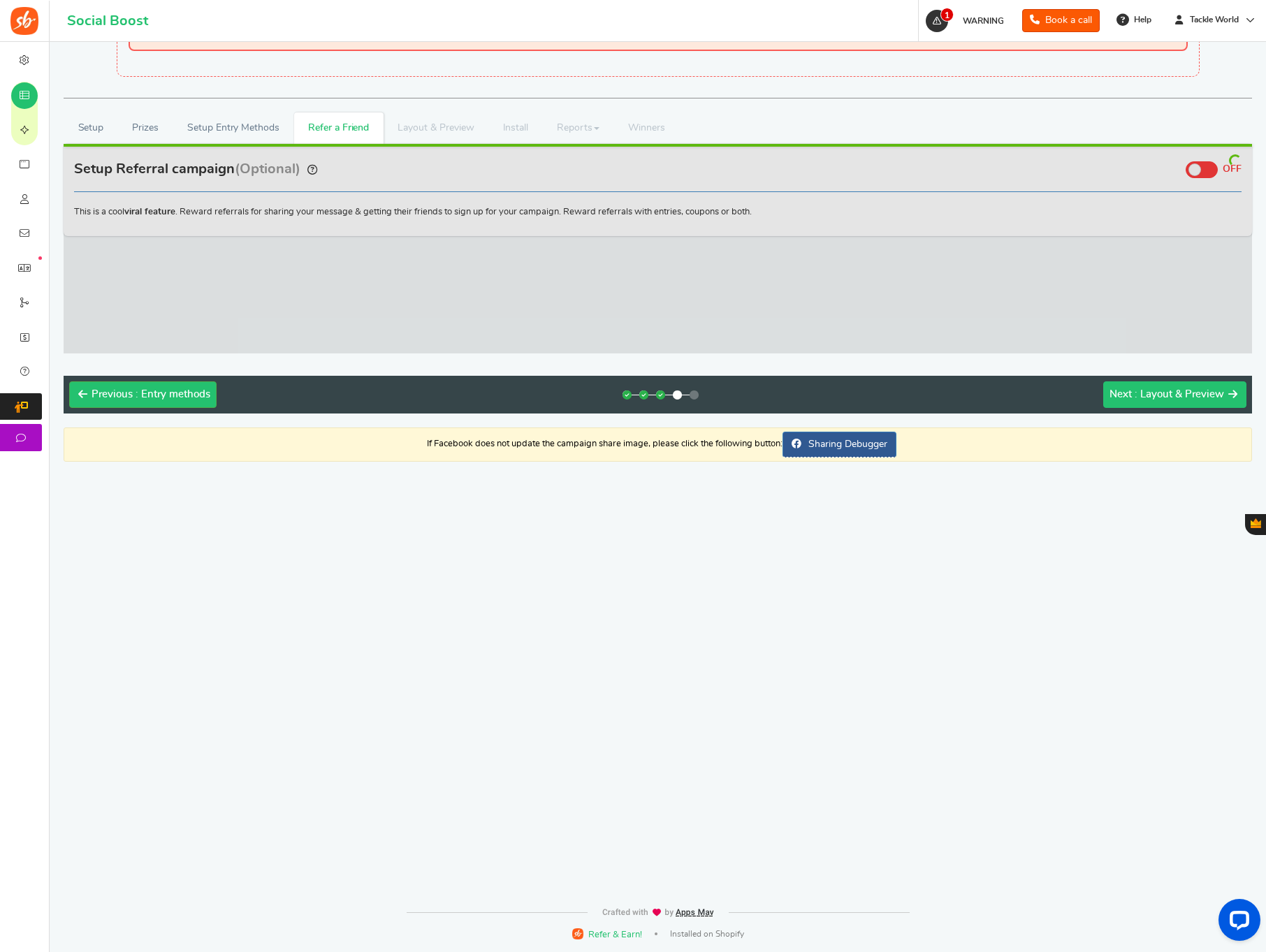
click at [1179, 392] on span ": Layout & Preview" at bounding box center [1179, 394] width 89 height 11
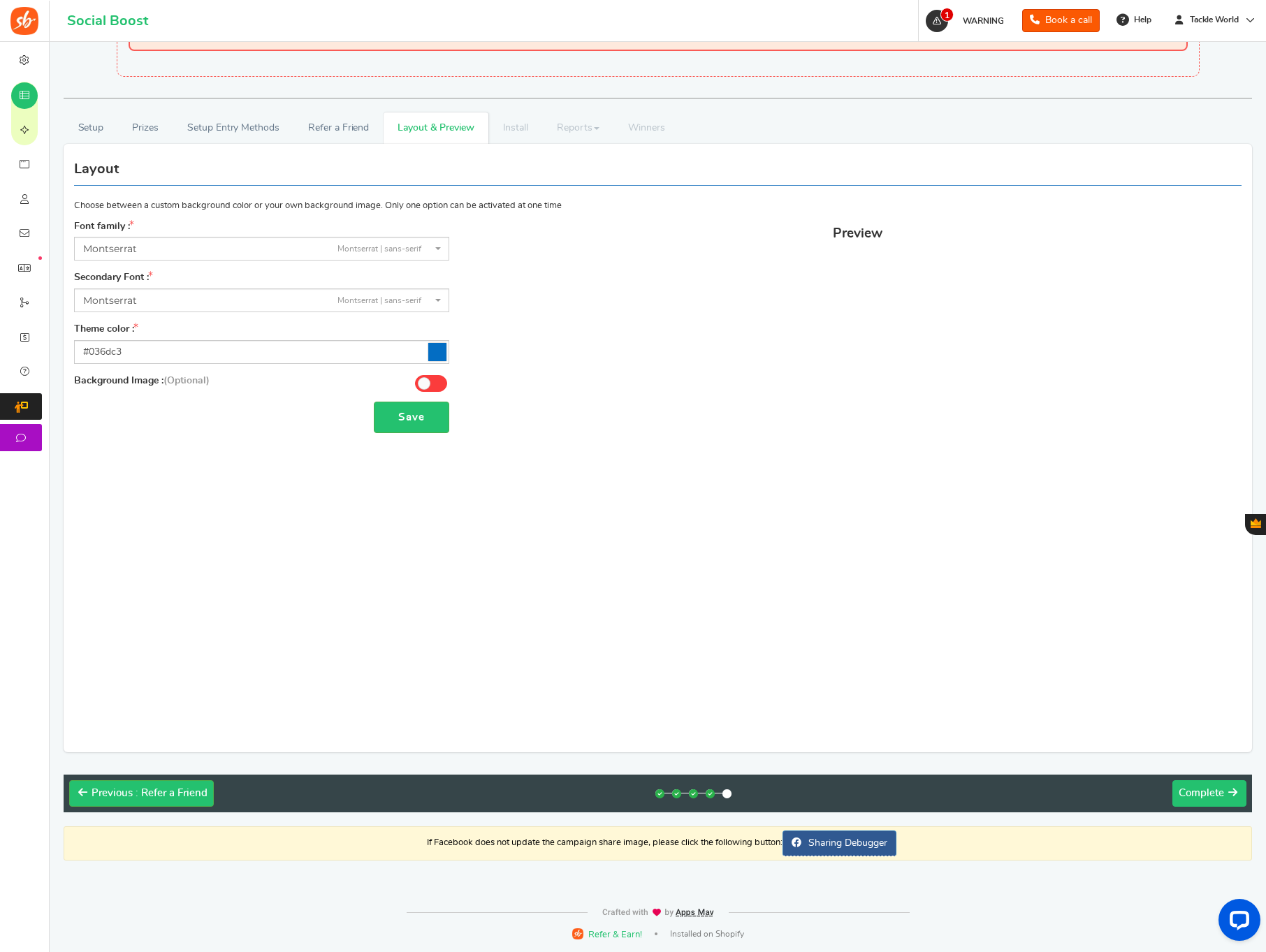
click at [1204, 799] on button "Next Complete" at bounding box center [1209, 794] width 74 height 26
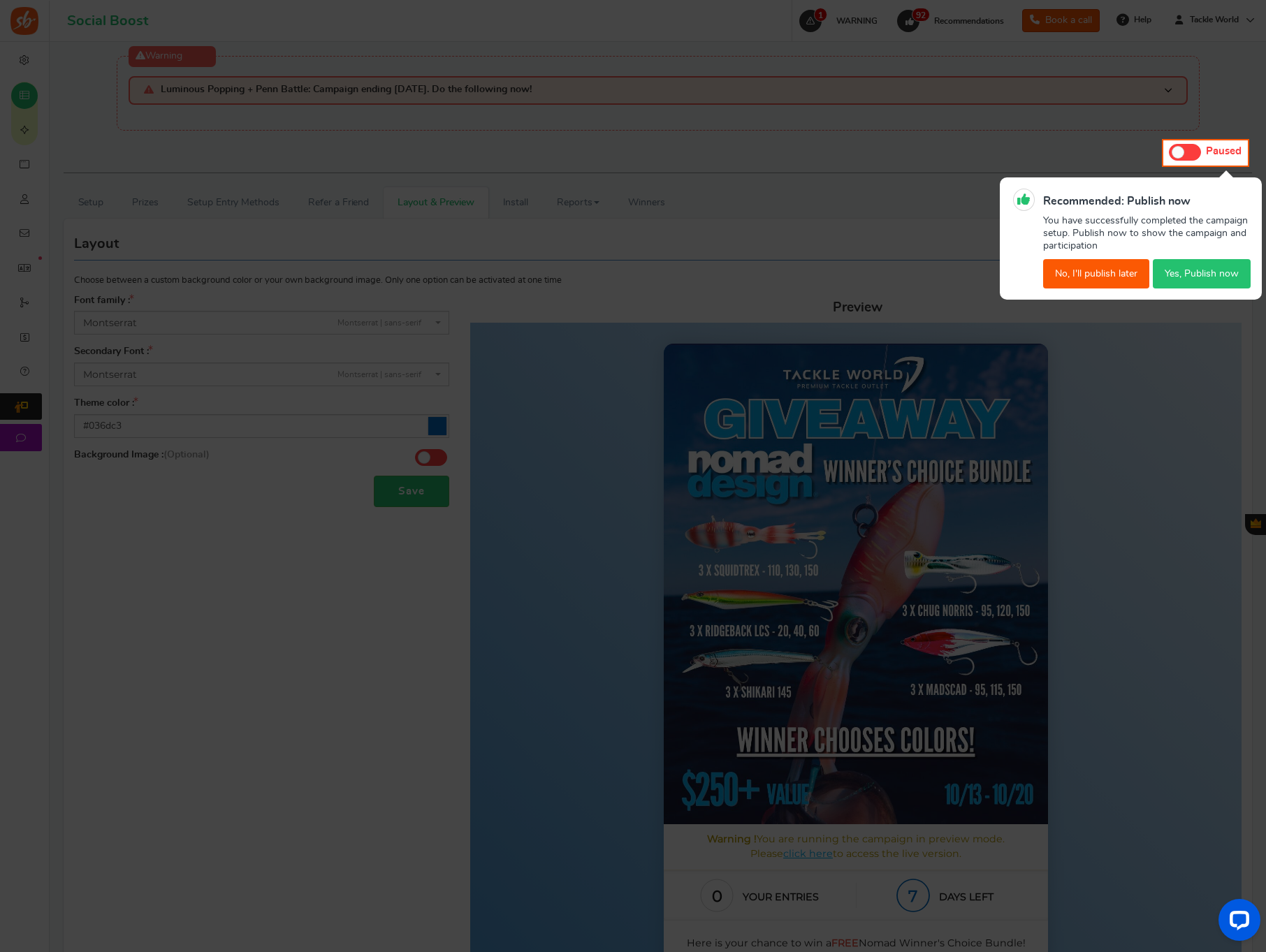
scroll to position [0, 0]
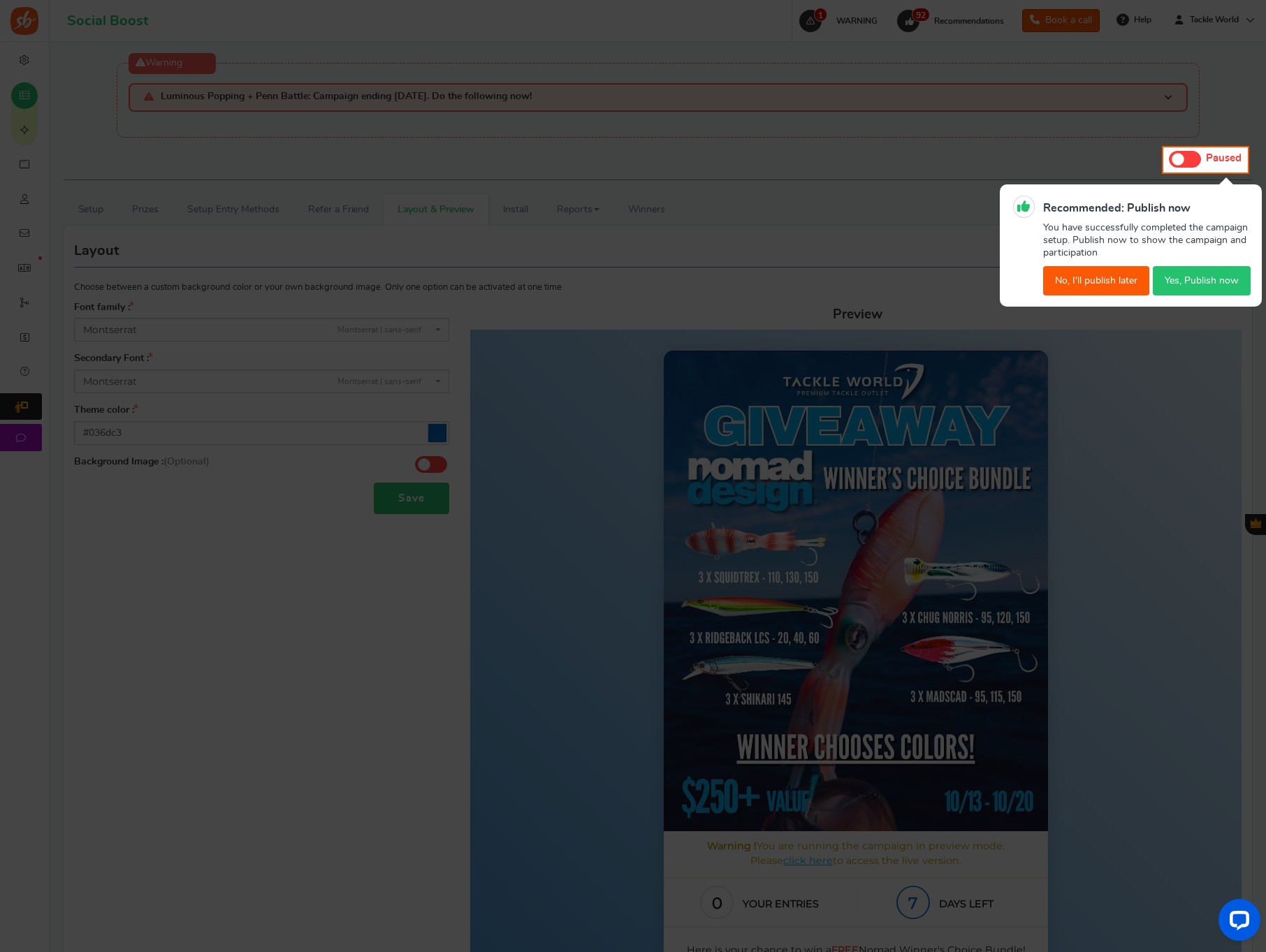
click at [1096, 281] on button "No, I'll publish later" at bounding box center [1096, 281] width 107 height 30
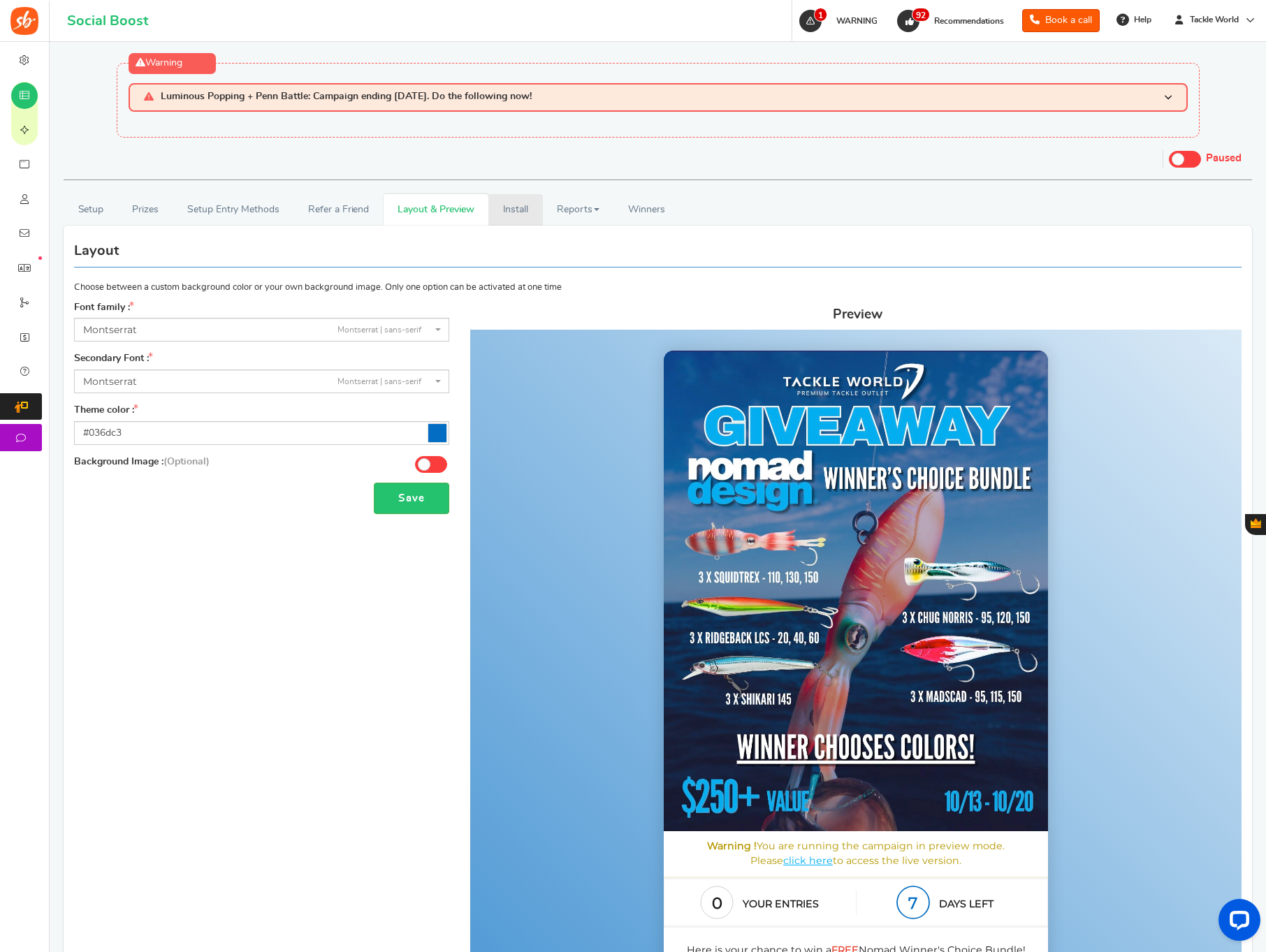
click at [511, 212] on link "Install" at bounding box center [516, 210] width 54 height 31
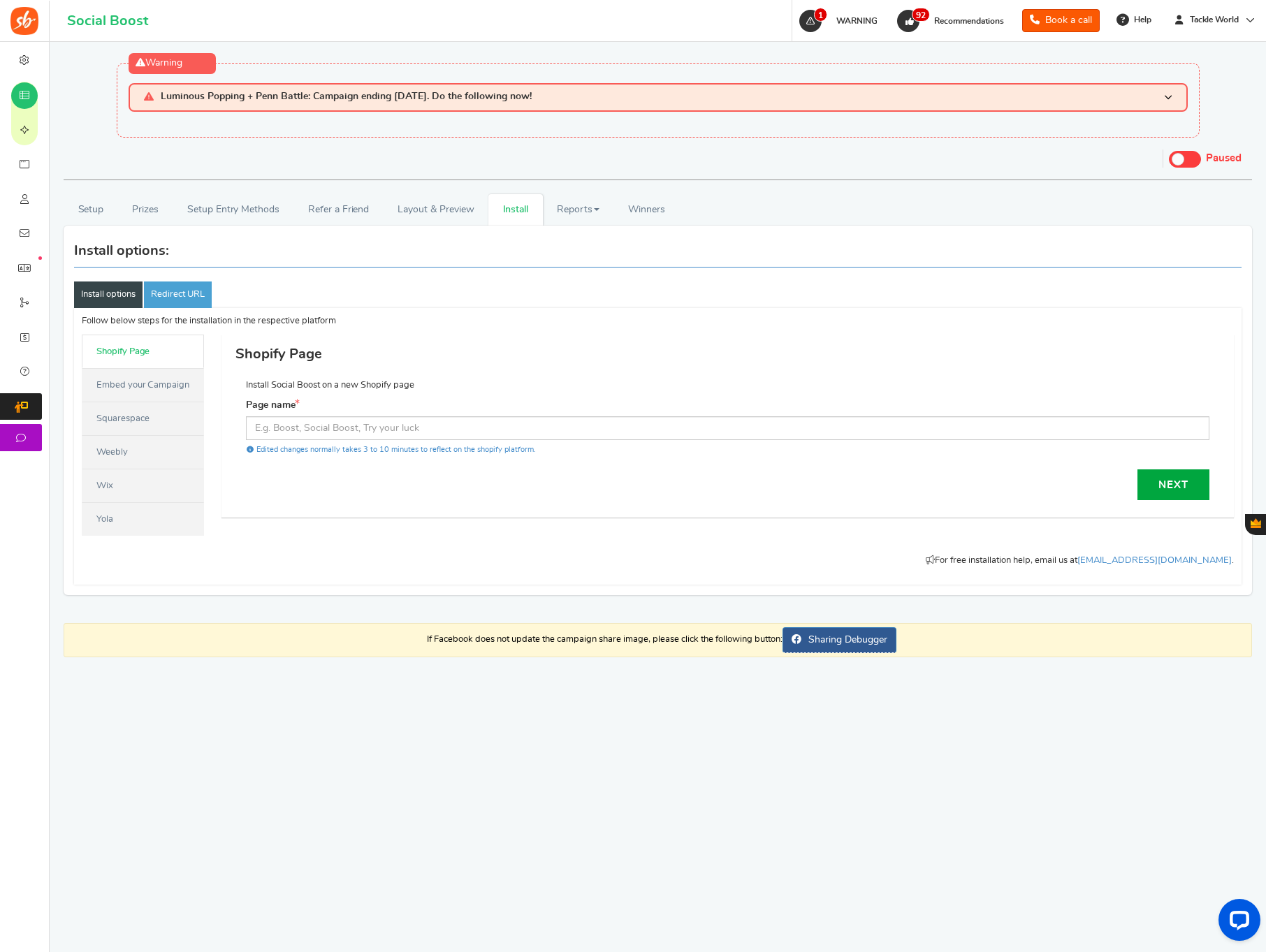
click at [140, 388] on link "Embed your Campaign" at bounding box center [143, 385] width 122 height 34
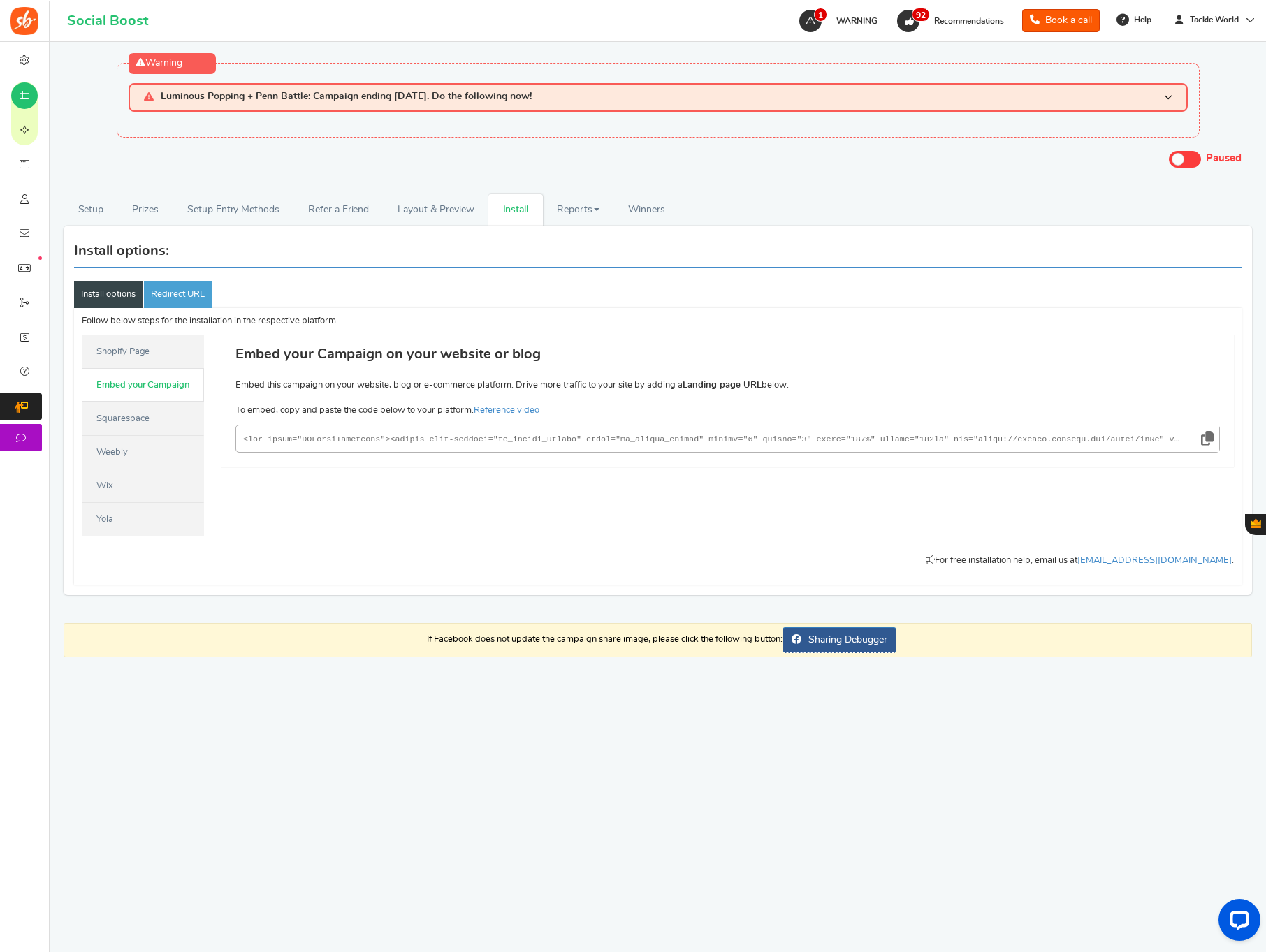
click at [1206, 436] on icon at bounding box center [1207, 439] width 12 height 26
click at [1192, 162] on span at bounding box center [1184, 159] width 32 height 16
click at [1168, 162] on input "Live Paused" at bounding box center [1168, 157] width 0 height 9
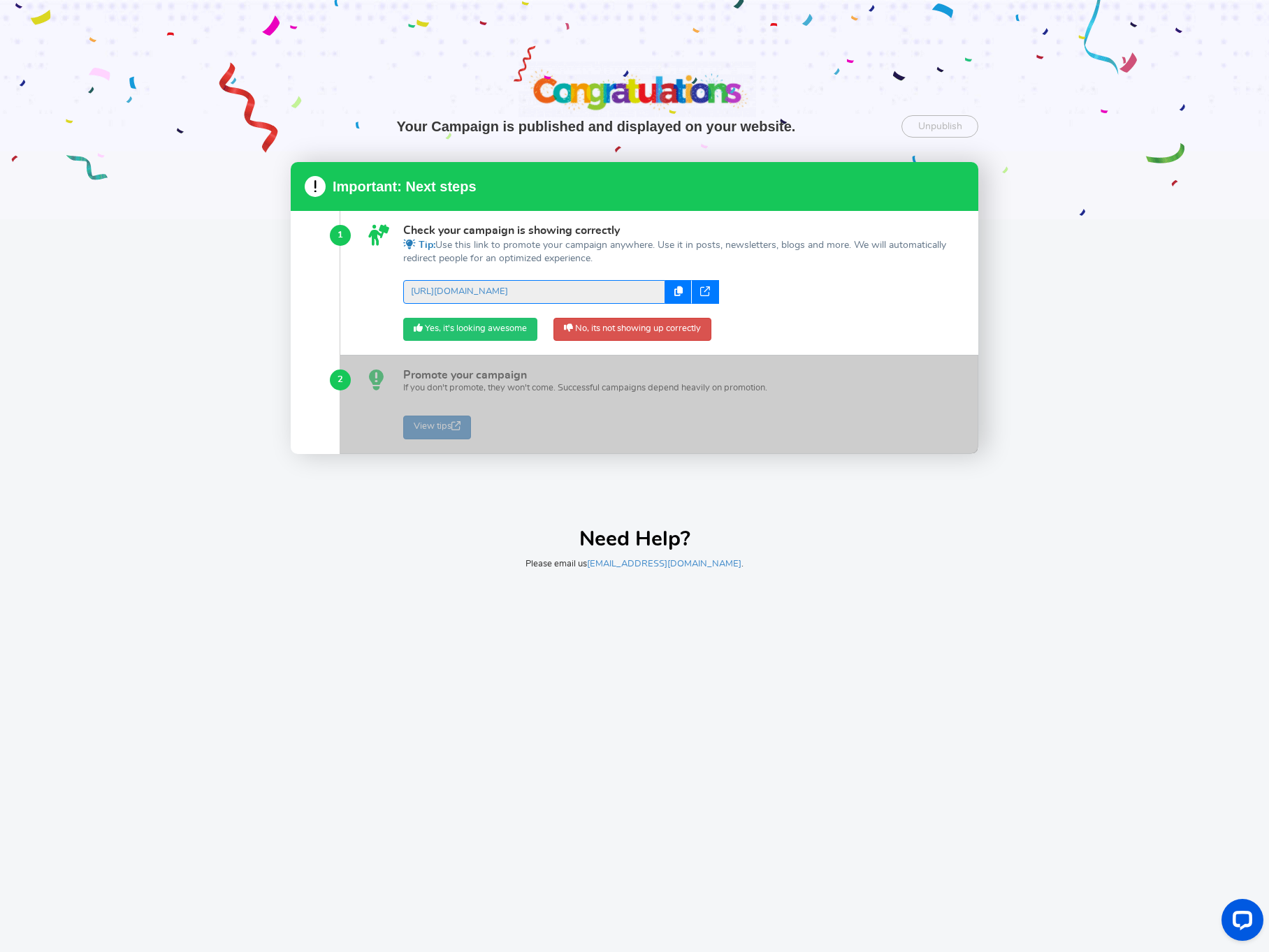
click at [471, 339] on link "Yes, it's looking awesome" at bounding box center [471, 330] width 135 height 24
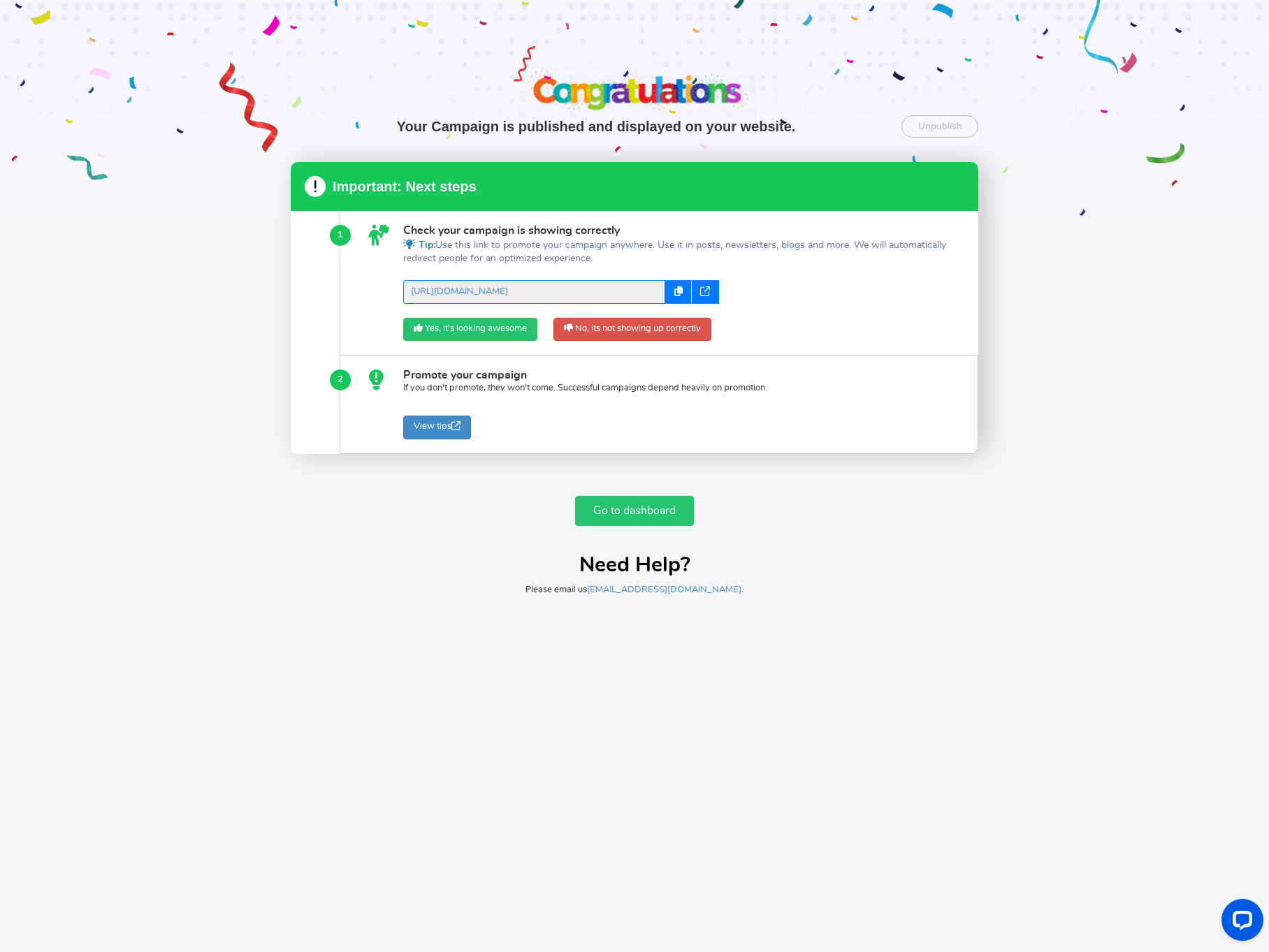
click at [600, 510] on link "Go to dashboard" at bounding box center [634, 511] width 119 height 30
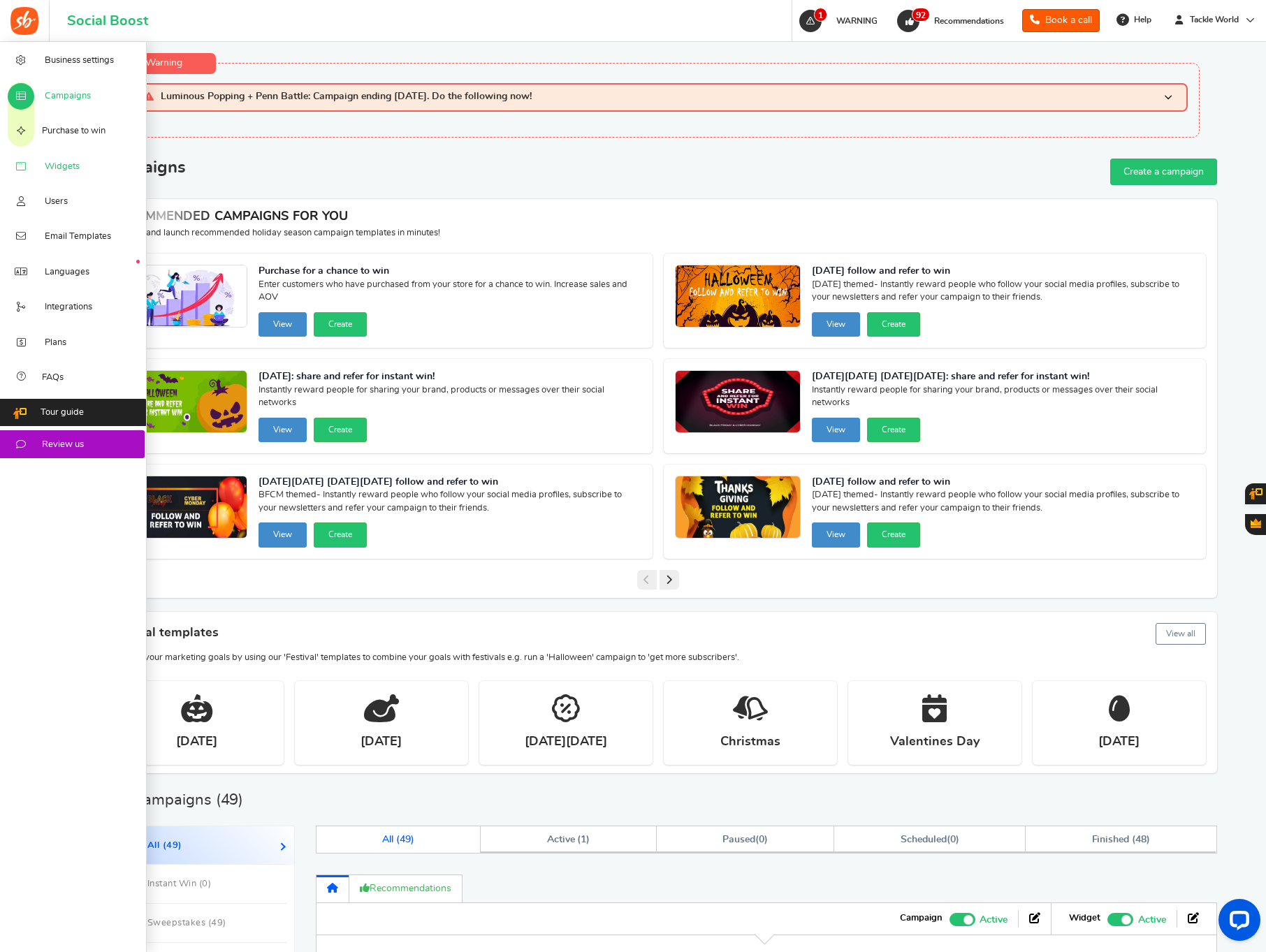
click at [25, 162] on icon at bounding box center [20, 167] width 14 height 11
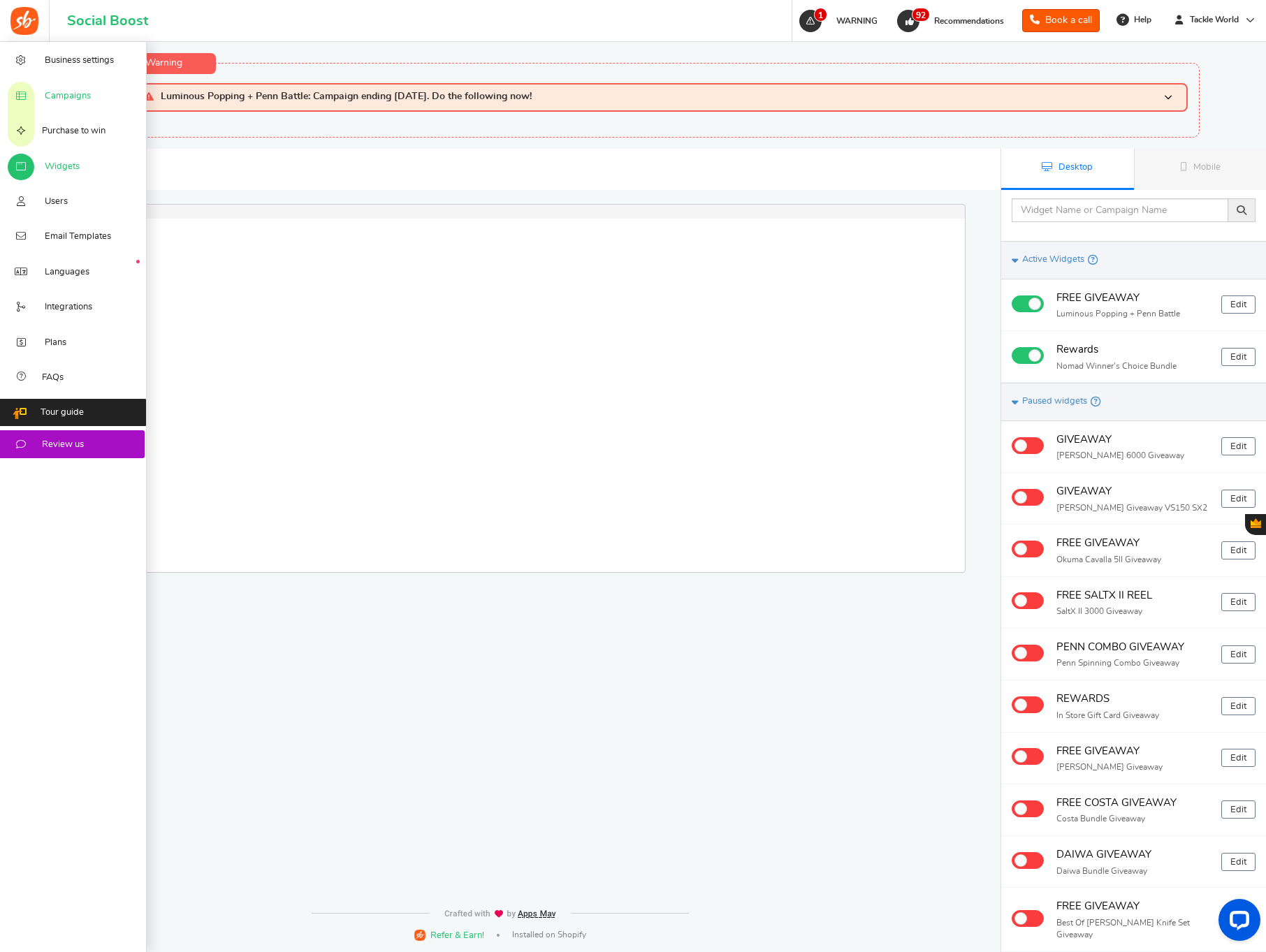
click at [77, 94] on span "Campaigns" at bounding box center [68, 96] width 46 height 12
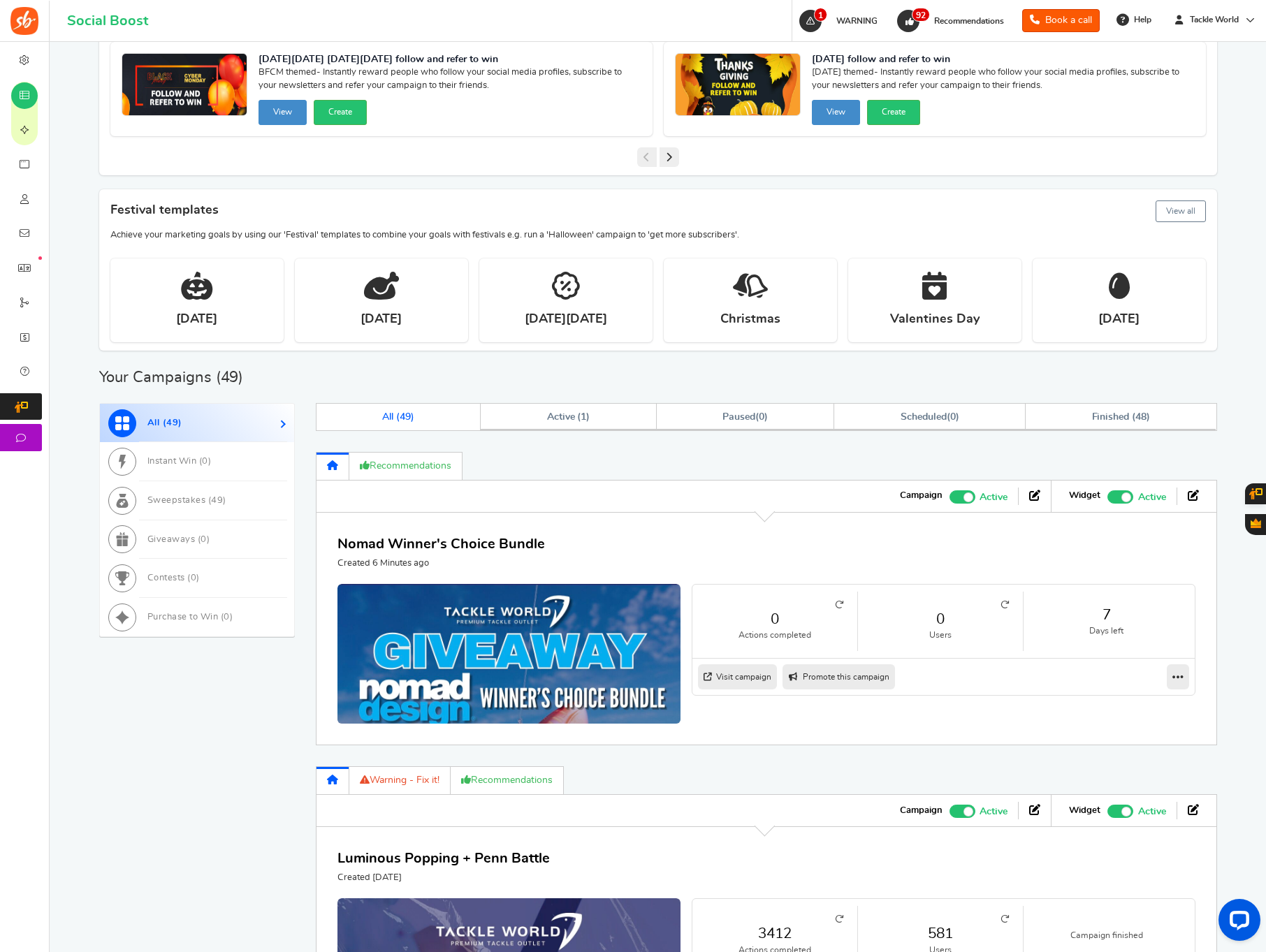
scroll to position [563, 0]
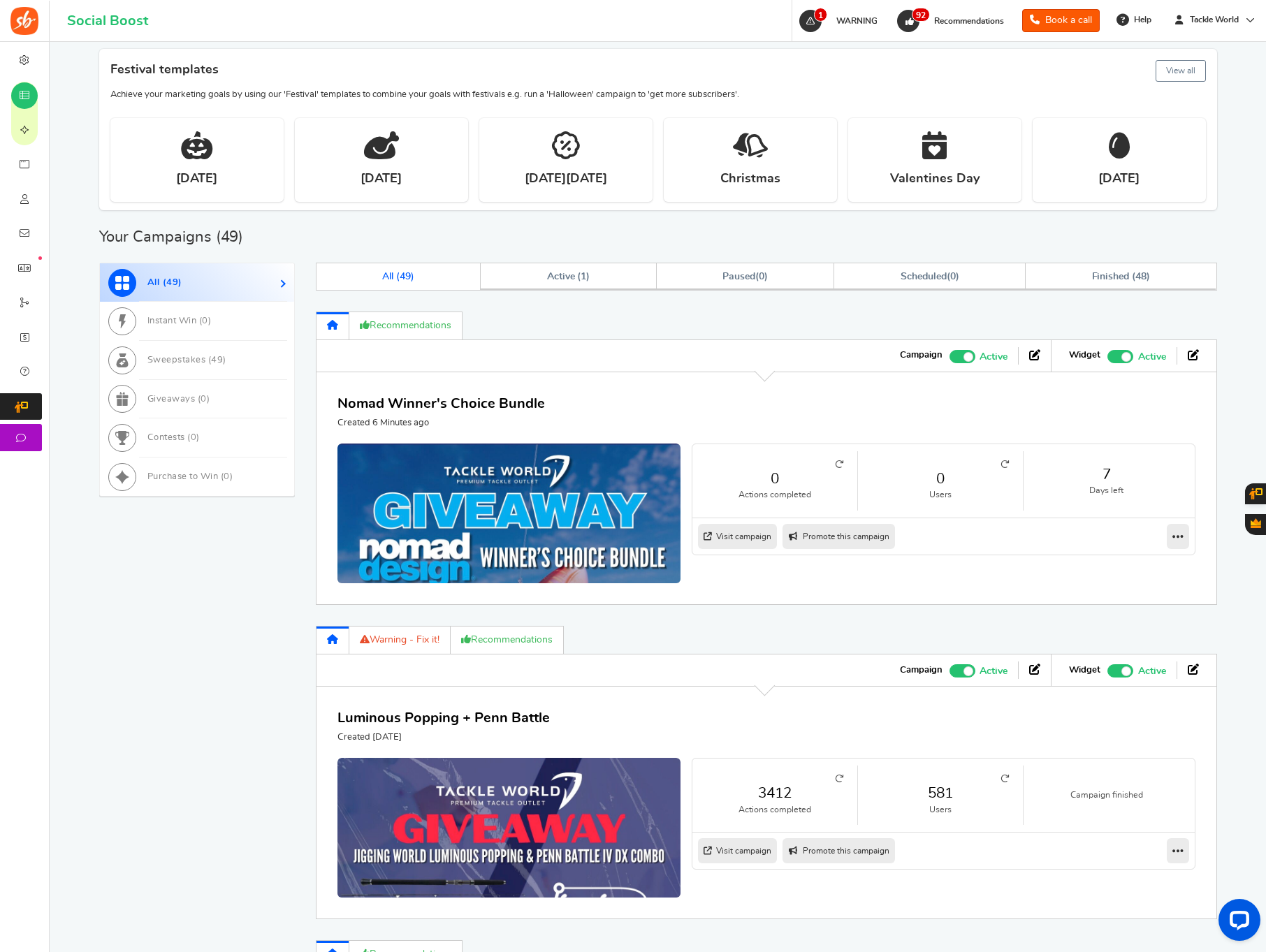
click at [957, 671] on span at bounding box center [963, 671] width 26 height 13
click at [950, 671] on input "Active Paused" at bounding box center [950, 668] width 0 height 9
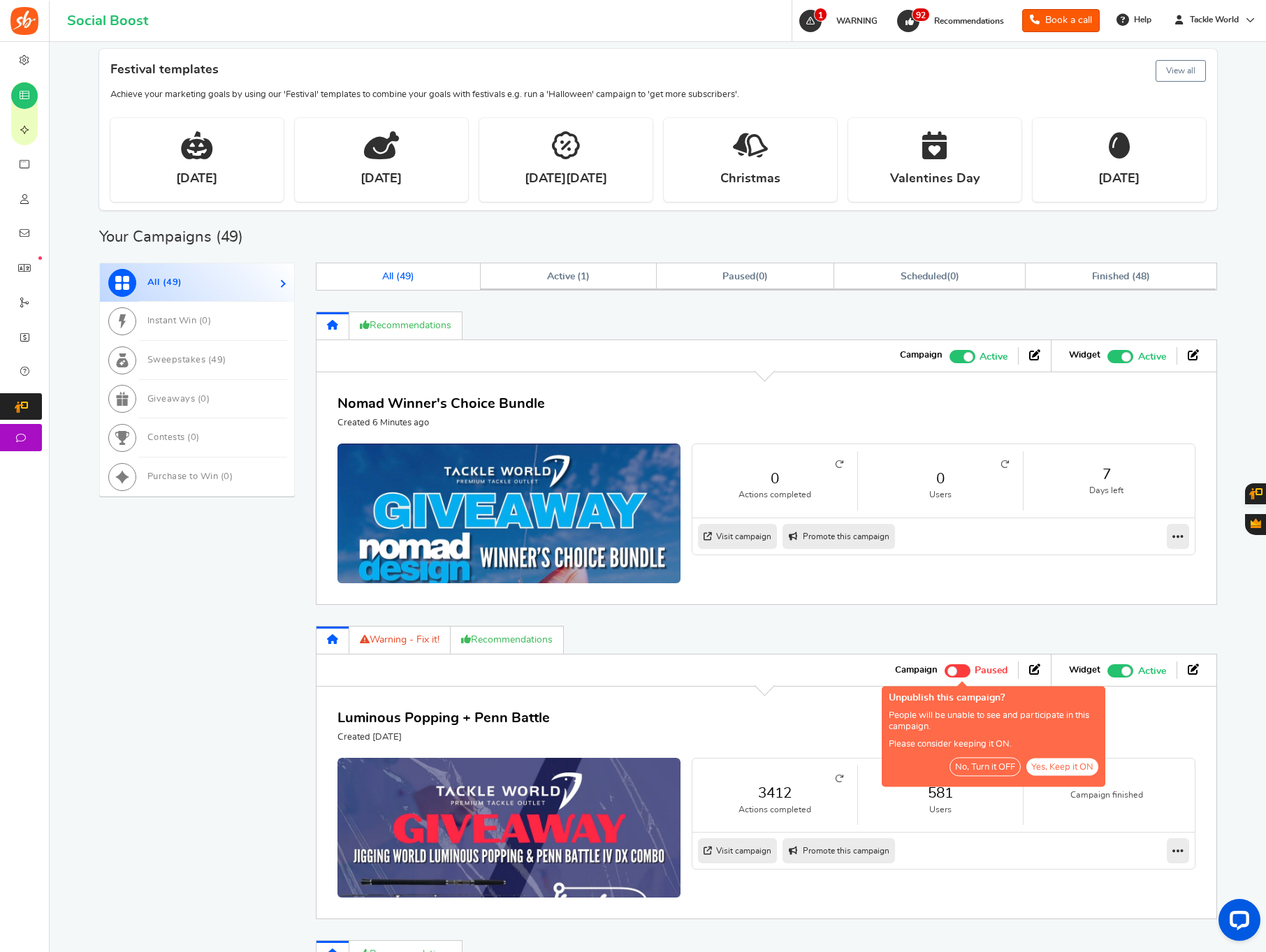
click at [1052, 764] on button "Yes, Keep it ON" at bounding box center [1063, 766] width 72 height 17
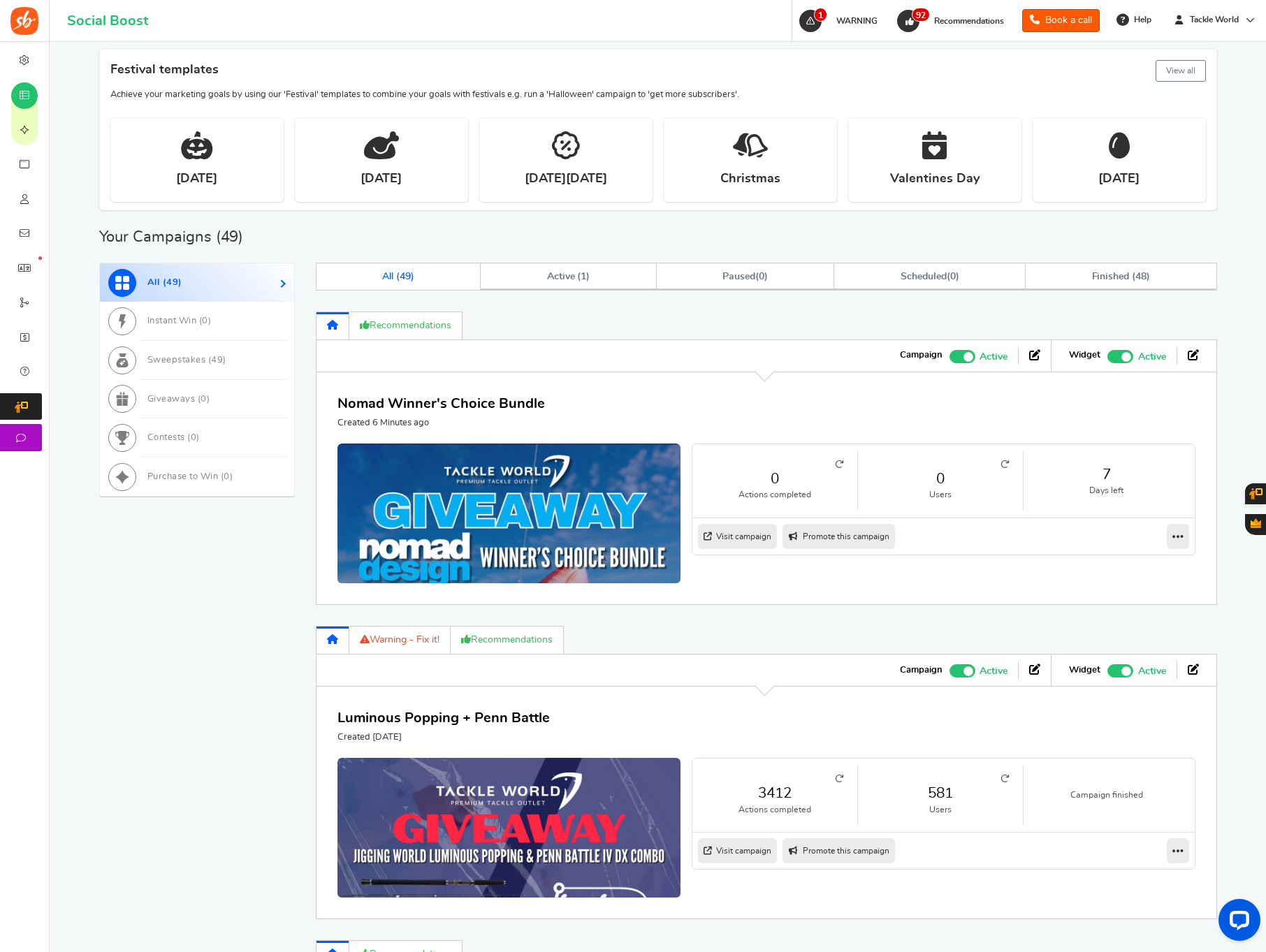
click at [965, 668] on span at bounding box center [968, 672] width 10 height 10
click at [950, 668] on input "Active Paused" at bounding box center [950, 668] width 0 height 9
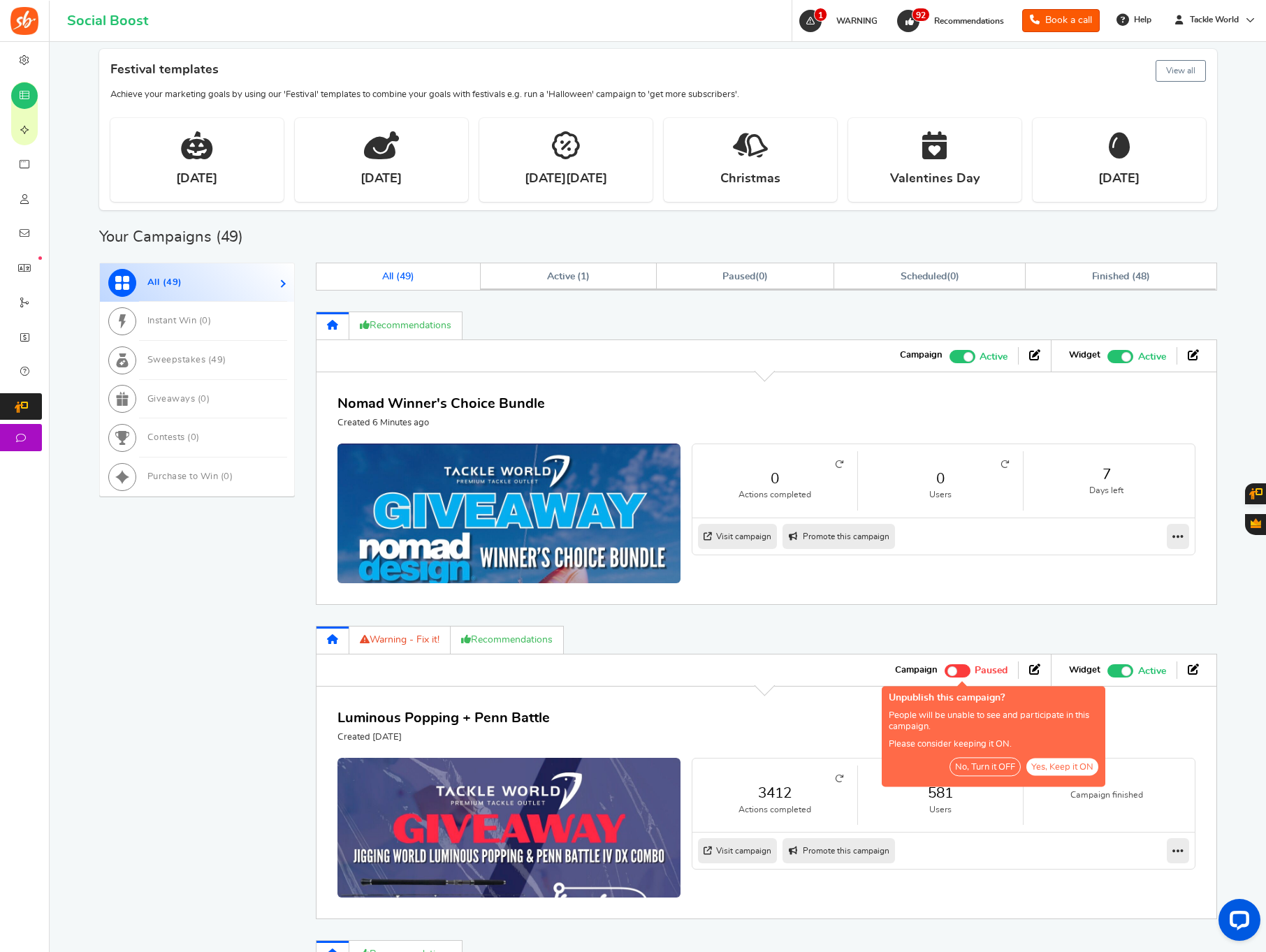
click at [963, 772] on button "No, Turn it OFF" at bounding box center [985, 767] width 71 height 19
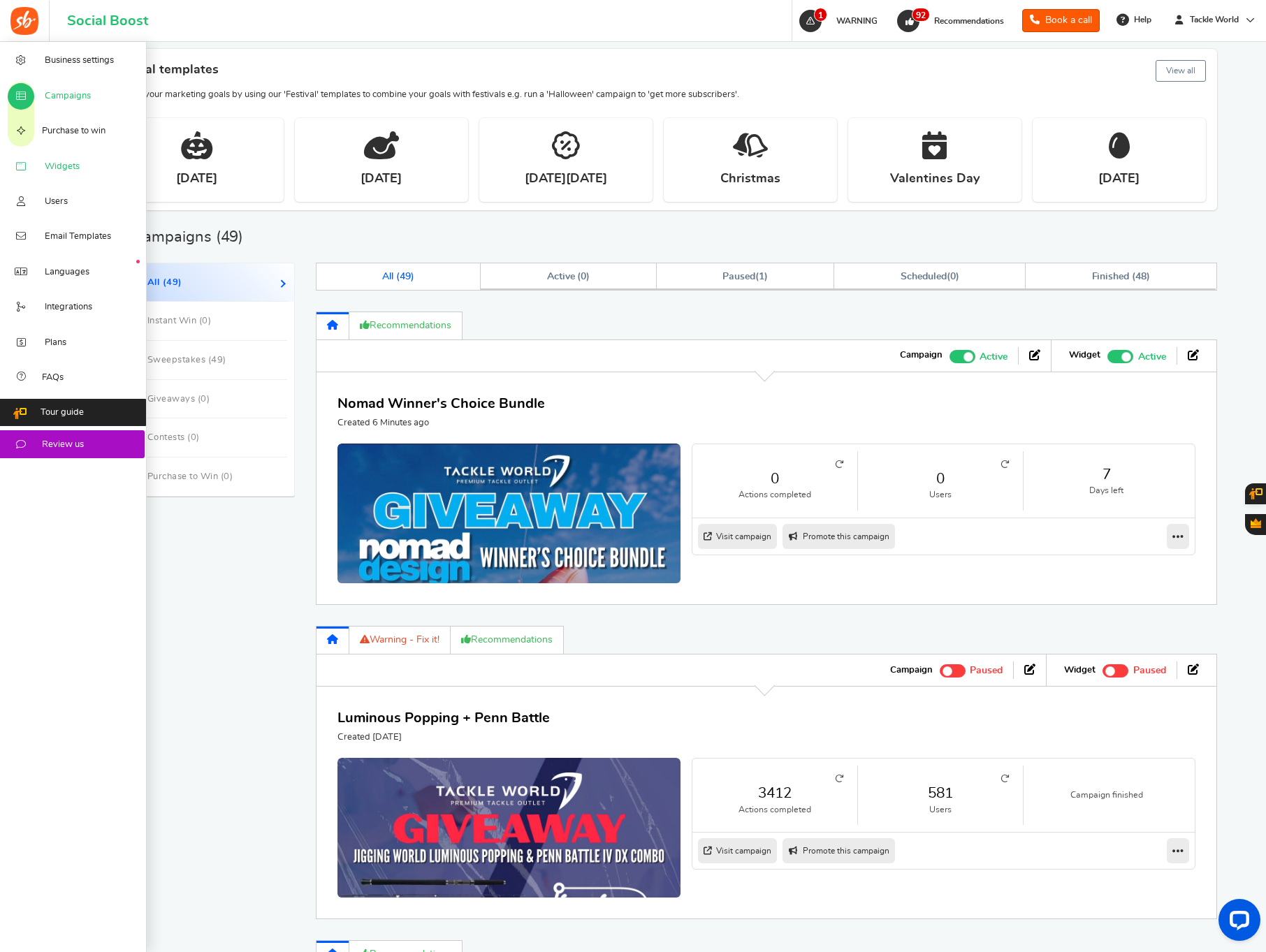
click at [28, 167] on icon at bounding box center [20, 167] width 14 height 11
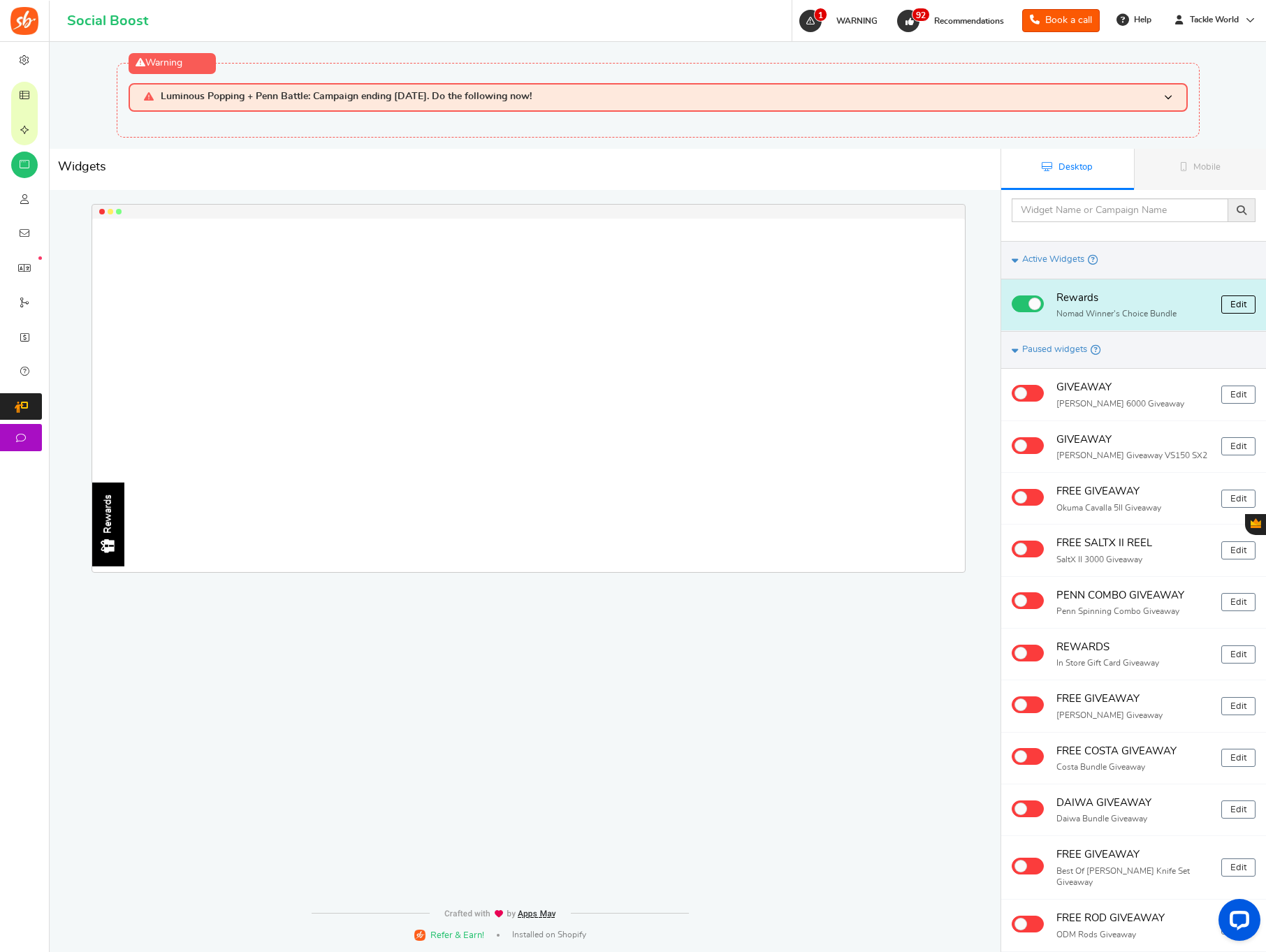
click at [1241, 298] on link "Edit" at bounding box center [1238, 304] width 34 height 18
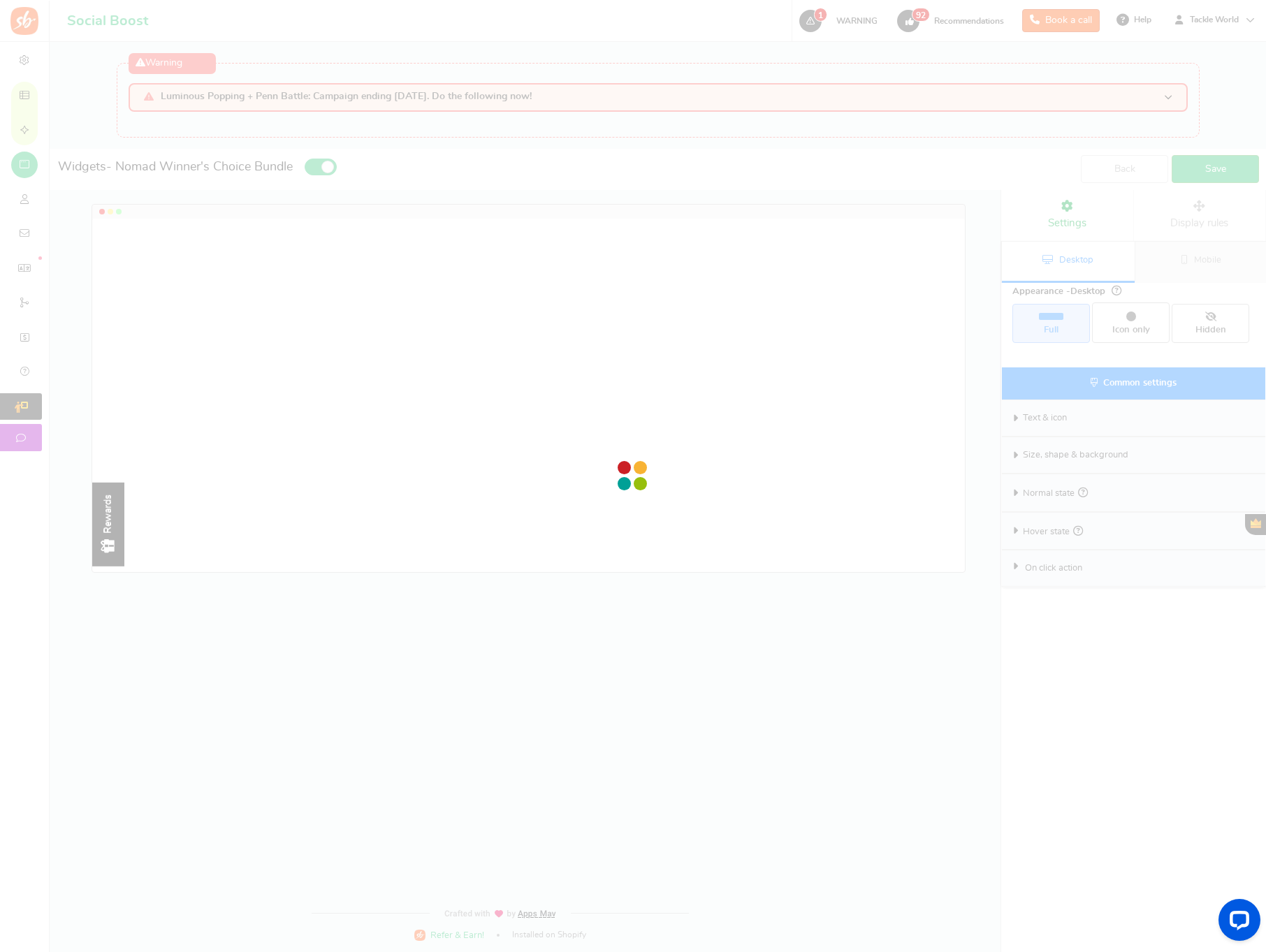
radio input "true"
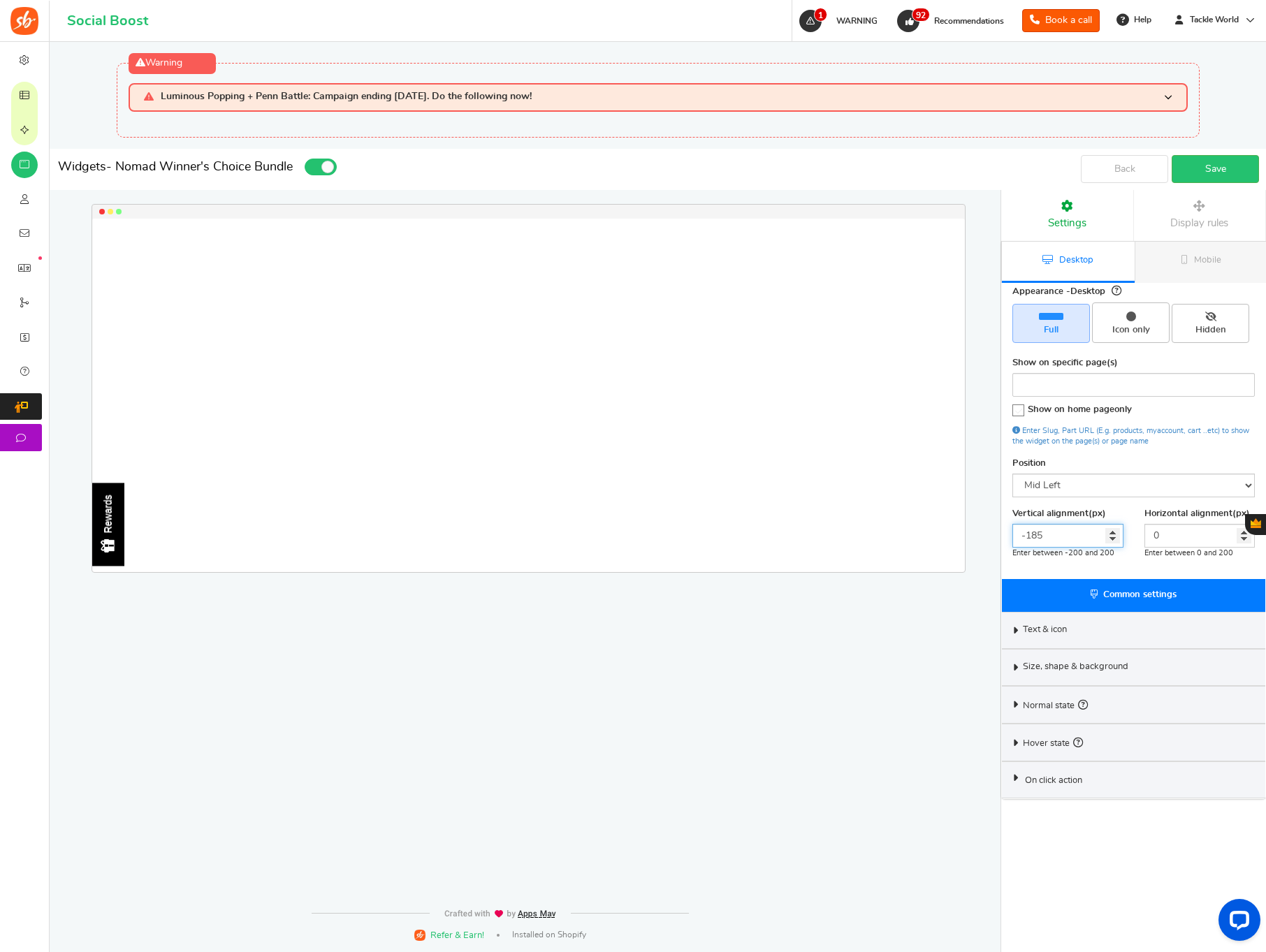
click at [1058, 531] on input "-185" at bounding box center [1068, 535] width 111 height 24
click at [1057, 531] on input "-185" at bounding box center [1068, 535] width 111 height 24
type input "0"
click at [1221, 169] on link "Save" at bounding box center [1215, 169] width 88 height 28
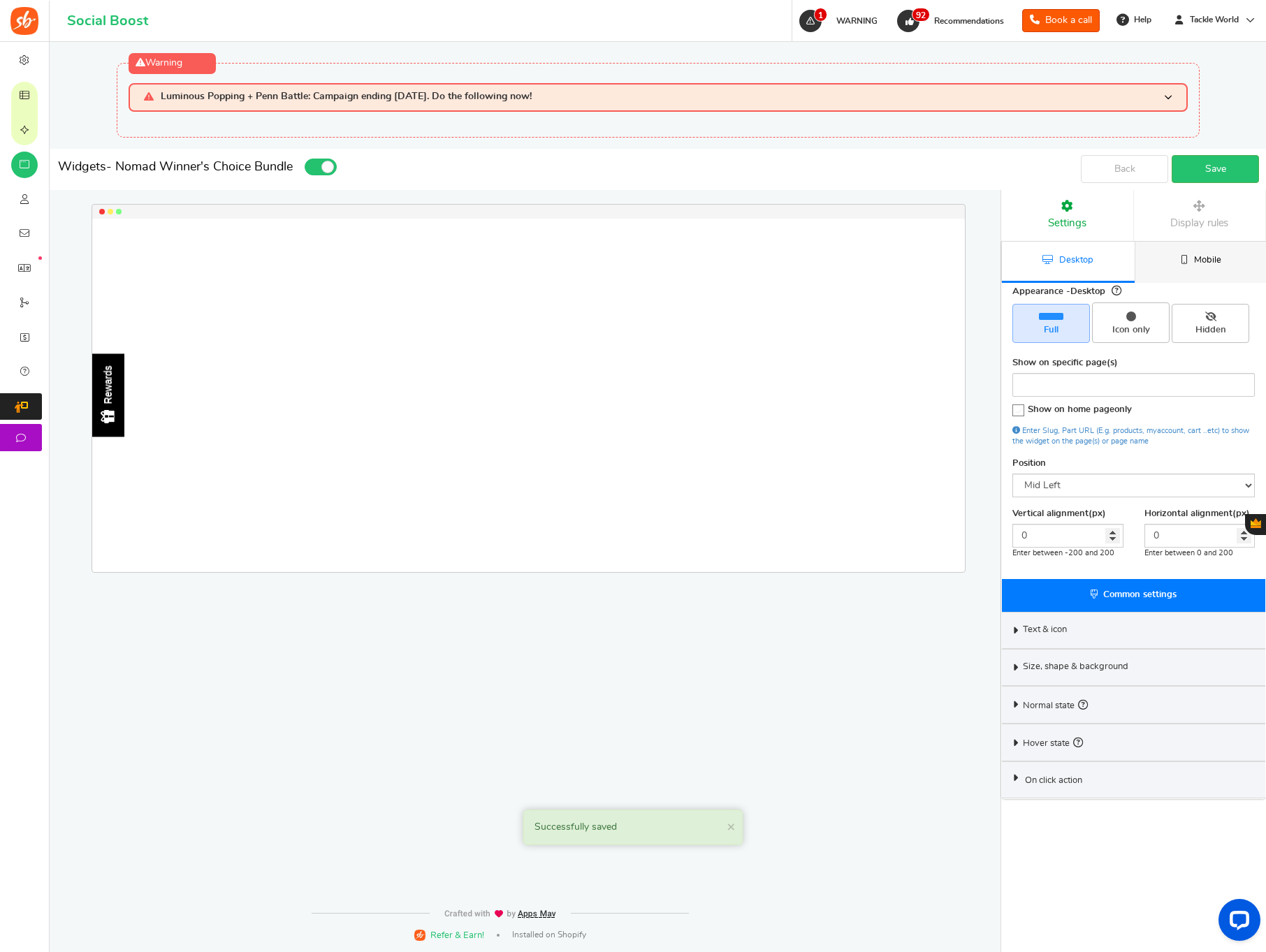
click at [1181, 262] on icon at bounding box center [1184, 259] width 7 height 9
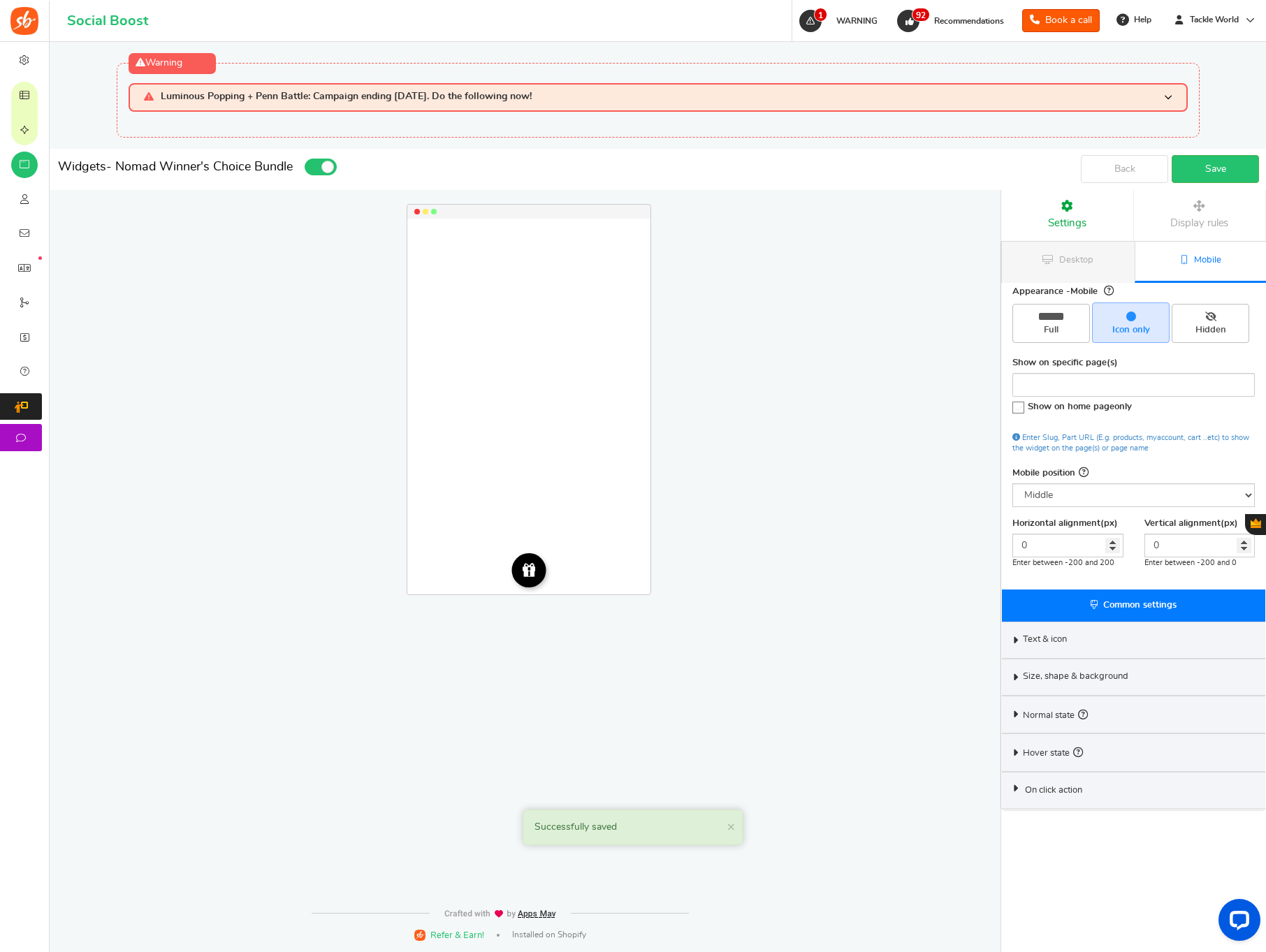
click at [1036, 348] on div "Appearance - Mobile Full Icon only Hidden Show on specific page(s) Show on home…" at bounding box center [1133, 416] width 263 height 347
click at [1041, 330] on span "Full" at bounding box center [1050, 330] width 65 height 12
click at [1051, 316] on input "Full" at bounding box center [1055, 311] width 9 height 9
radio input "true"
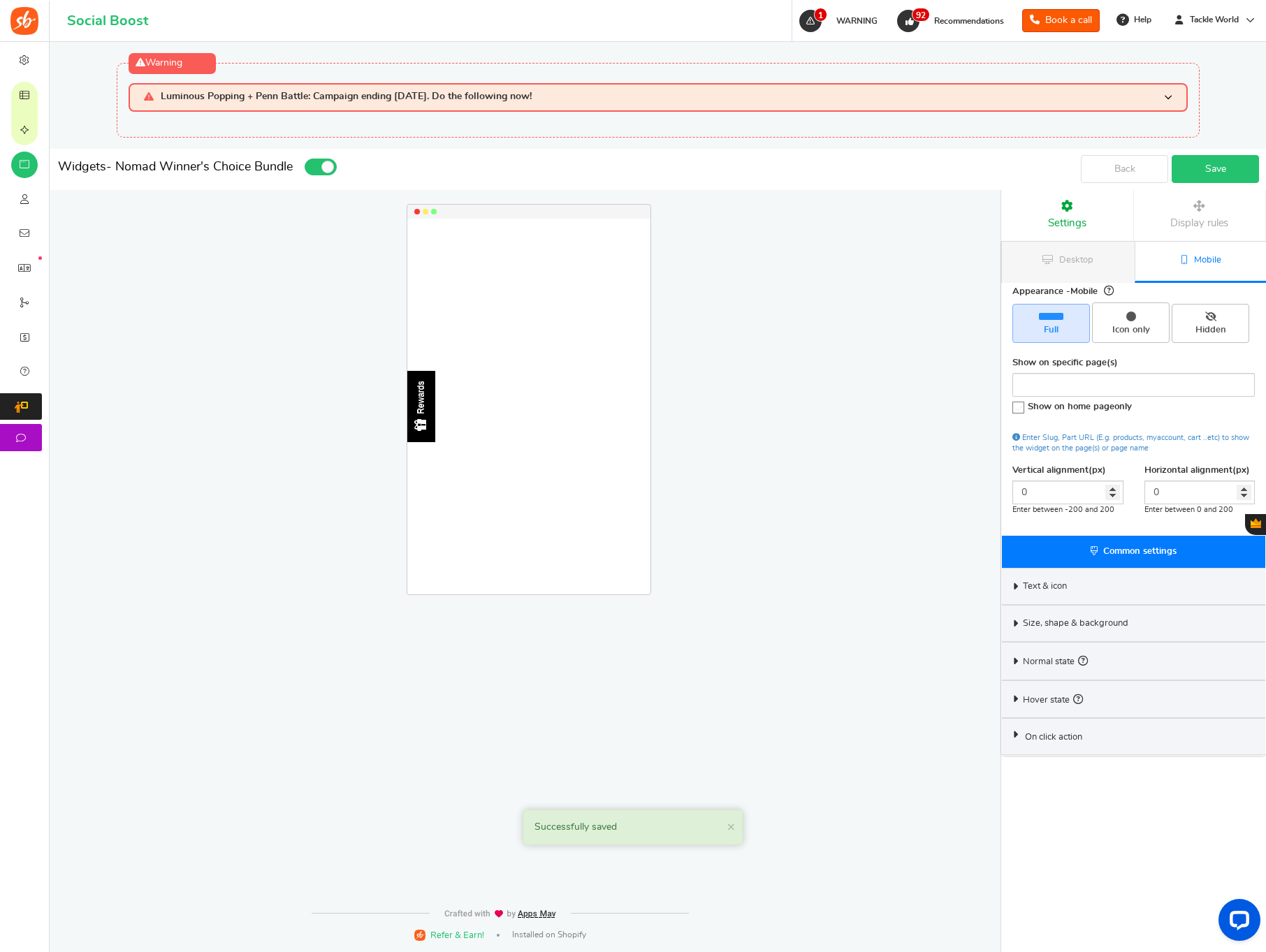
click at [1211, 164] on link "Save" at bounding box center [1215, 169] width 88 height 28
click at [1065, 583] on span "Text & icon" at bounding box center [1045, 586] width 44 height 12
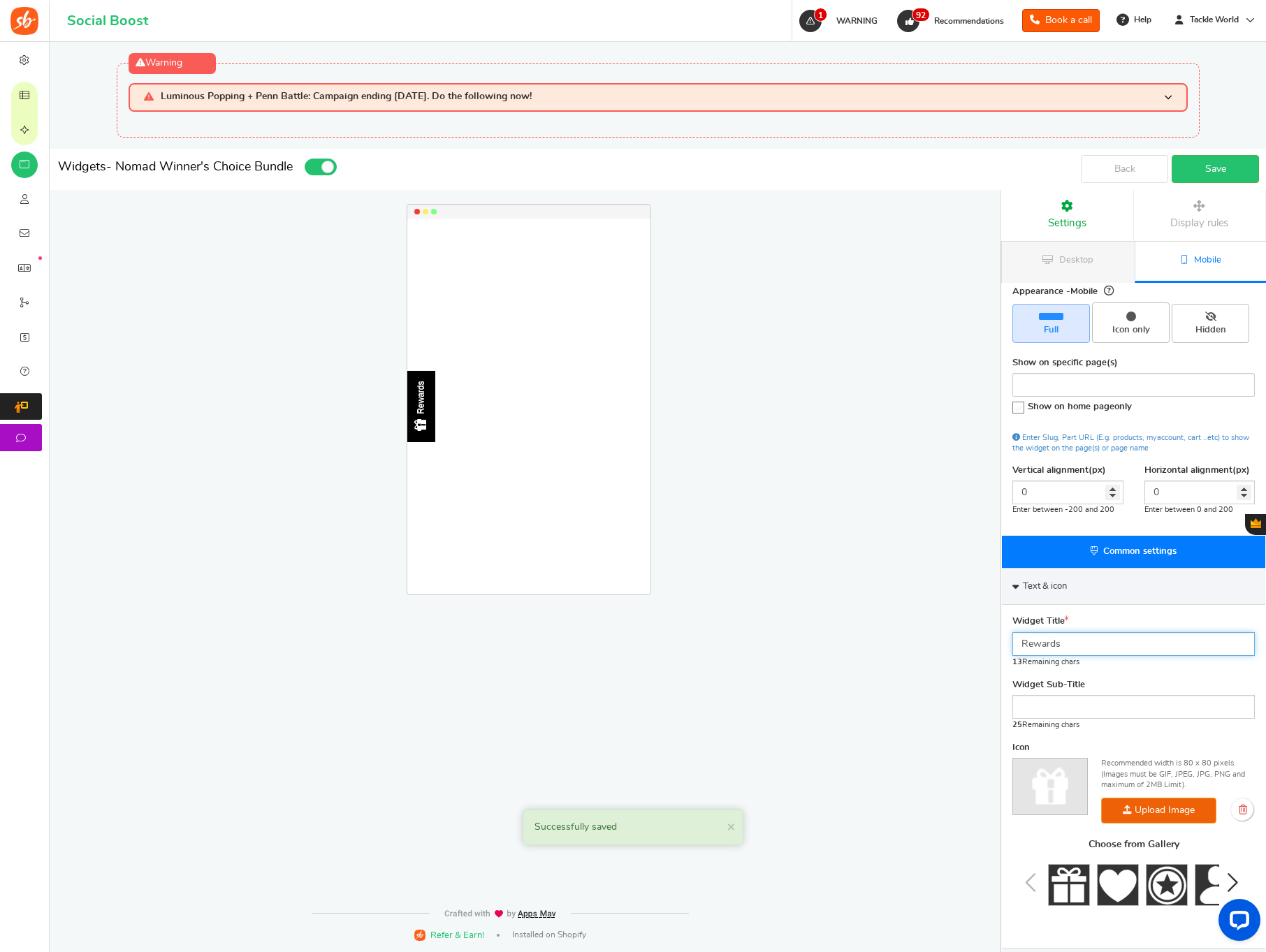
click at [1071, 646] on input "Rewards" at bounding box center [1134, 644] width 243 height 24
type input "FREE GIVEAWAY"
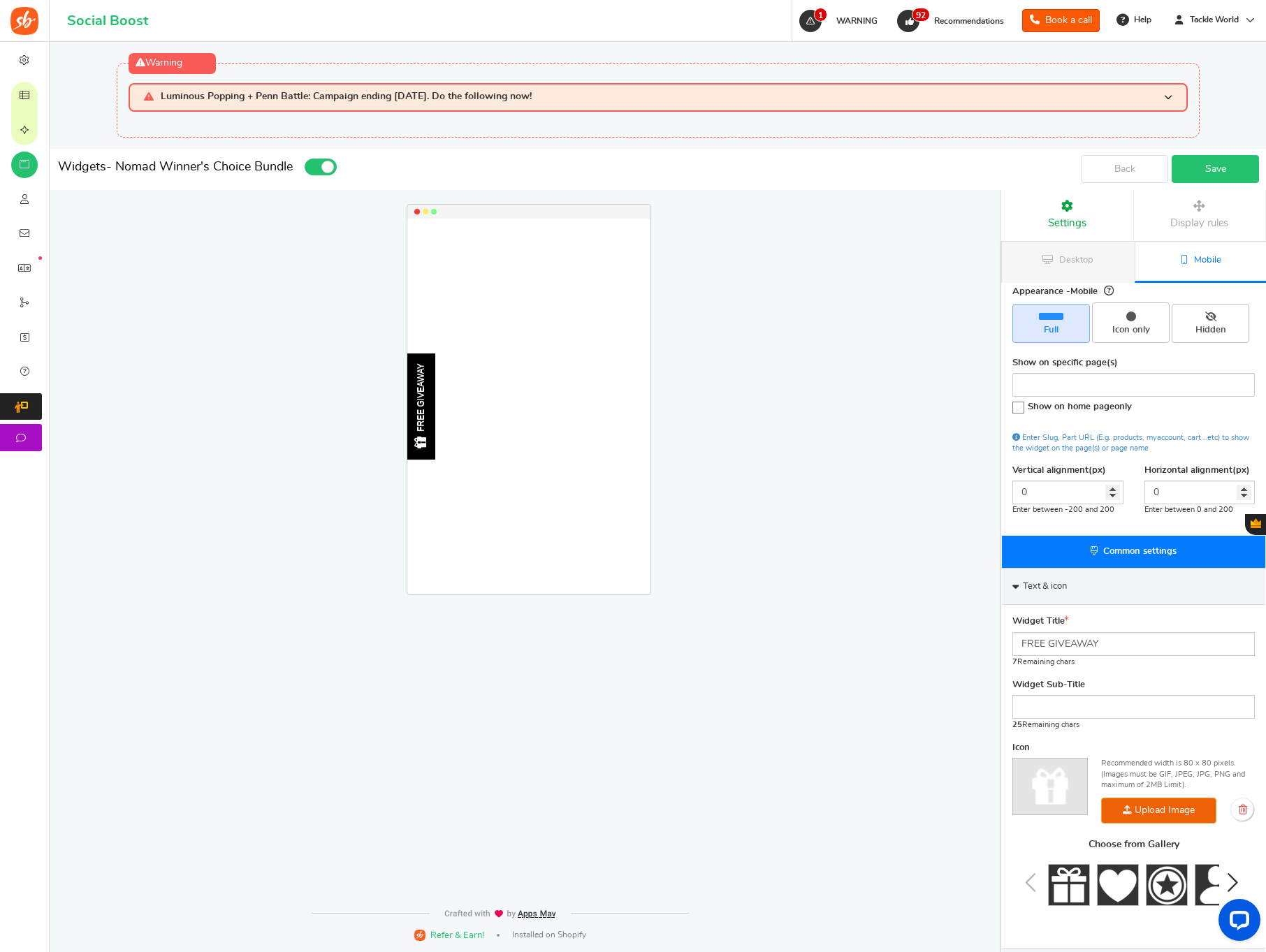
click at [1226, 167] on link "Save" at bounding box center [1215, 169] width 88 height 28
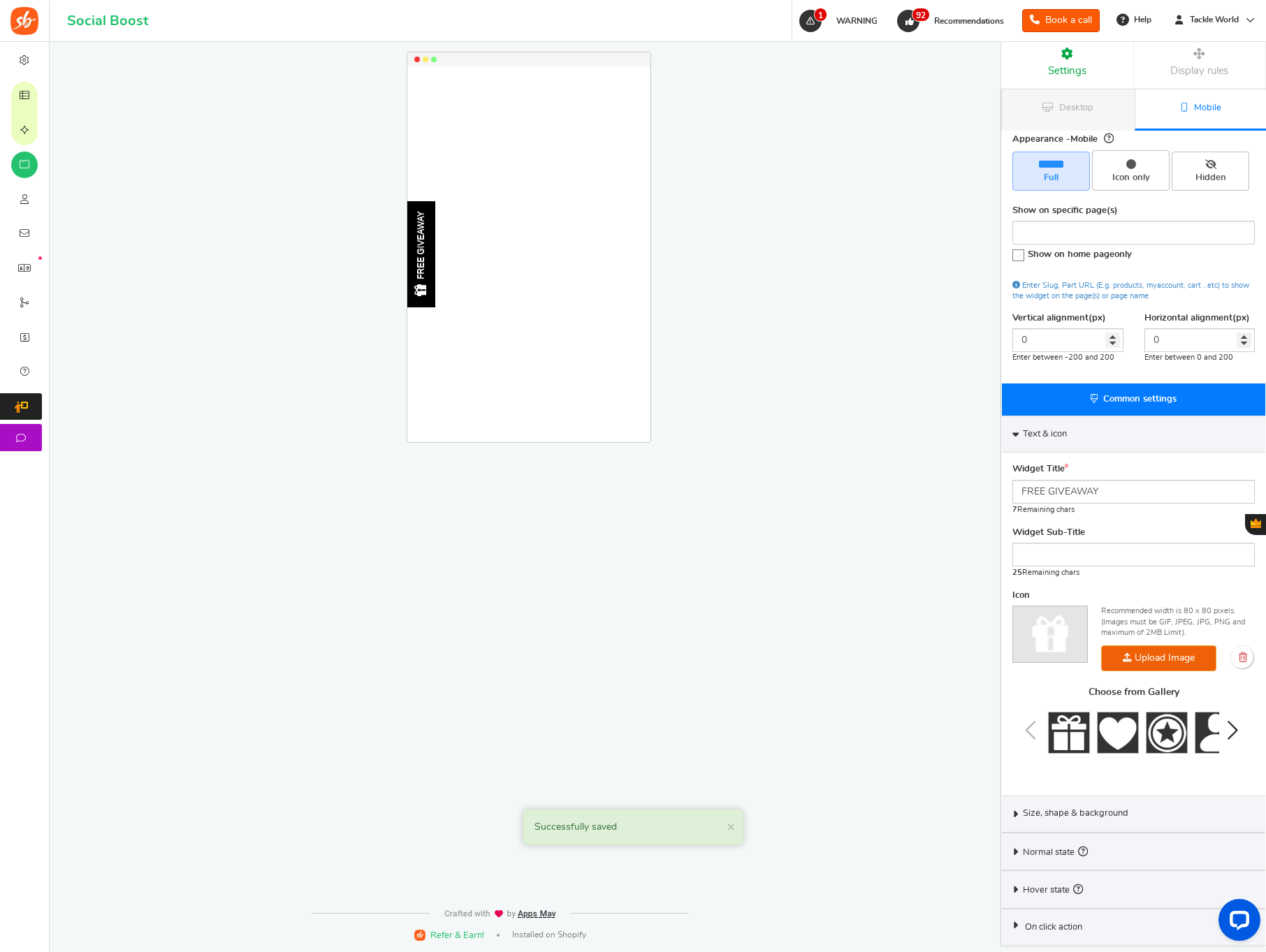
click at [1065, 814] on span "Size, shape & background" at bounding box center [1075, 813] width 106 height 12
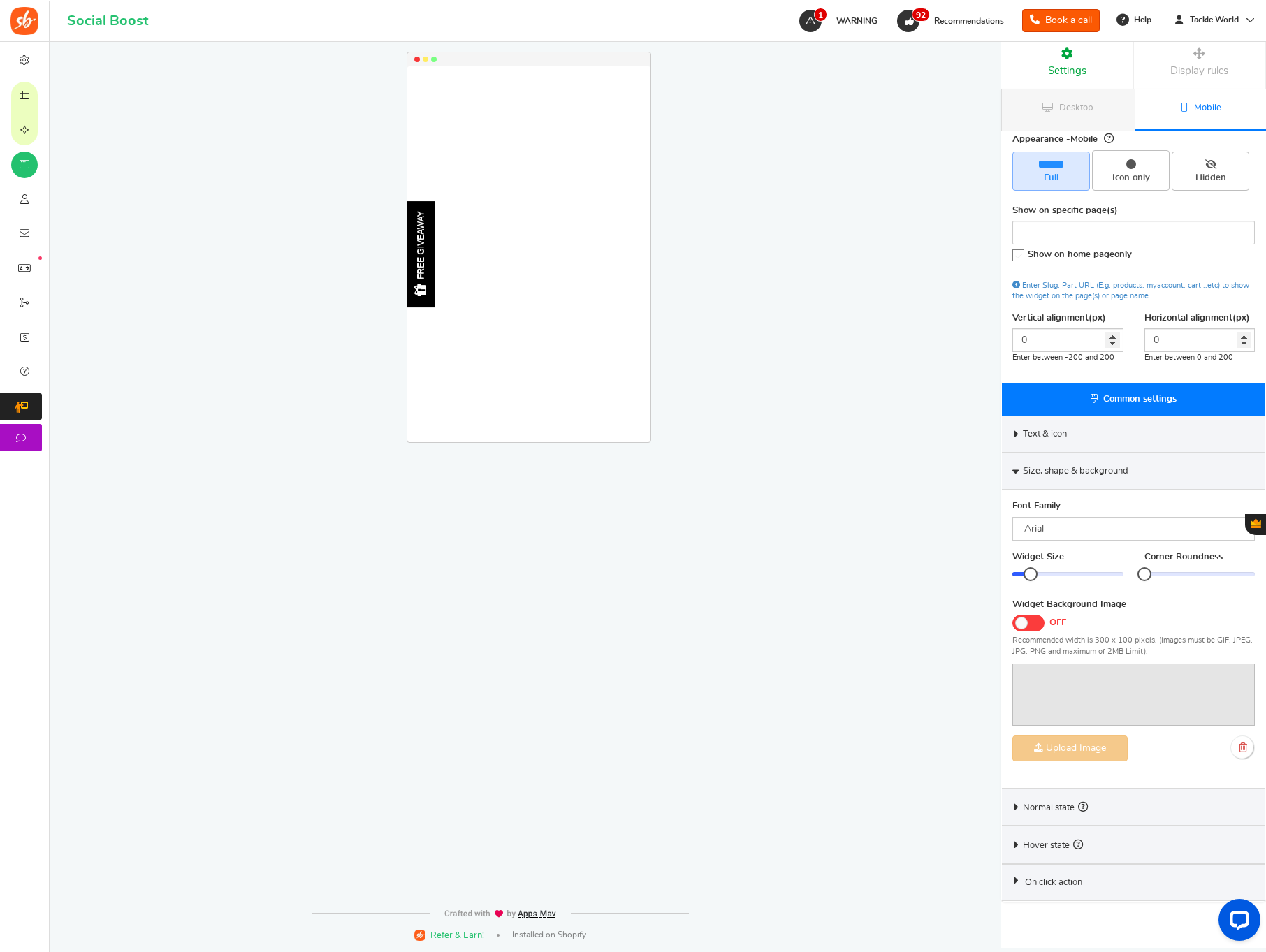
drag, startPoint x: 1069, startPoint y: 573, endPoint x: 1027, endPoint y: 572, distance: 42.0
click at [1027, 572] on div at bounding box center [1030, 574] width 14 height 14
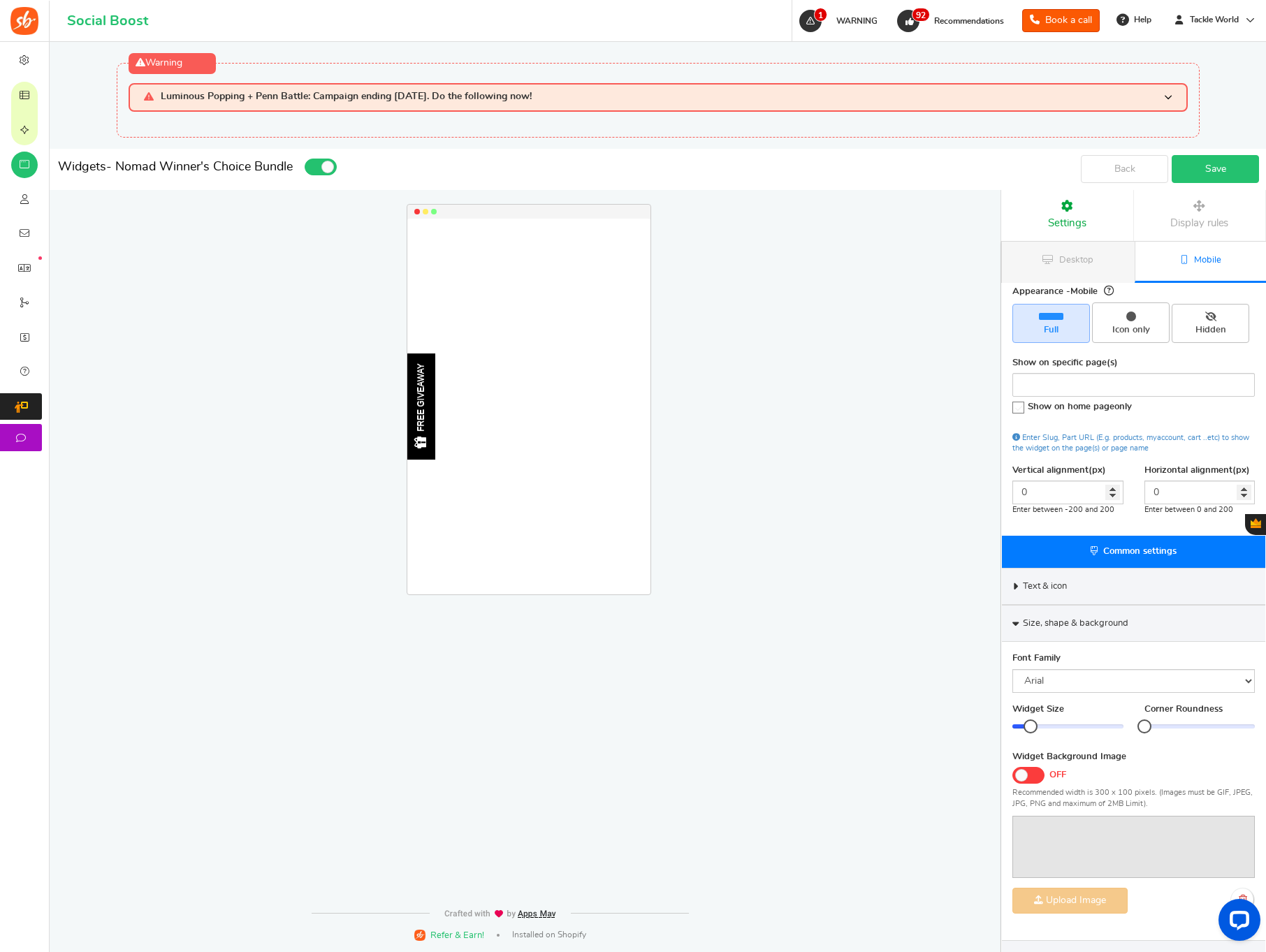
click at [1204, 172] on link "Save" at bounding box center [1215, 169] width 88 height 28
click at [1224, 175] on link "Save" at bounding box center [1215, 169] width 88 height 28
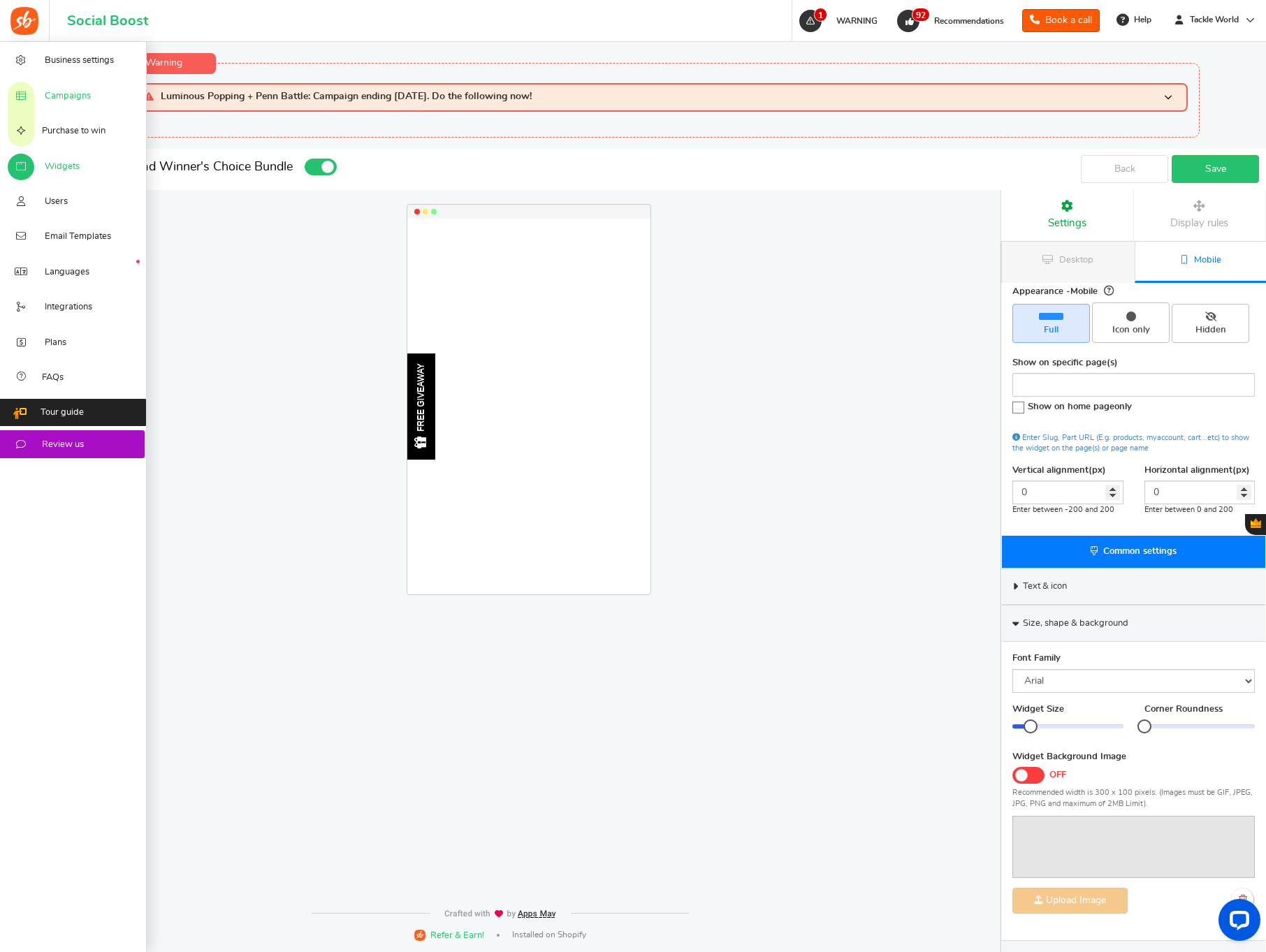
click at [78, 105] on link "Campaigns" at bounding box center [73, 95] width 147 height 35
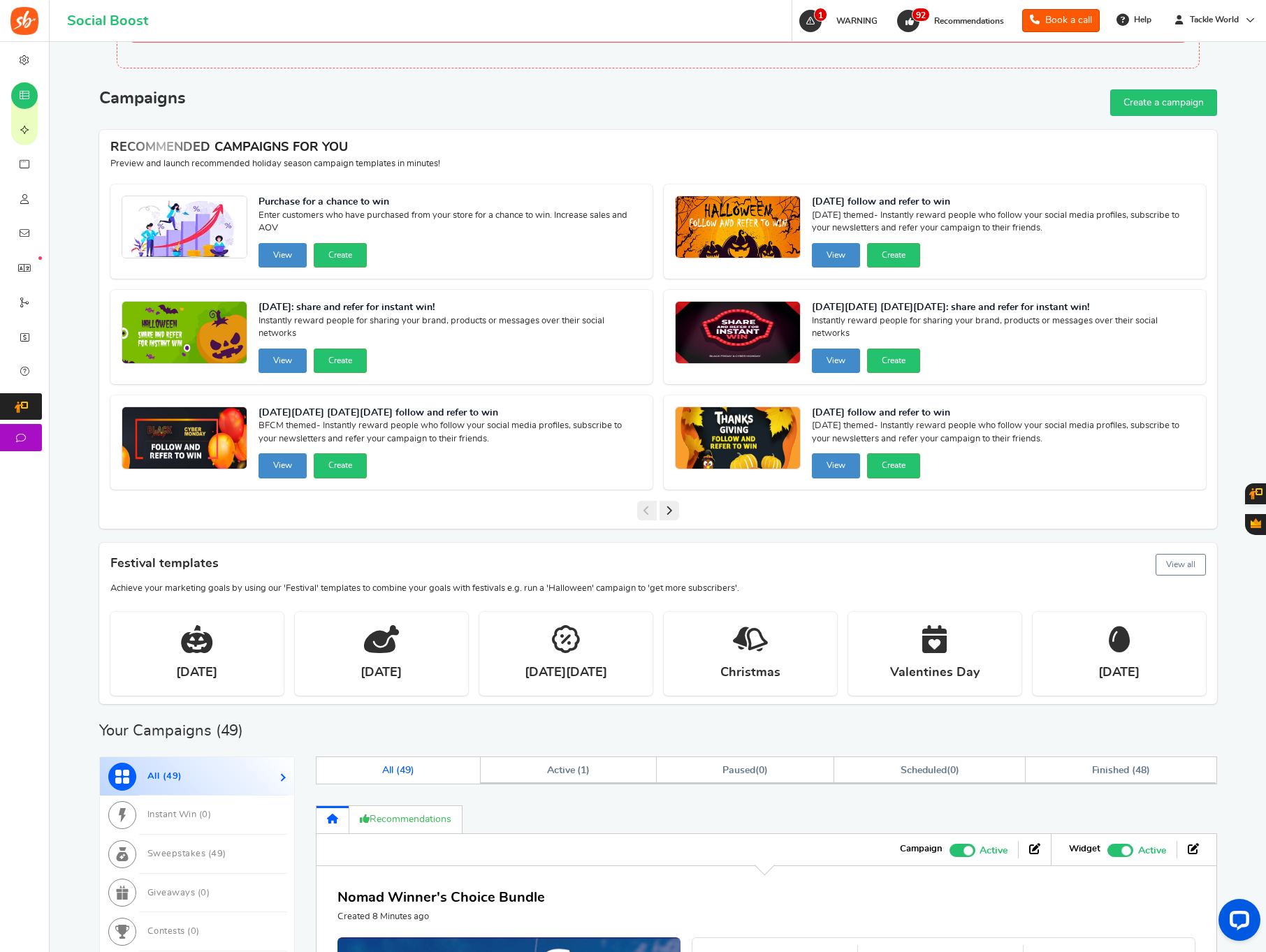
scroll to position [272, 0]
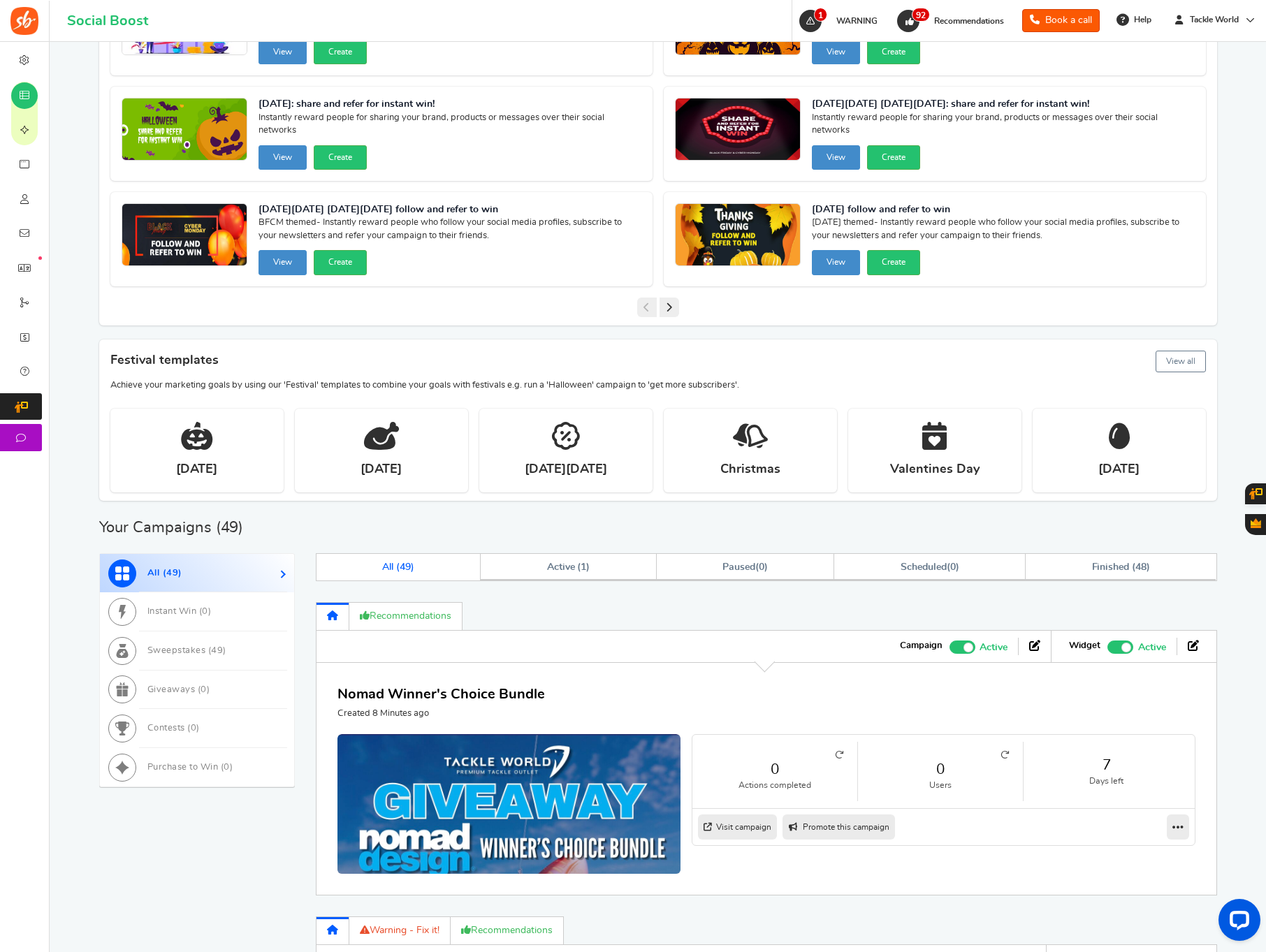
click at [940, 759] on link "0" at bounding box center [940, 769] width 137 height 20
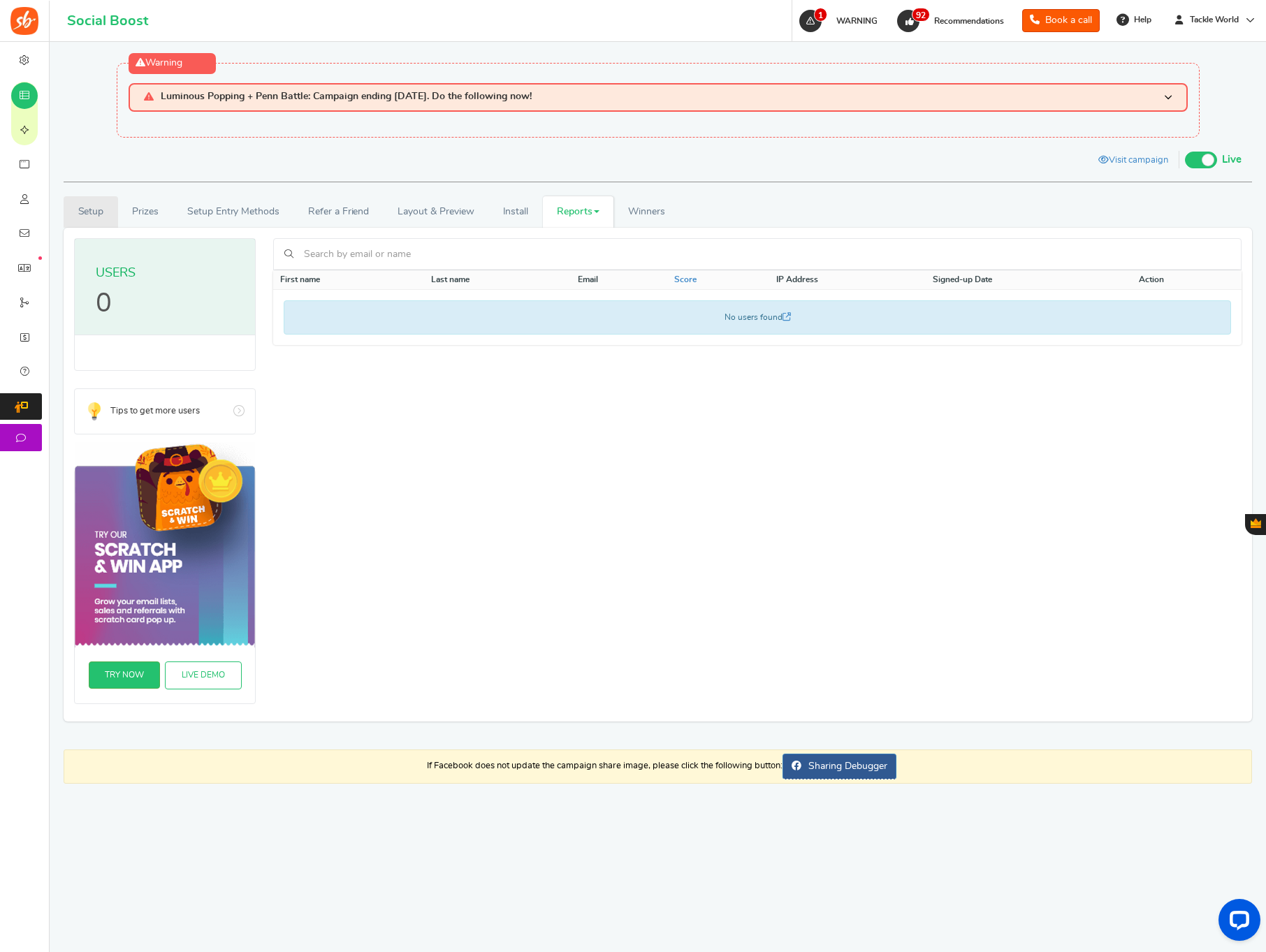
click at [93, 206] on link "Setup" at bounding box center [91, 212] width 54 height 31
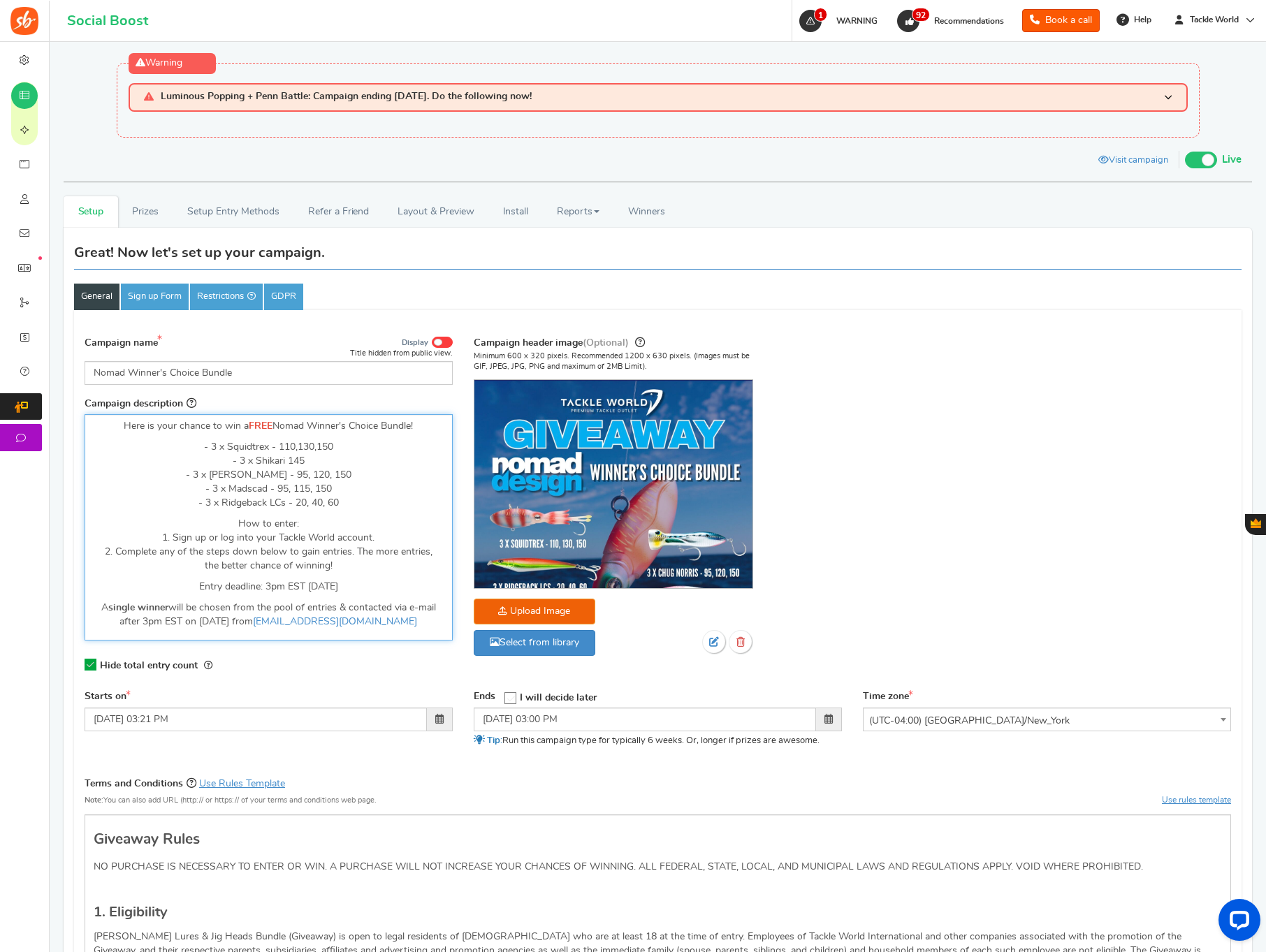
click at [297, 449] on p "- 3 x Squidtrex - 110,130,150 - 3 x Shikari 145 - 3 x Chug [PERSON_NAME] - 95, …" at bounding box center [268, 475] width 350 height 70
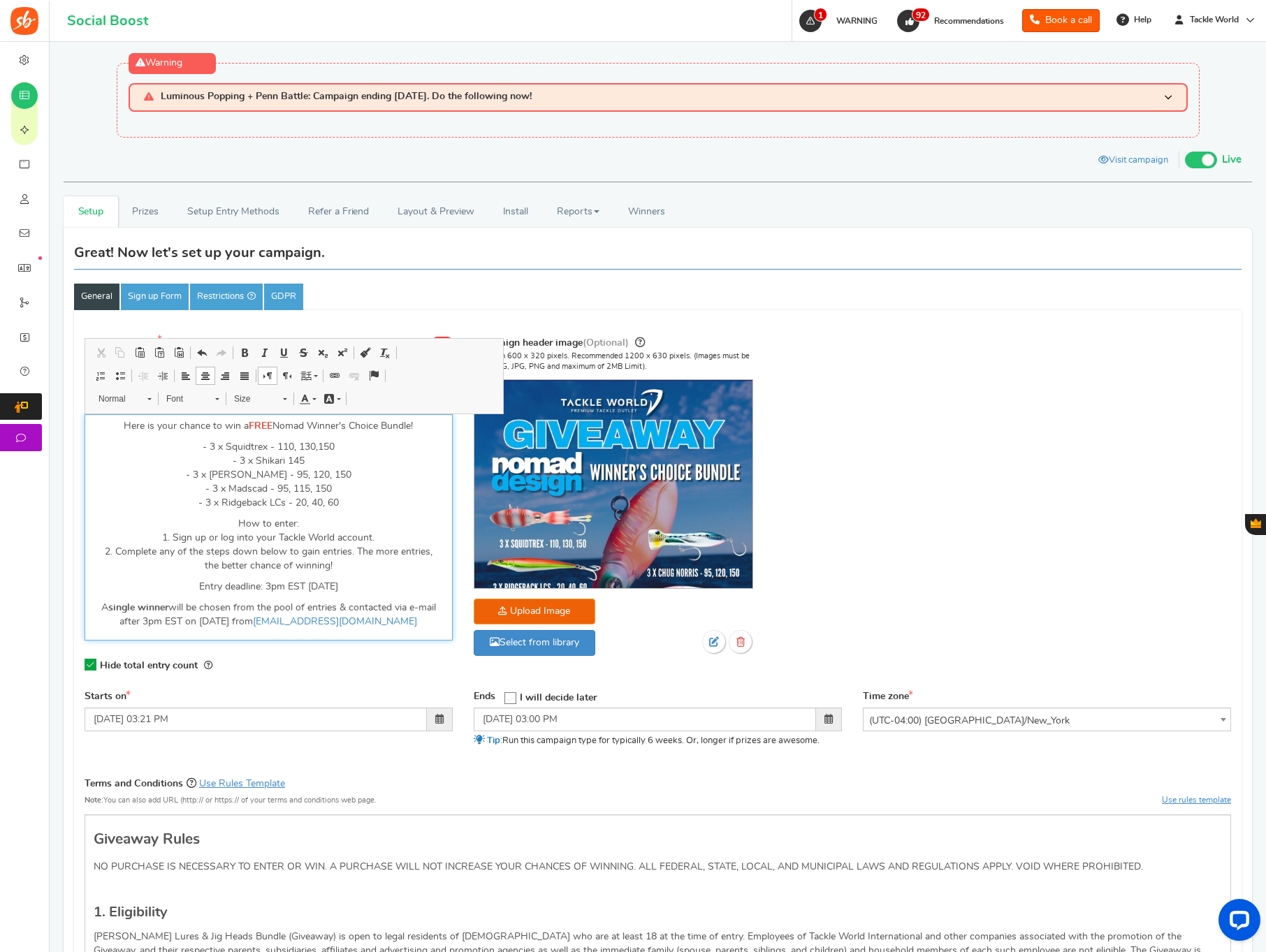
drag, startPoint x: 319, startPoint y: 446, endPoint x: 369, endPoint y: 461, distance: 52.2
click at [319, 446] on p "- 3 x Squidtrex - 110, 130,150 - 3 x Shikari 145 - 3 x Chug [PERSON_NAME] - 95,…" at bounding box center [268, 475] width 350 height 70
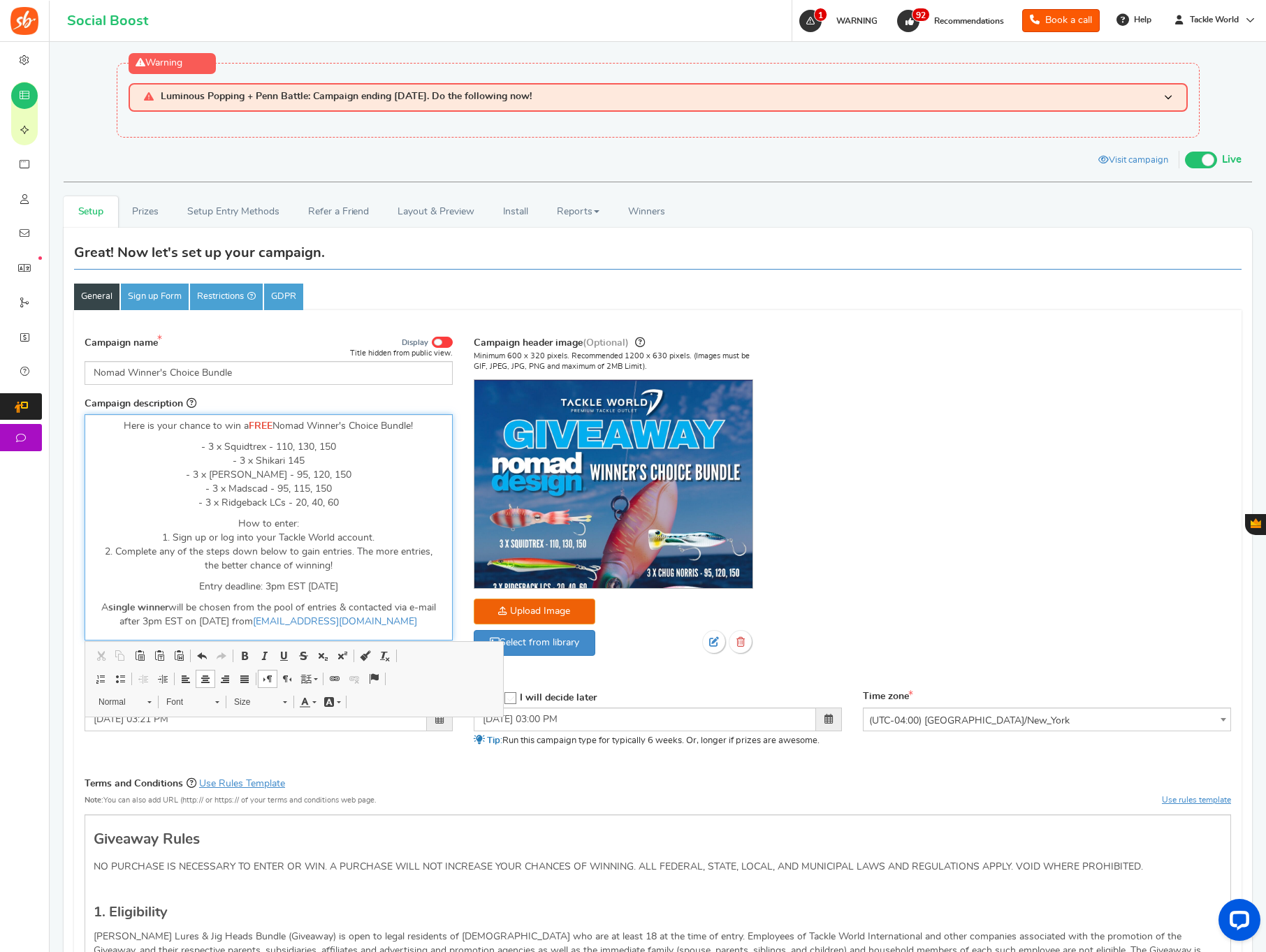
scroll to position [1523, 0]
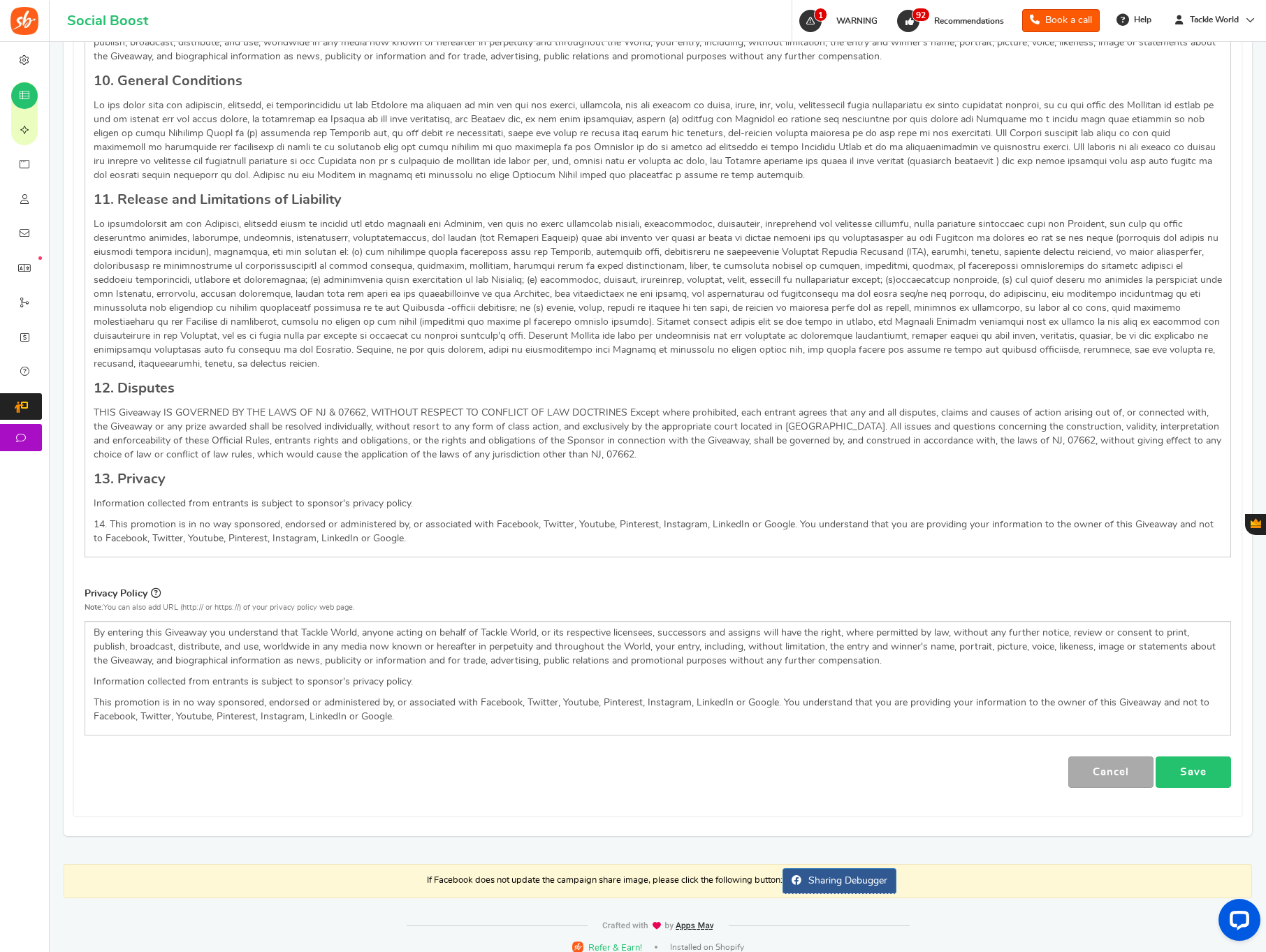
click at [1197, 768] on link "Save" at bounding box center [1193, 772] width 75 height 31
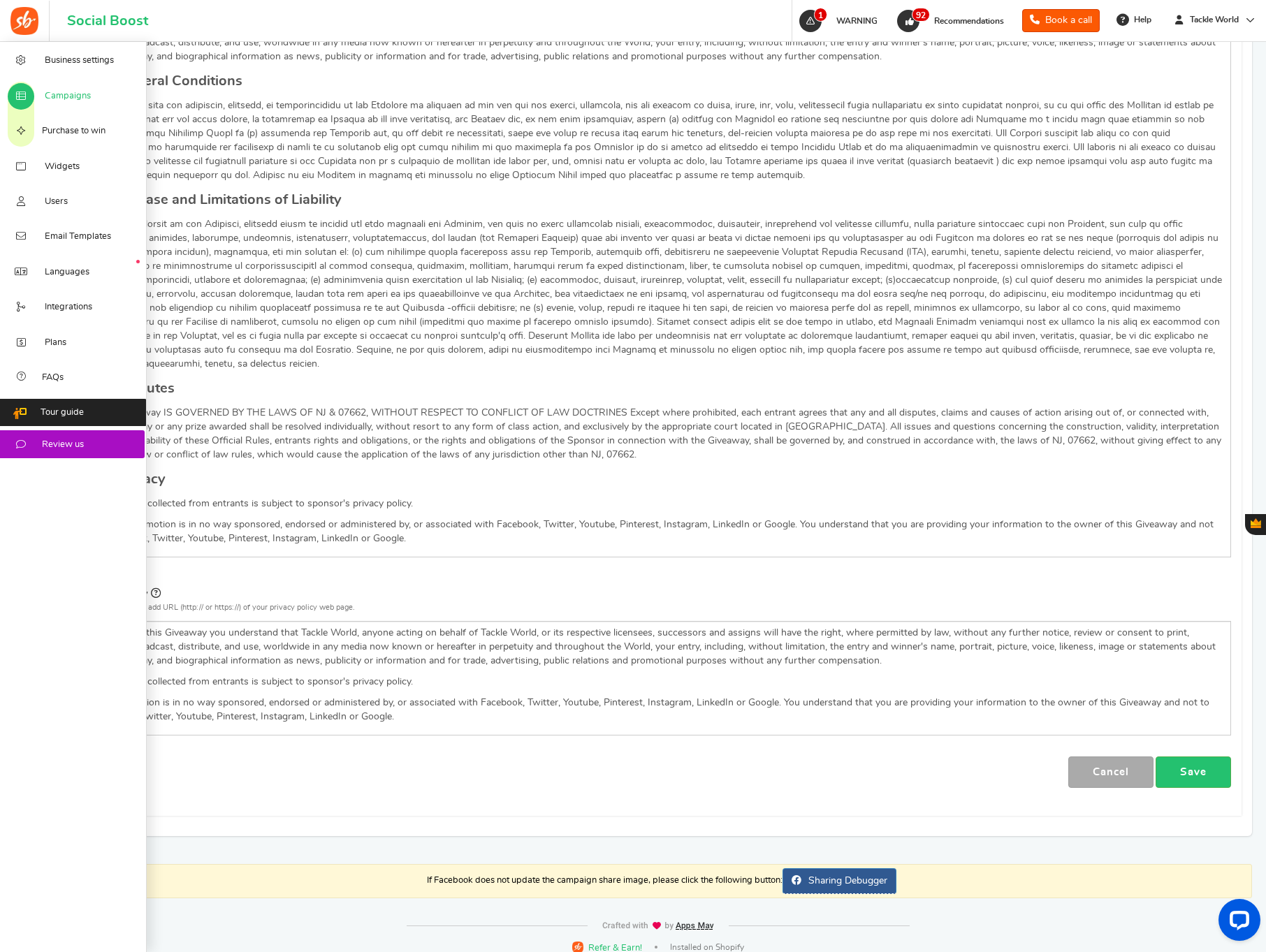
click at [68, 98] on span "Campaigns" at bounding box center [68, 96] width 46 height 12
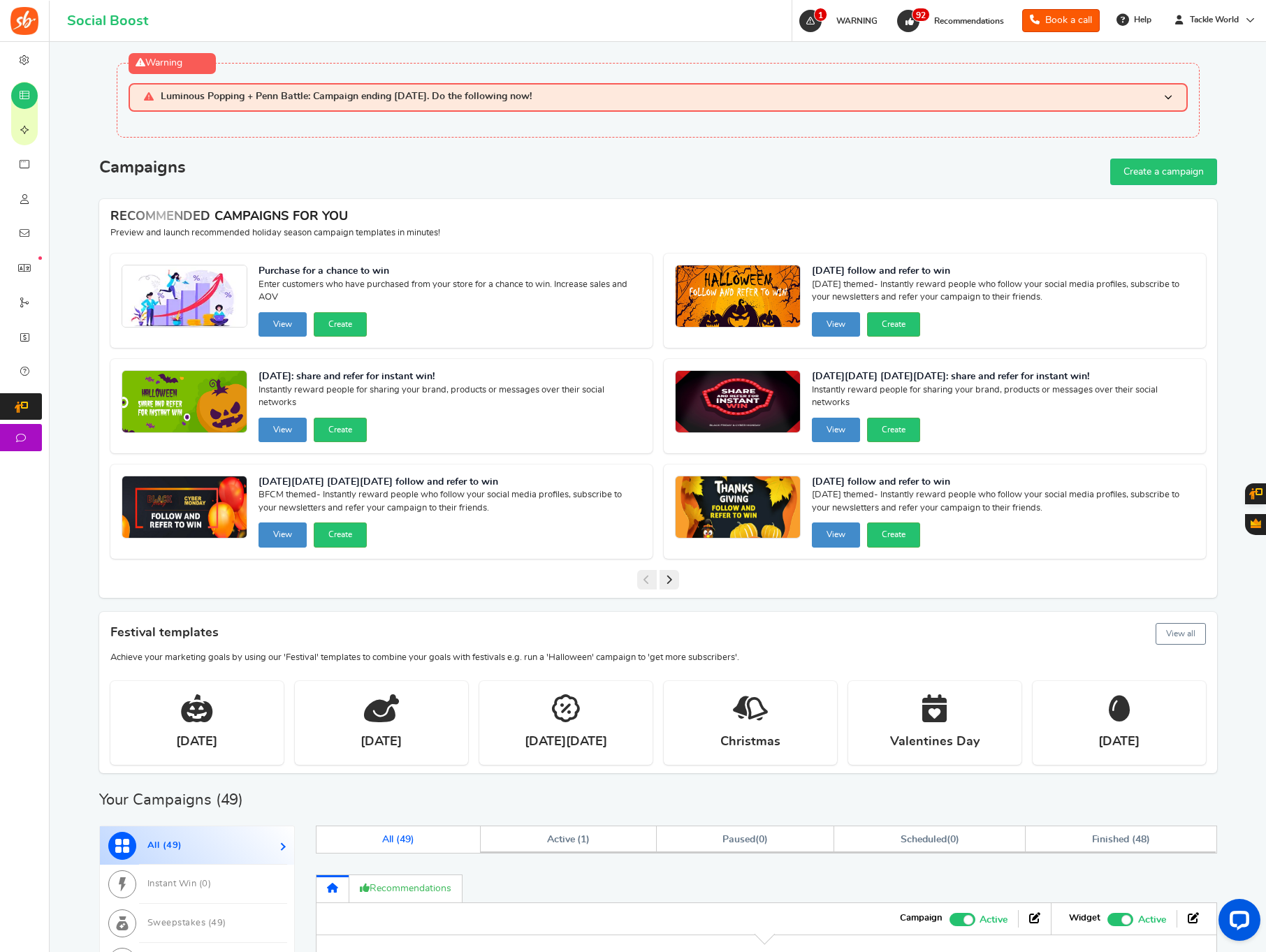
scroll to position [537, 0]
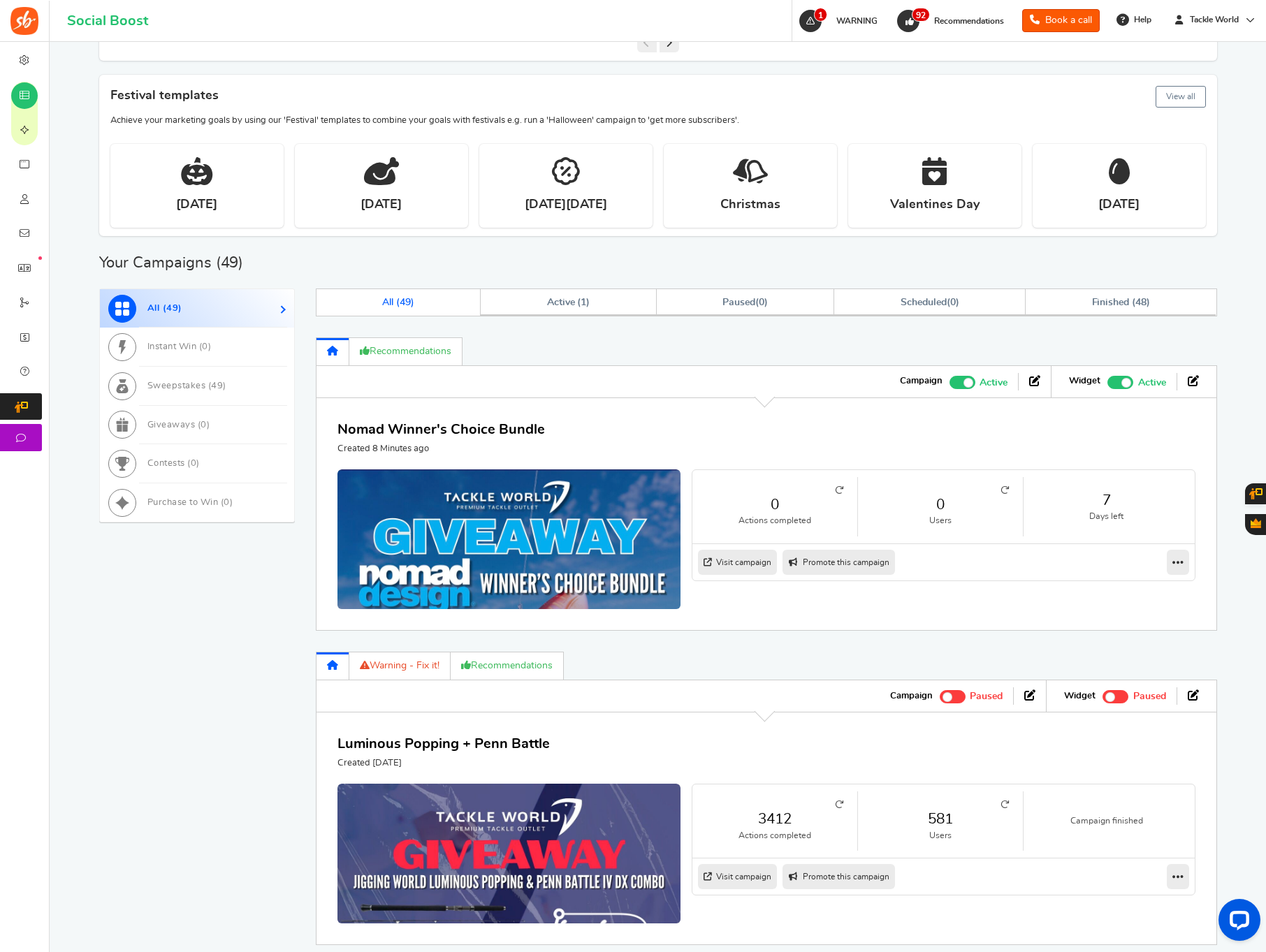
click at [936, 819] on link "581" at bounding box center [940, 819] width 137 height 20
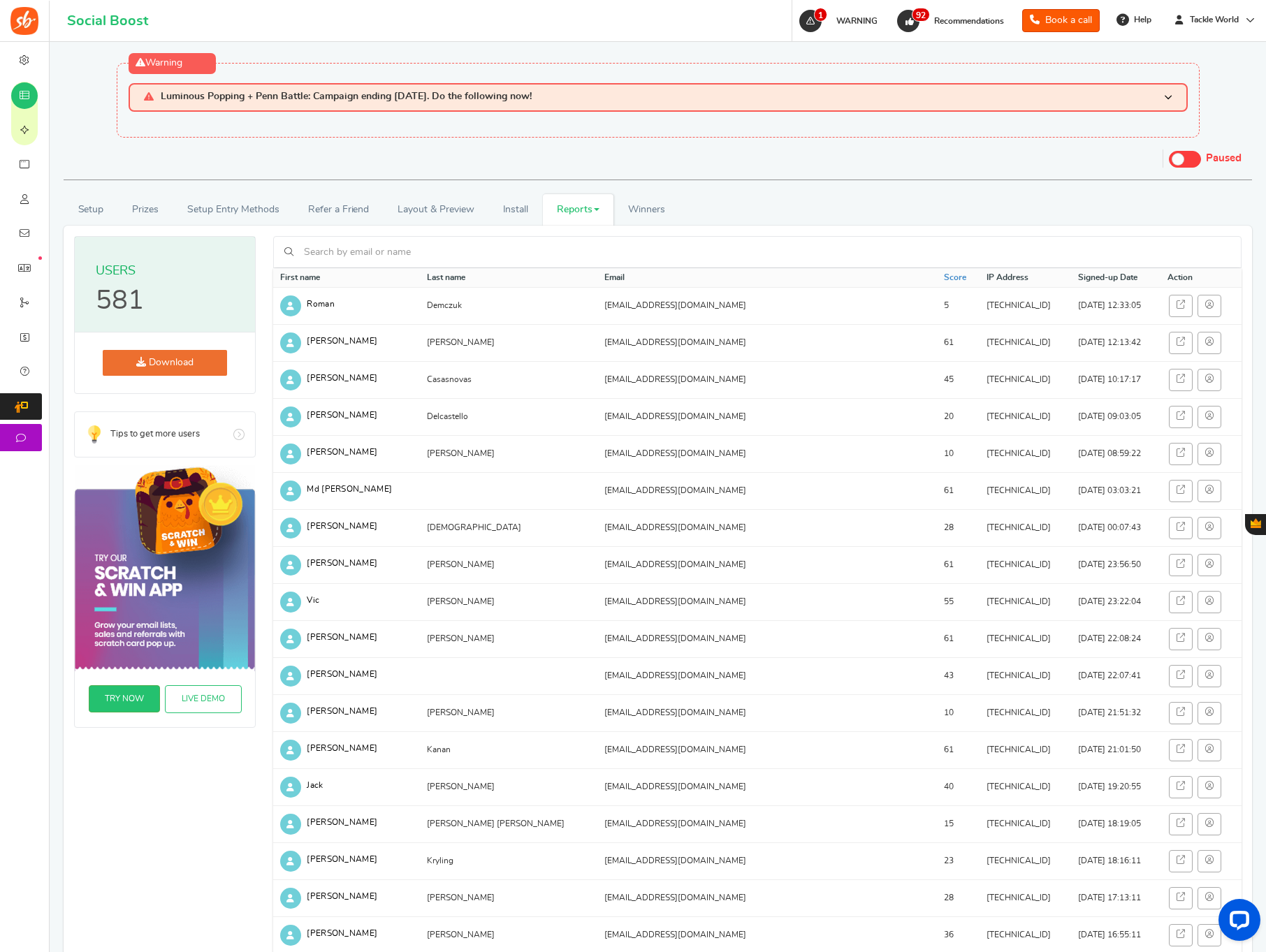
click at [165, 353] on link "Download" at bounding box center [165, 363] width 125 height 26
click at [580, 208] on link "Reports" at bounding box center [578, 210] width 71 height 31
click at [585, 280] on link "Entries" at bounding box center [599, 280] width 112 height 20
